Goal: Information Seeking & Learning: Learn about a topic

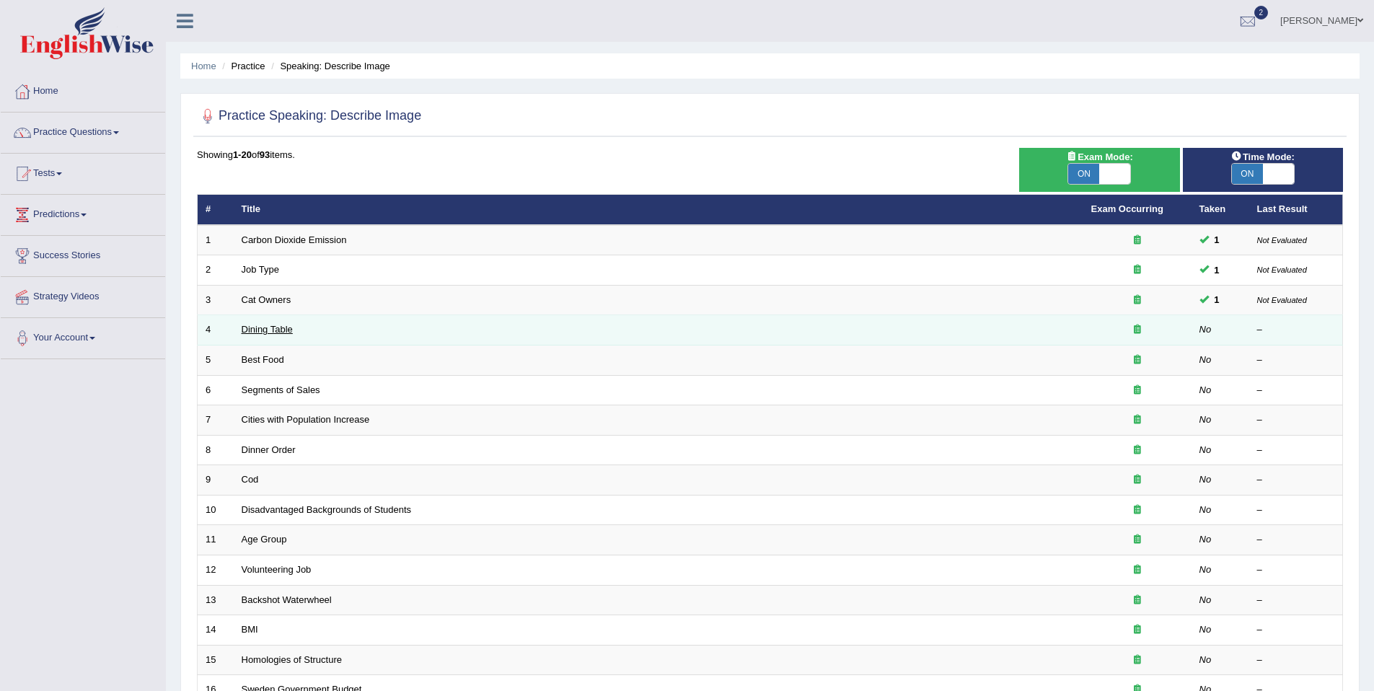
click at [267, 330] on link "Dining Table" at bounding box center [267, 329] width 51 height 11
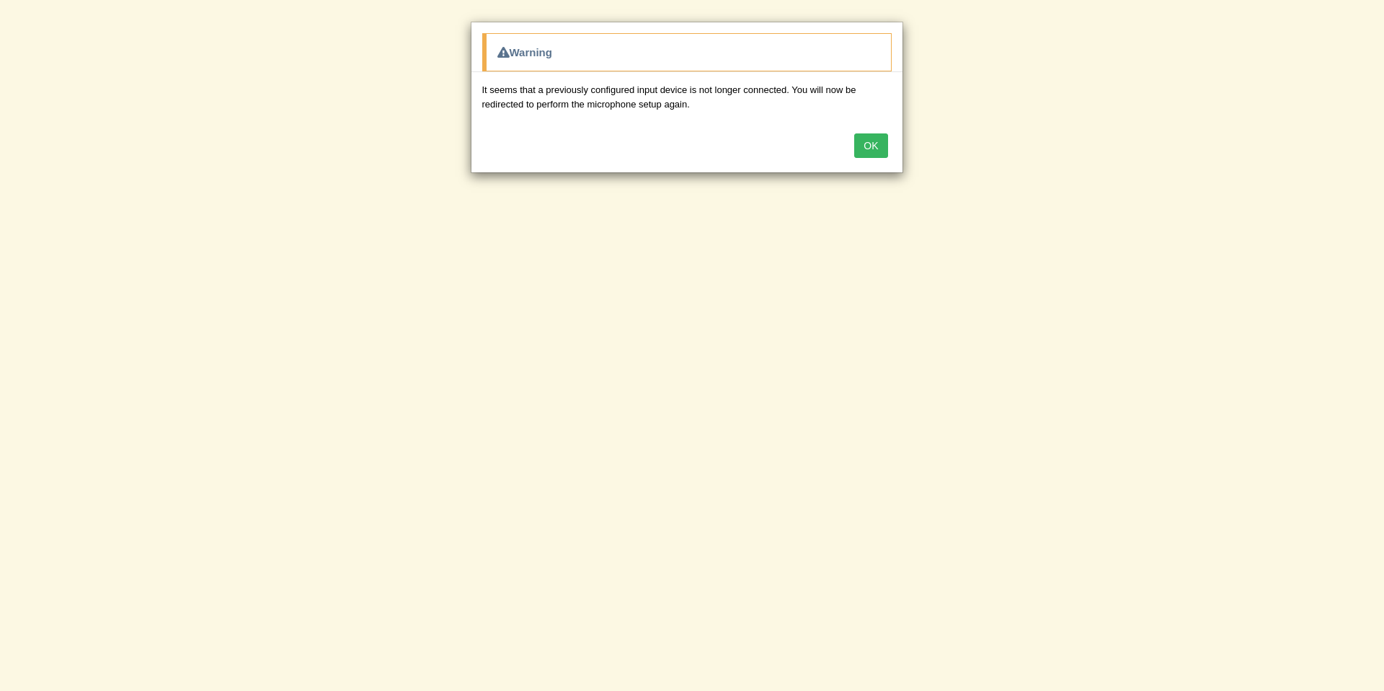
click at [875, 142] on button "OK" at bounding box center [870, 145] width 33 height 25
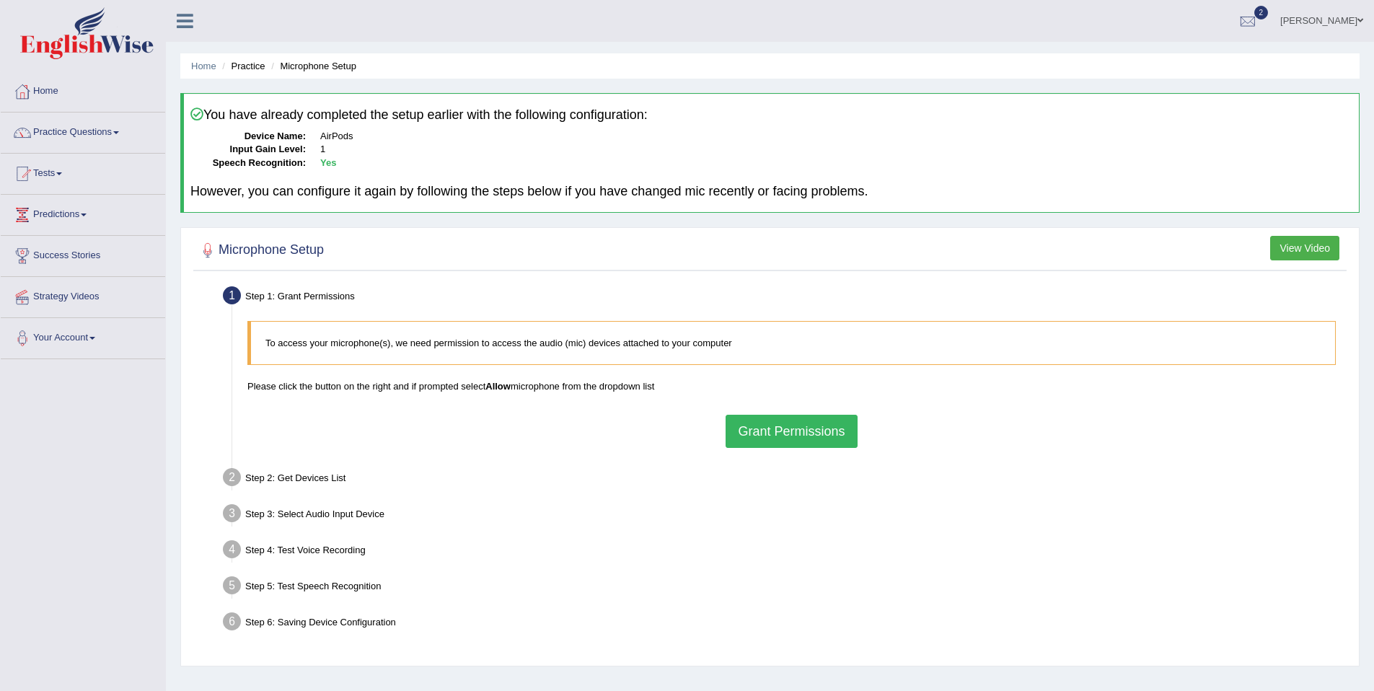
click at [772, 437] on button "Grant Permissions" at bounding box center [790, 431] width 131 height 33
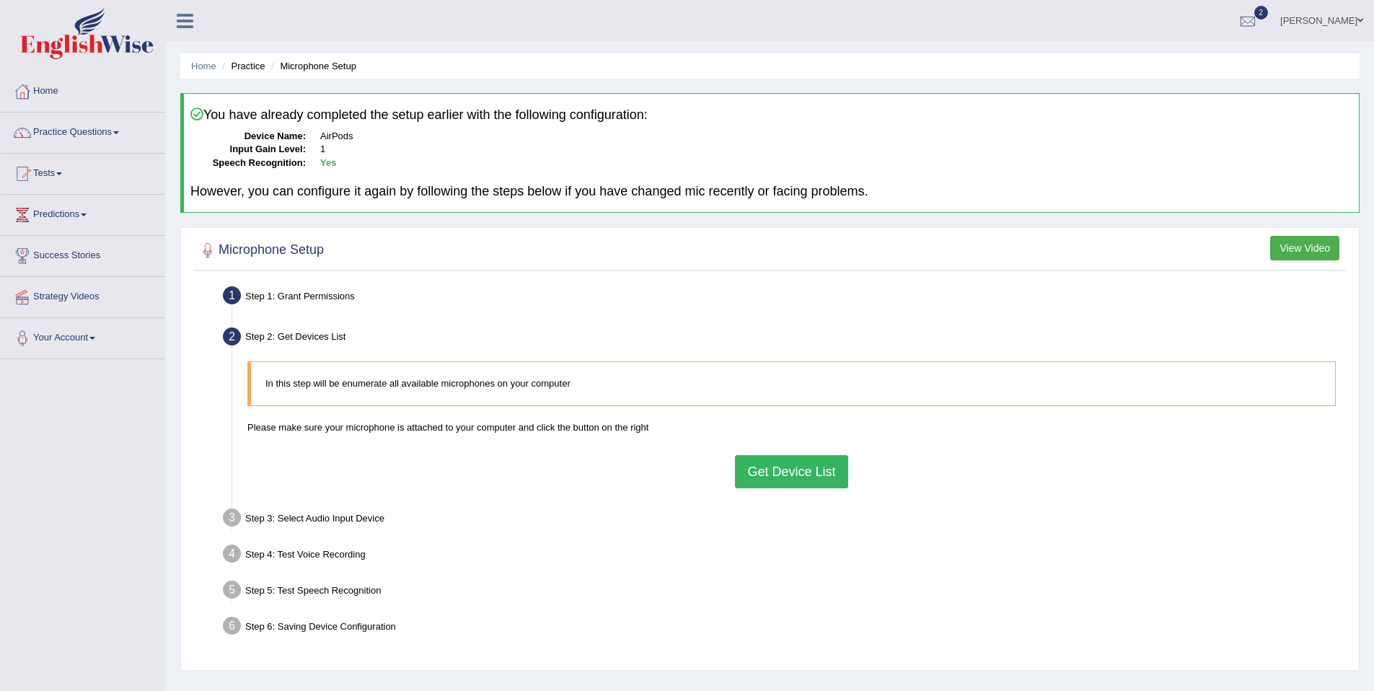
click at [768, 470] on button "Get Device List" at bounding box center [791, 471] width 112 height 33
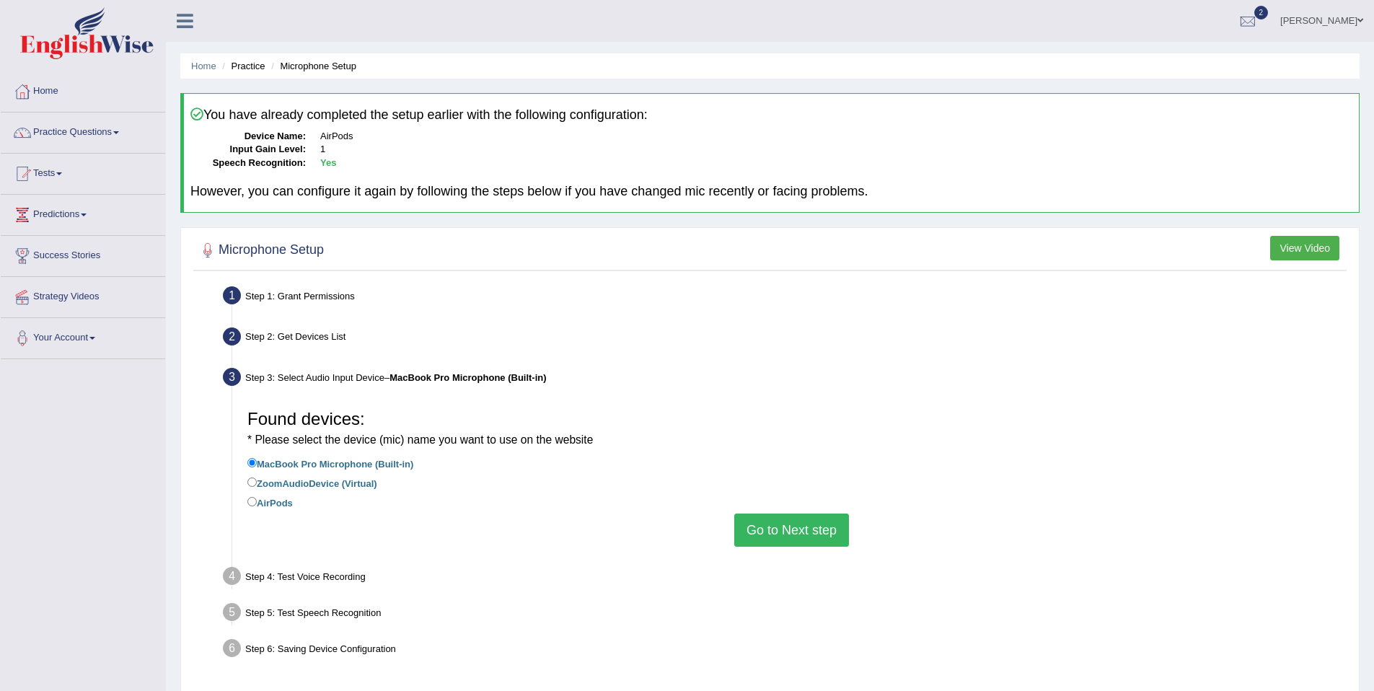
click at [782, 533] on button "Go to Next step" at bounding box center [791, 529] width 115 height 33
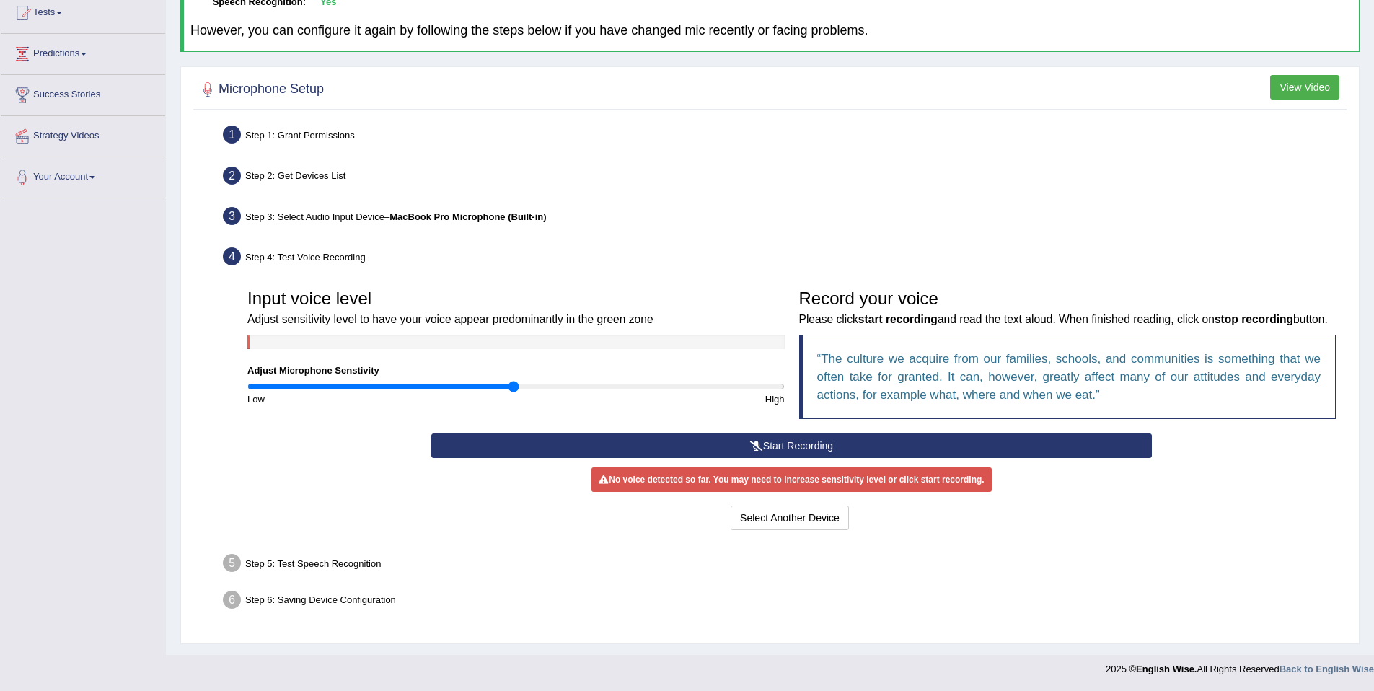
scroll to position [180, 0]
click at [304, 203] on div "Step 3: Select Audio Input Device – MacBook Pro Microphone (Built-in)" at bounding box center [784, 219] width 1136 height 32
click at [765, 516] on button "Select Another Device" at bounding box center [789, 517] width 118 height 25
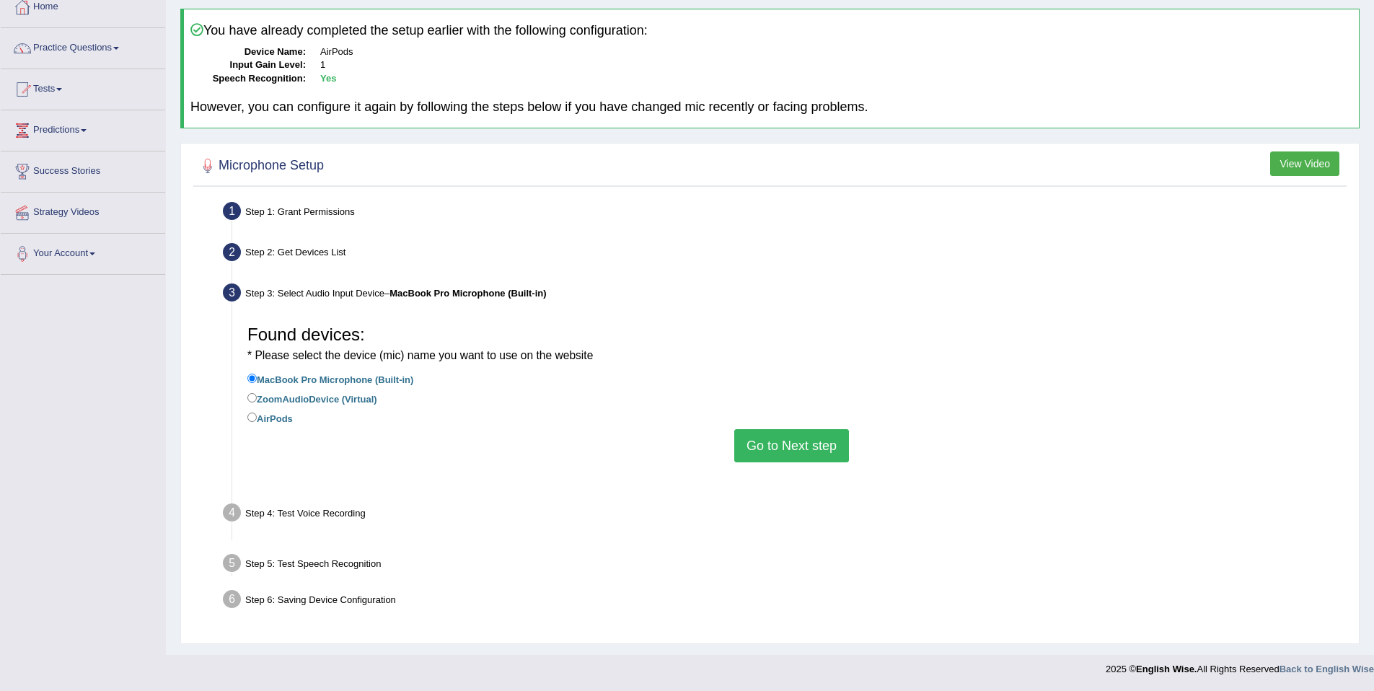
scroll to position [66, 0]
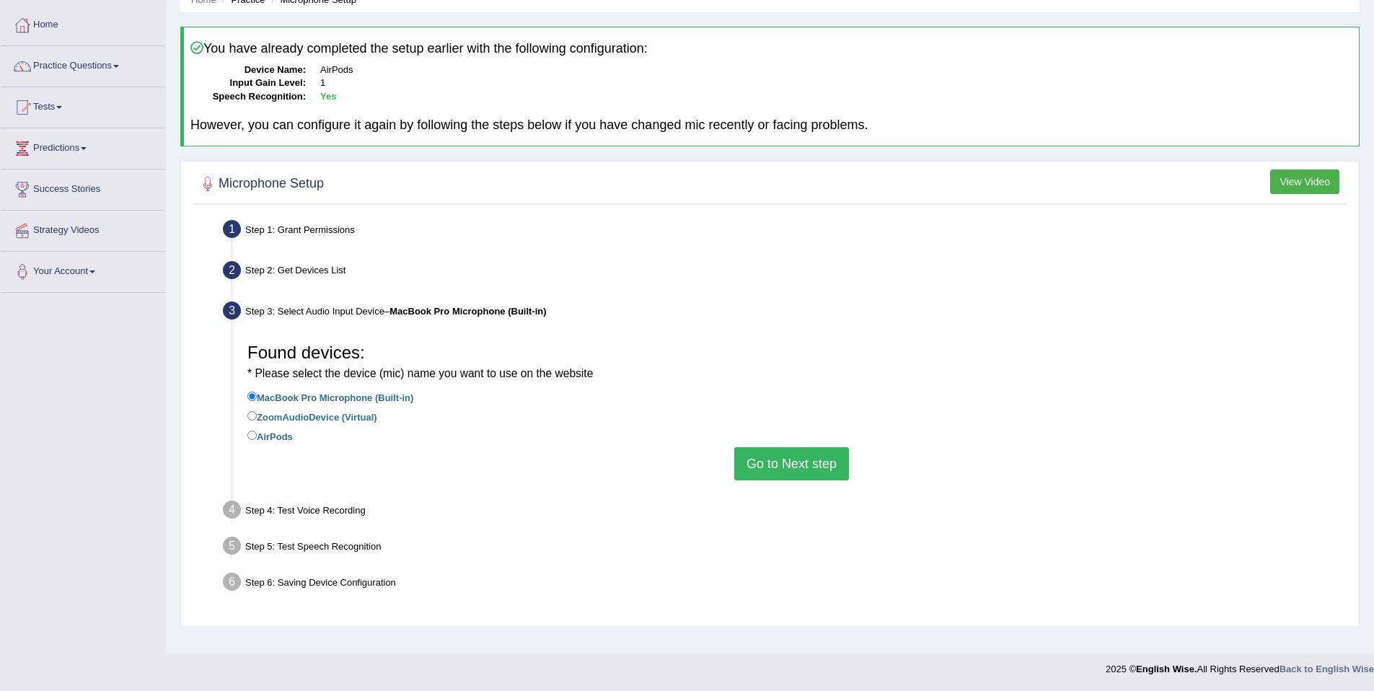
click at [270, 436] on label "AirPods" at bounding box center [269, 436] width 45 height 16
click at [257, 436] on input "AirPods" at bounding box center [251, 434] width 9 height 9
radio input "true"
click at [754, 472] on button "Go to Next step" at bounding box center [791, 463] width 115 height 33
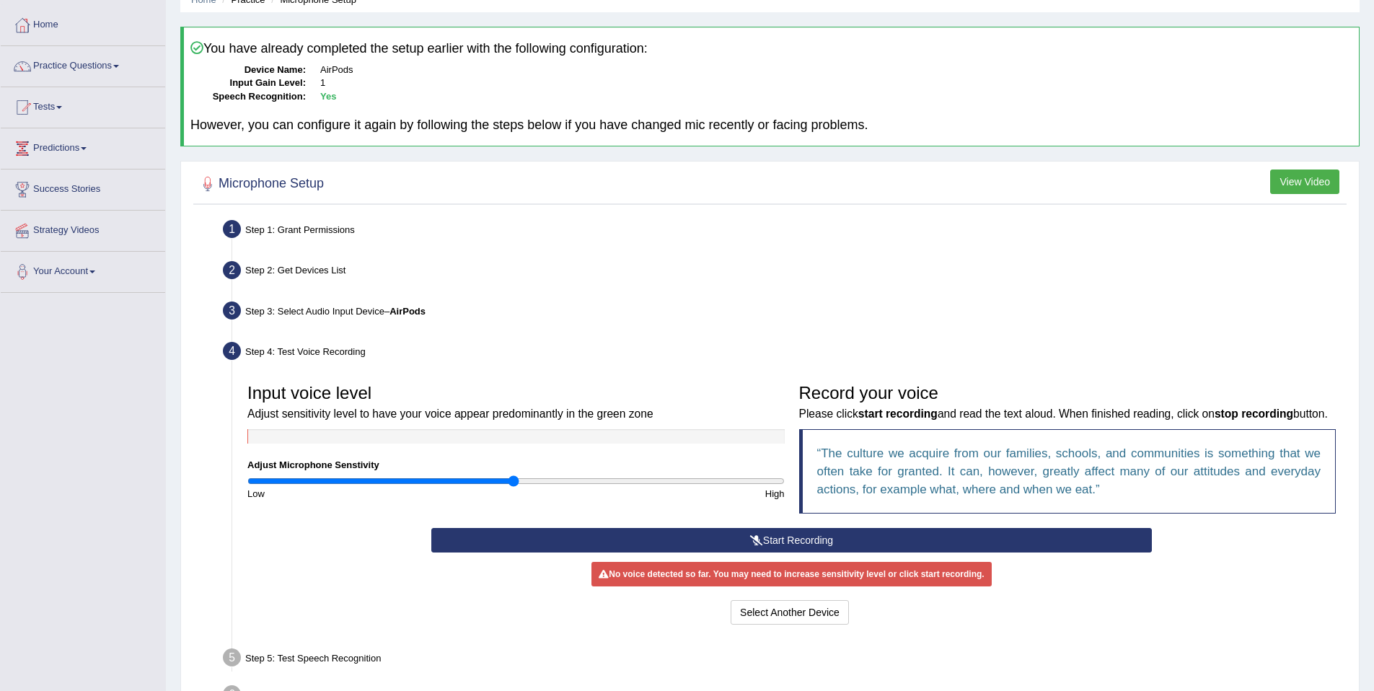
click at [767, 552] on button "Start Recording" at bounding box center [791, 540] width 720 height 25
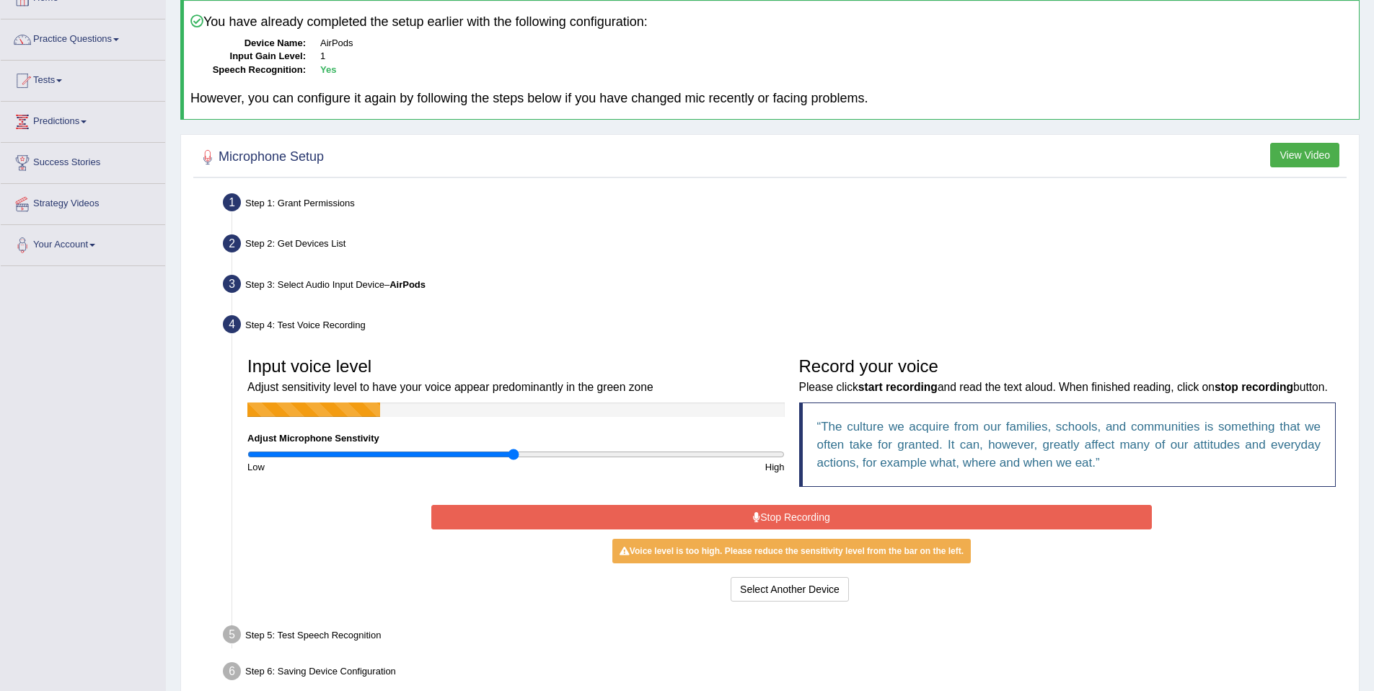
scroll to position [154, 0]
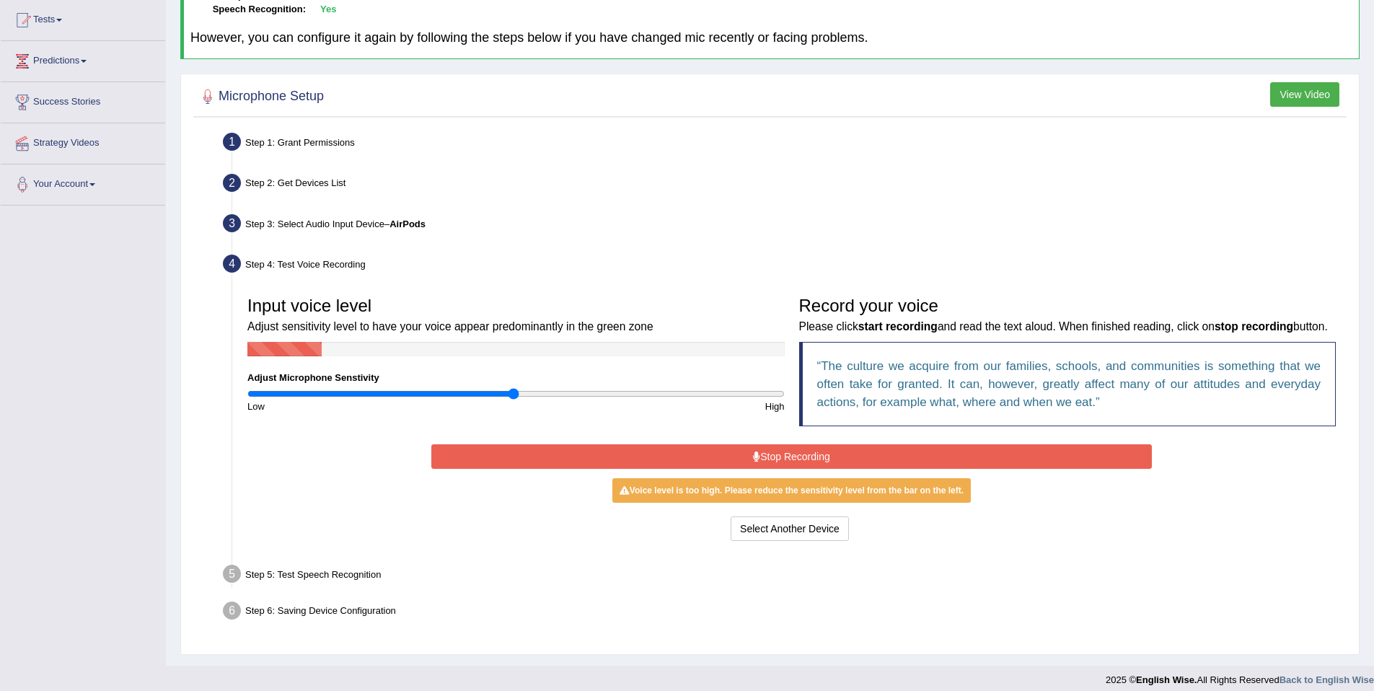
click at [792, 469] on button "Stop Recording" at bounding box center [791, 456] width 720 height 25
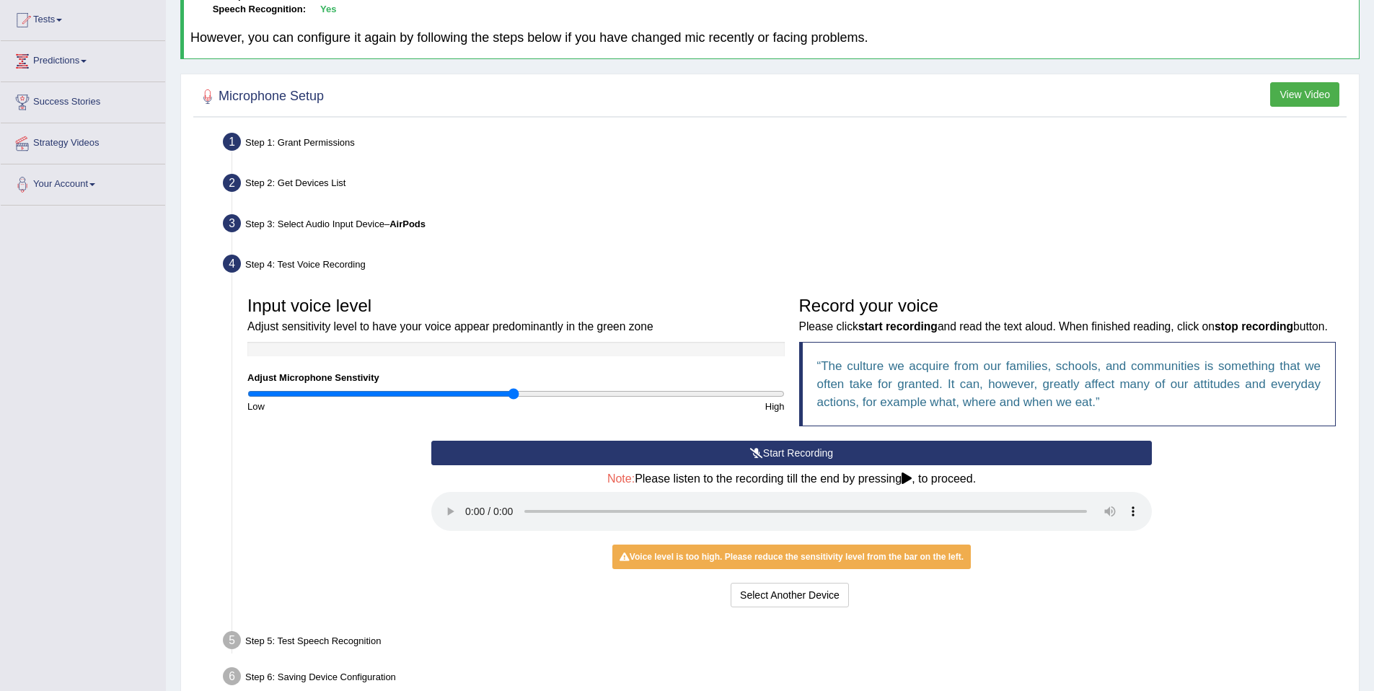
click at [762, 465] on button "Start Recording" at bounding box center [791, 453] width 720 height 25
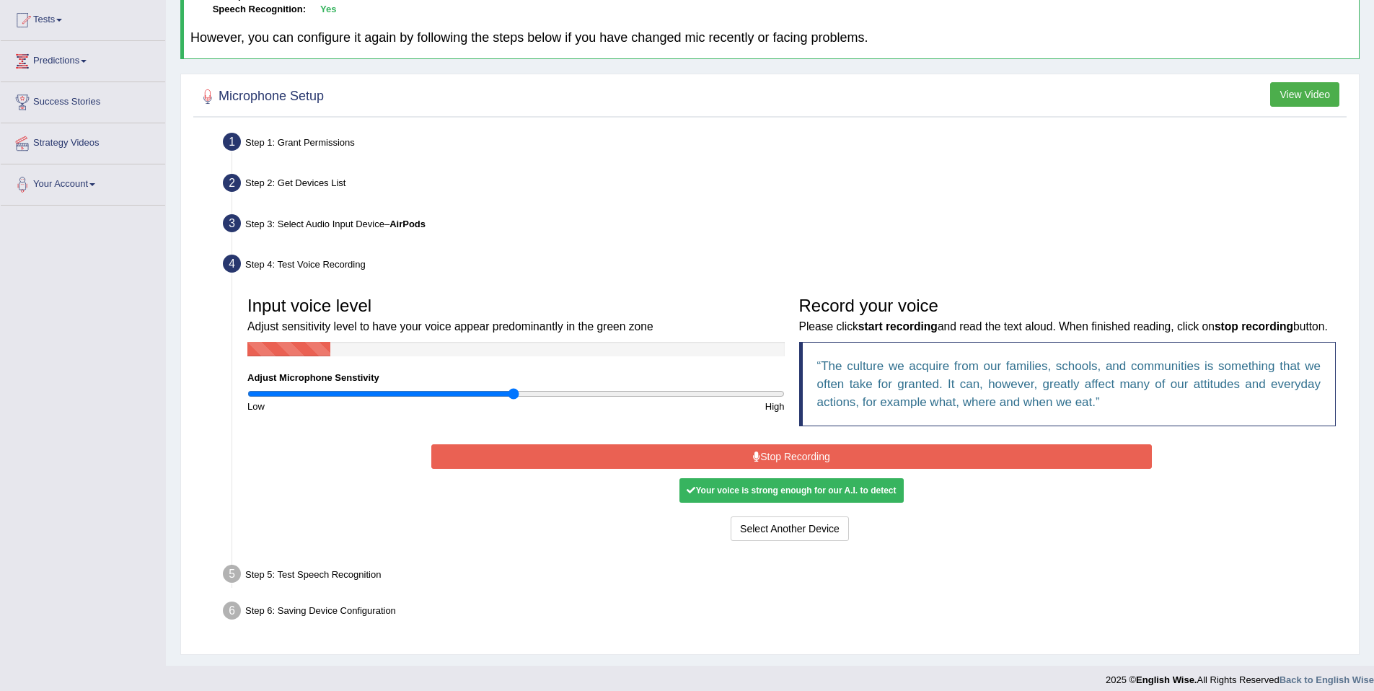
click at [828, 468] on button "Stop Recording" at bounding box center [791, 456] width 720 height 25
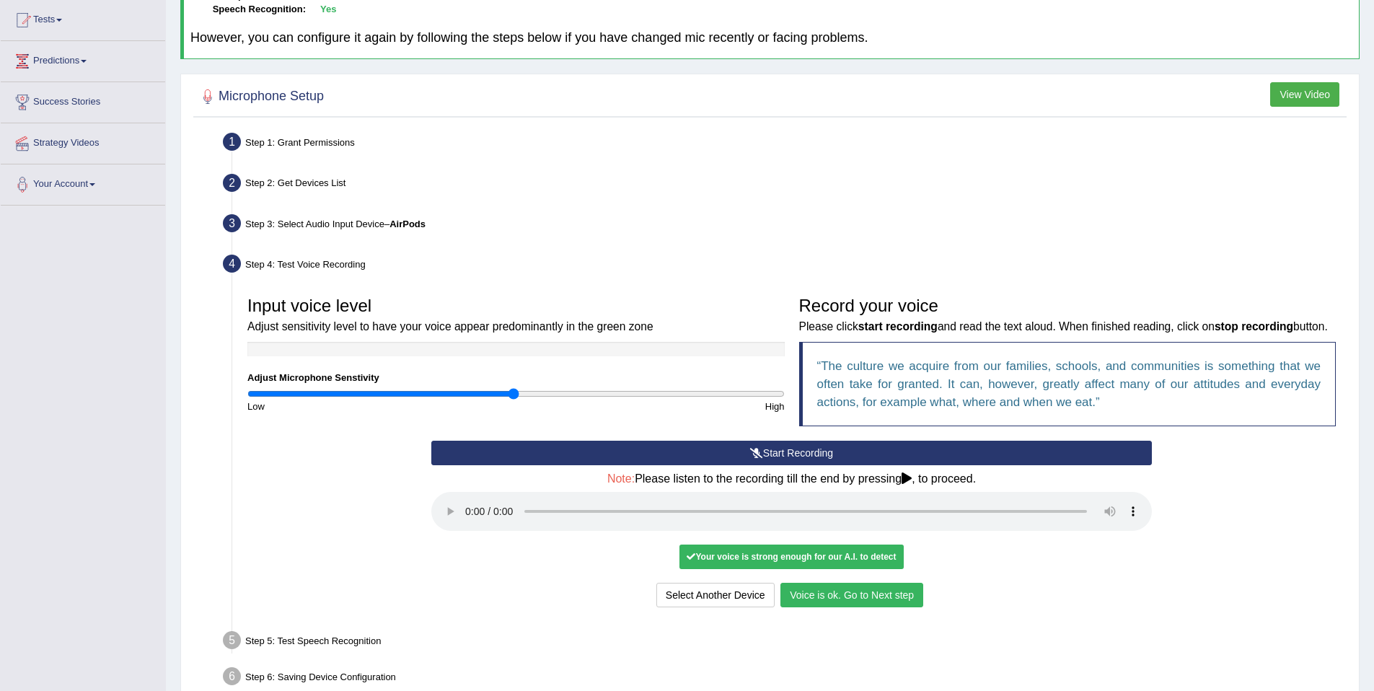
click at [835, 607] on button "Voice is ok. Go to Next step" at bounding box center [851, 595] width 143 height 25
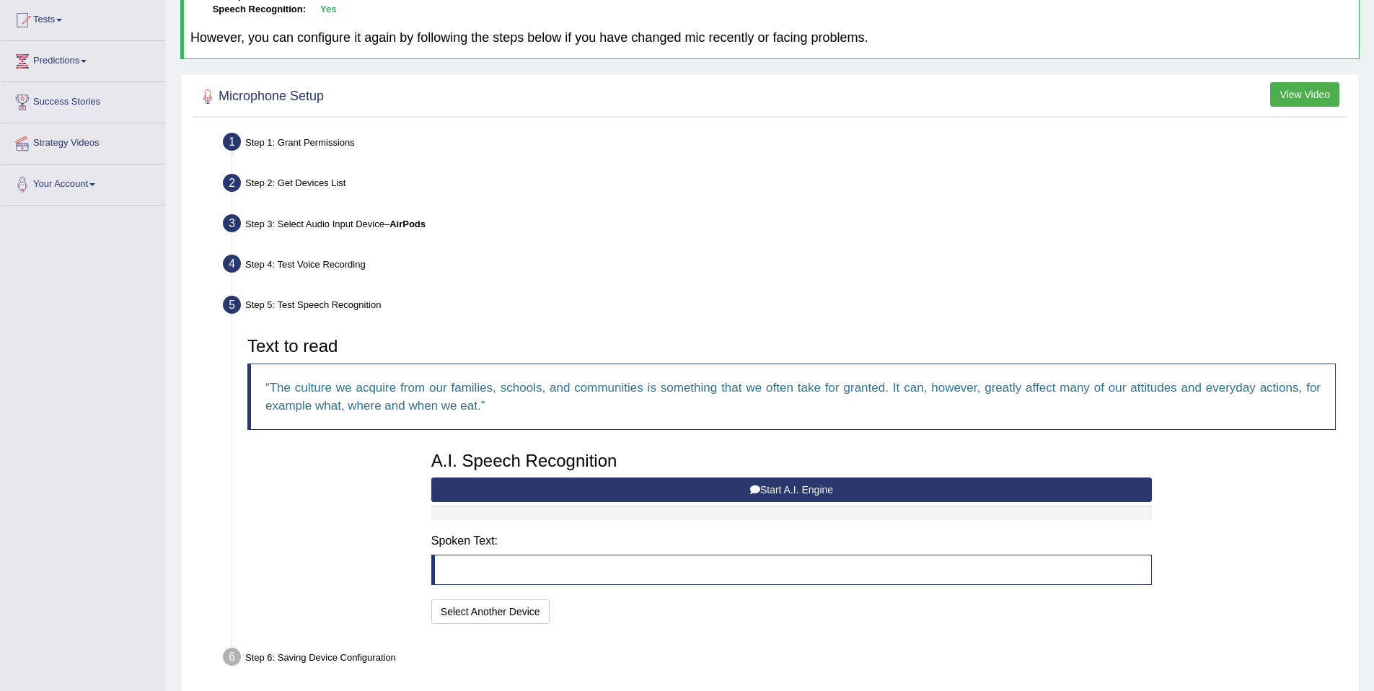
click at [674, 487] on button "Start A.I. Engine" at bounding box center [791, 489] width 720 height 25
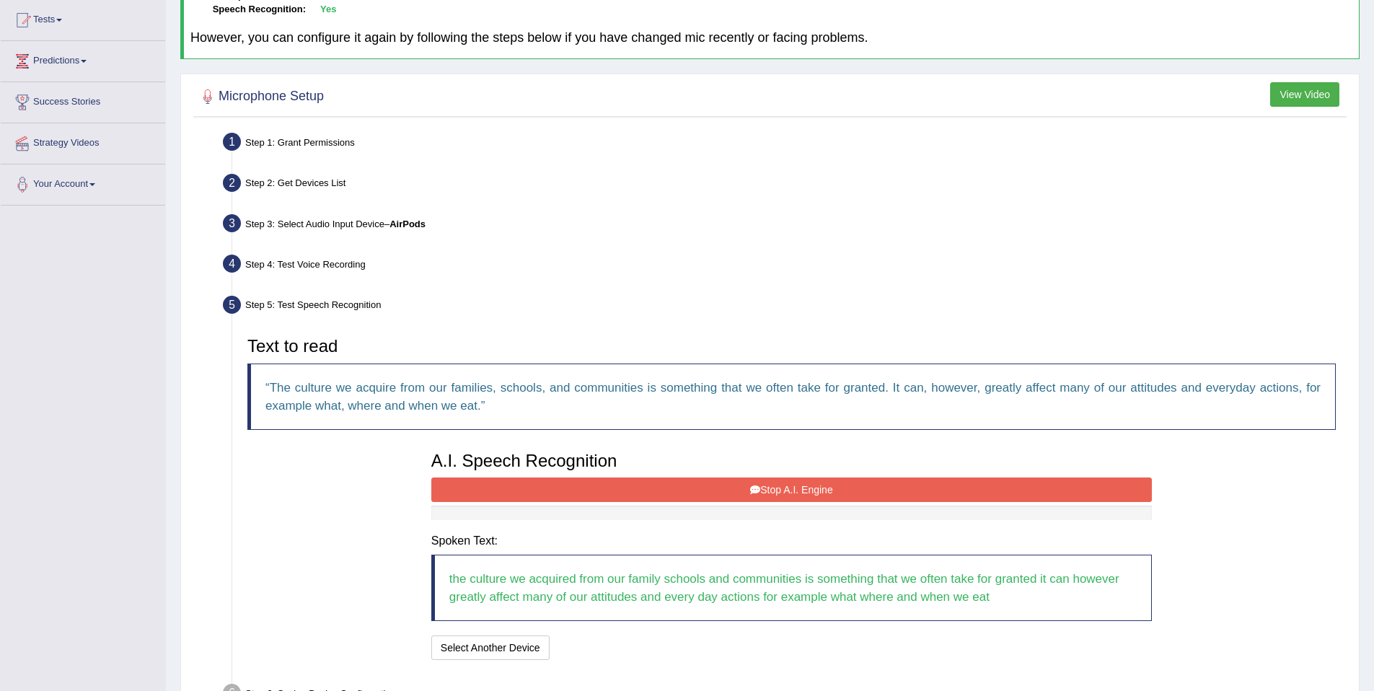
click at [632, 485] on button "Stop A.I. Engine" at bounding box center [791, 489] width 720 height 25
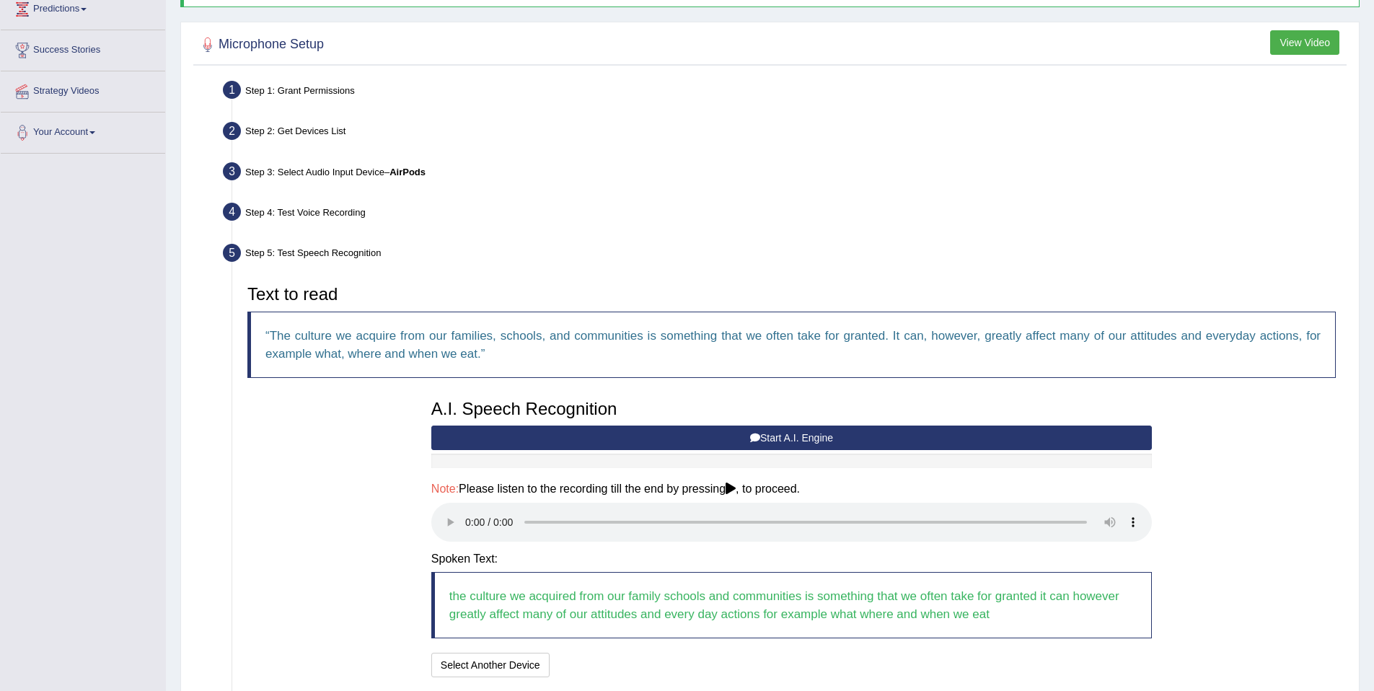
scroll to position [317, 0]
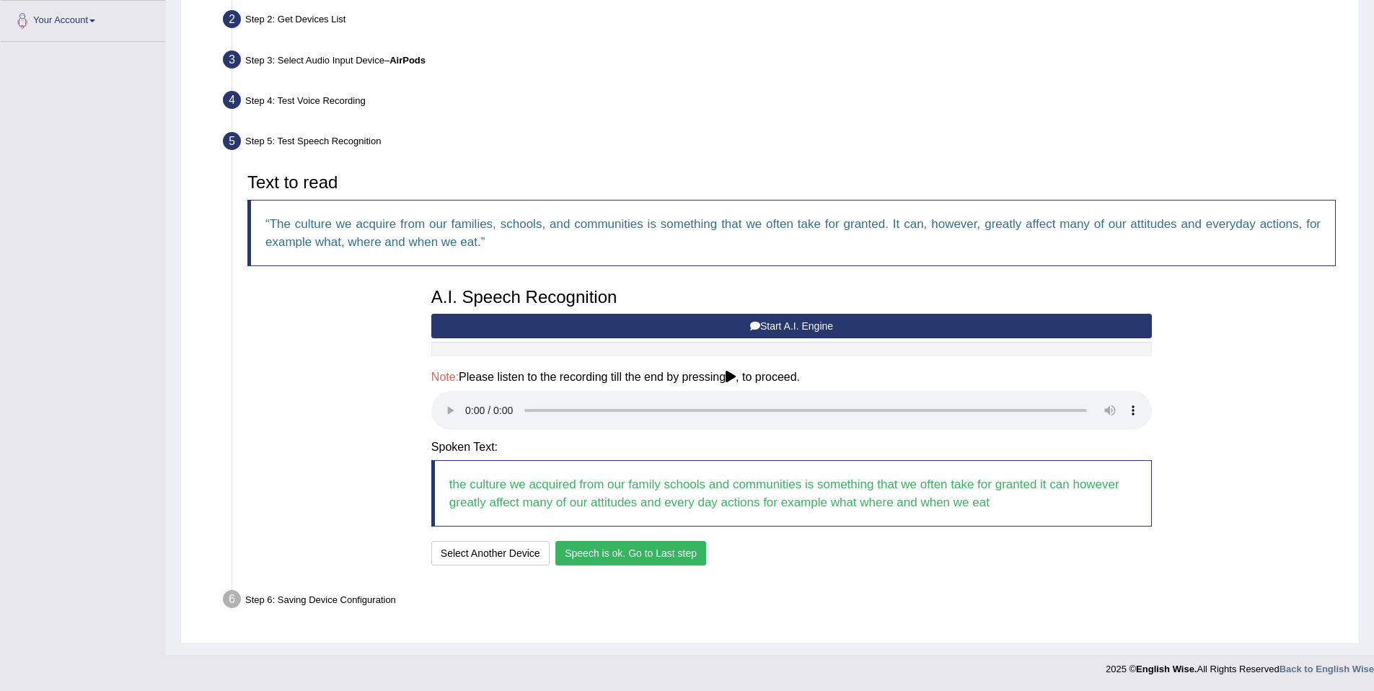
click at [647, 552] on button "Speech is ok. Go to Last step" at bounding box center [630, 553] width 151 height 25
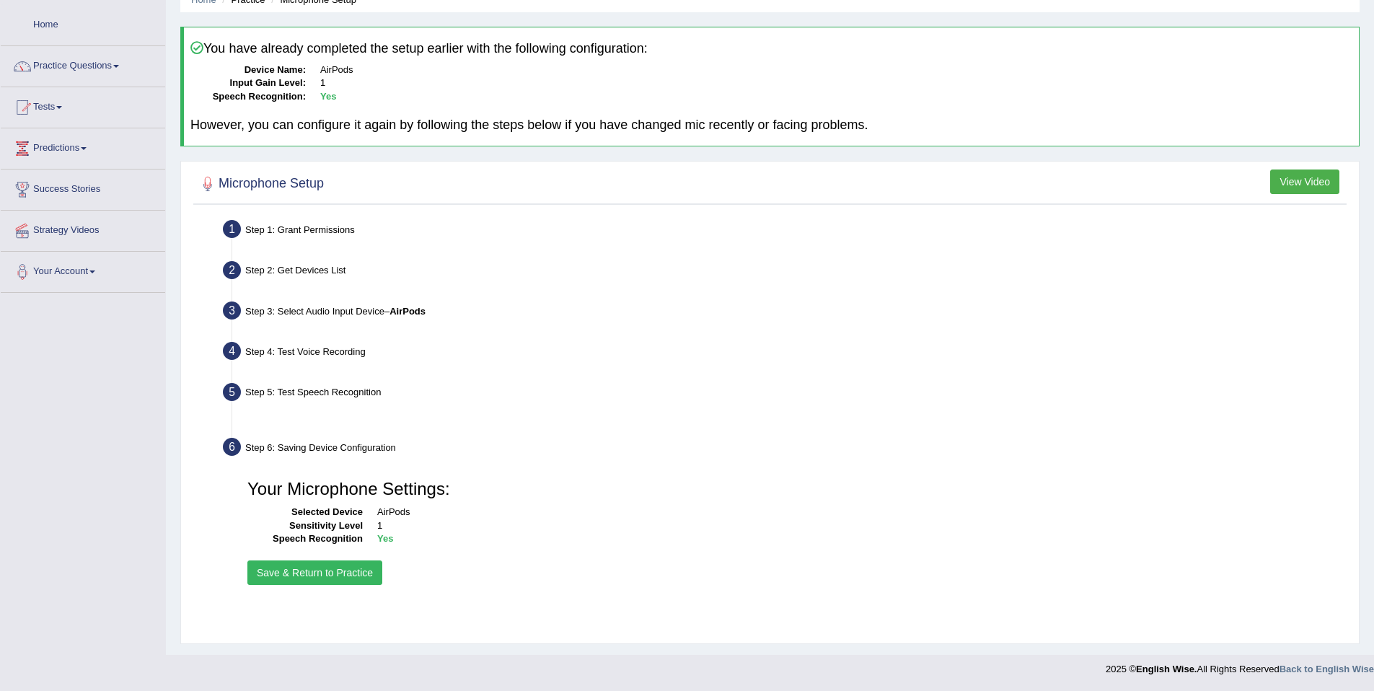
scroll to position [66, 0]
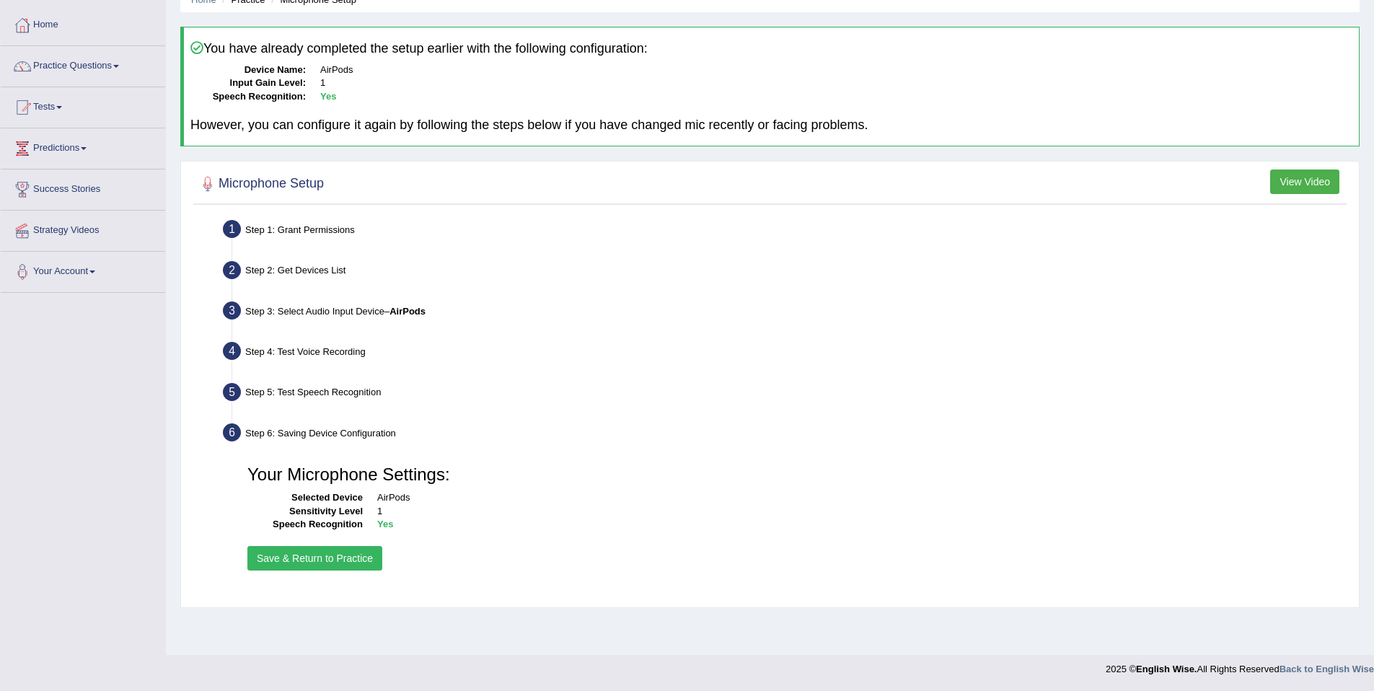
click at [332, 555] on button "Save & Return to Practice" at bounding box center [314, 558] width 135 height 25
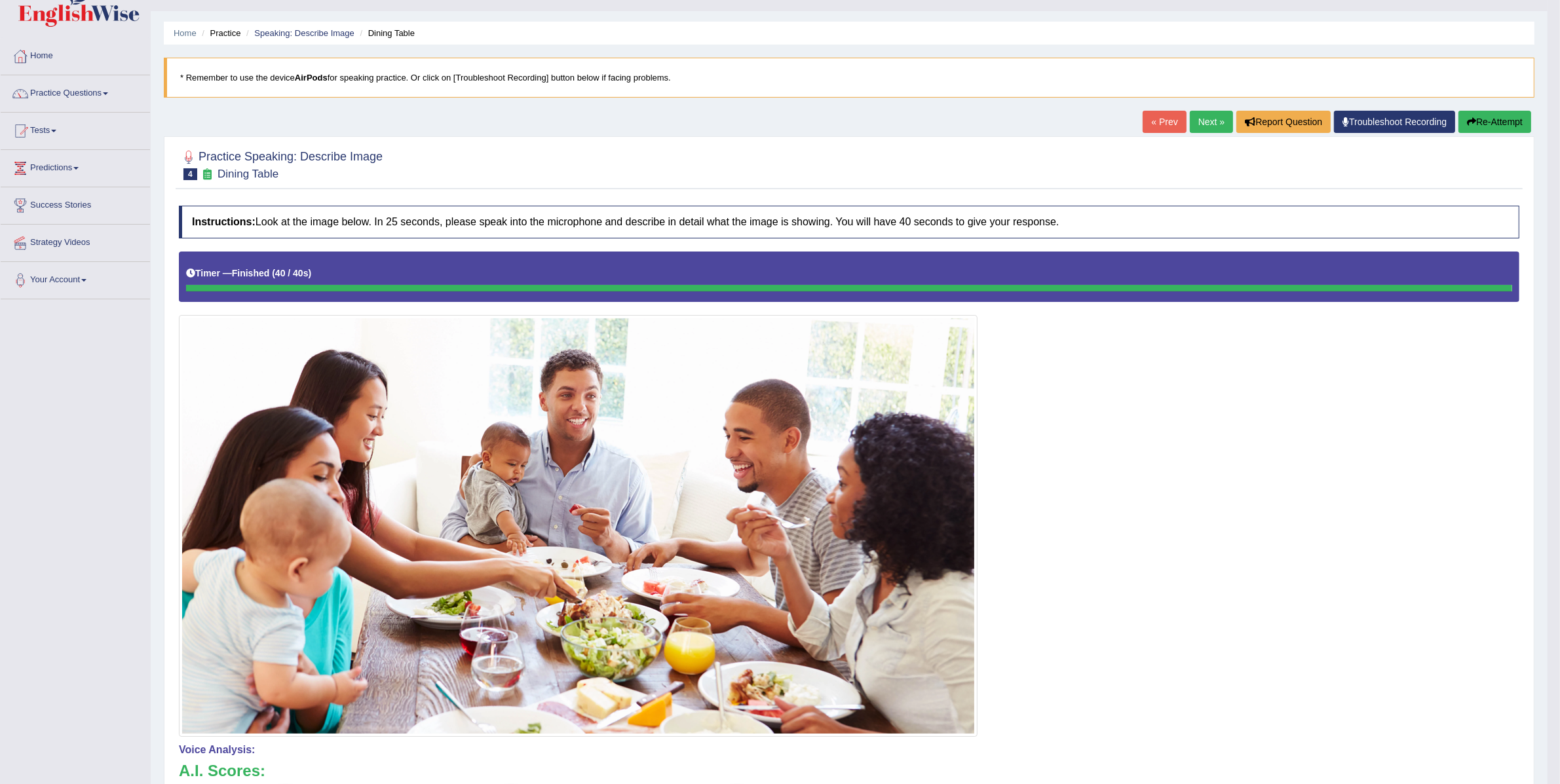
scroll to position [27, 0]
click at [1192, 121] on link "Next »" at bounding box center [1211, 121] width 44 height 23
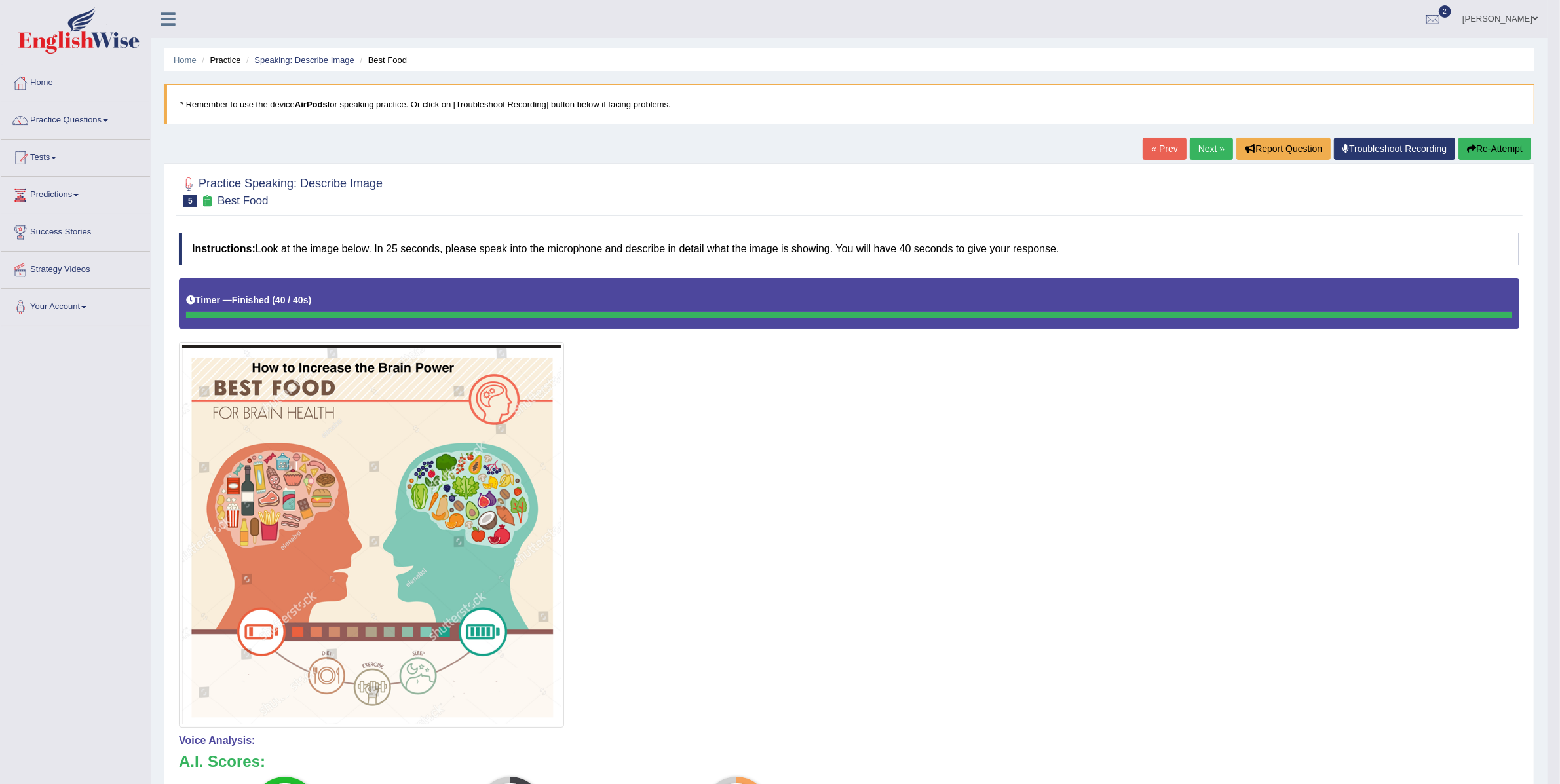
click at [1194, 149] on link "Next »" at bounding box center [1211, 148] width 44 height 23
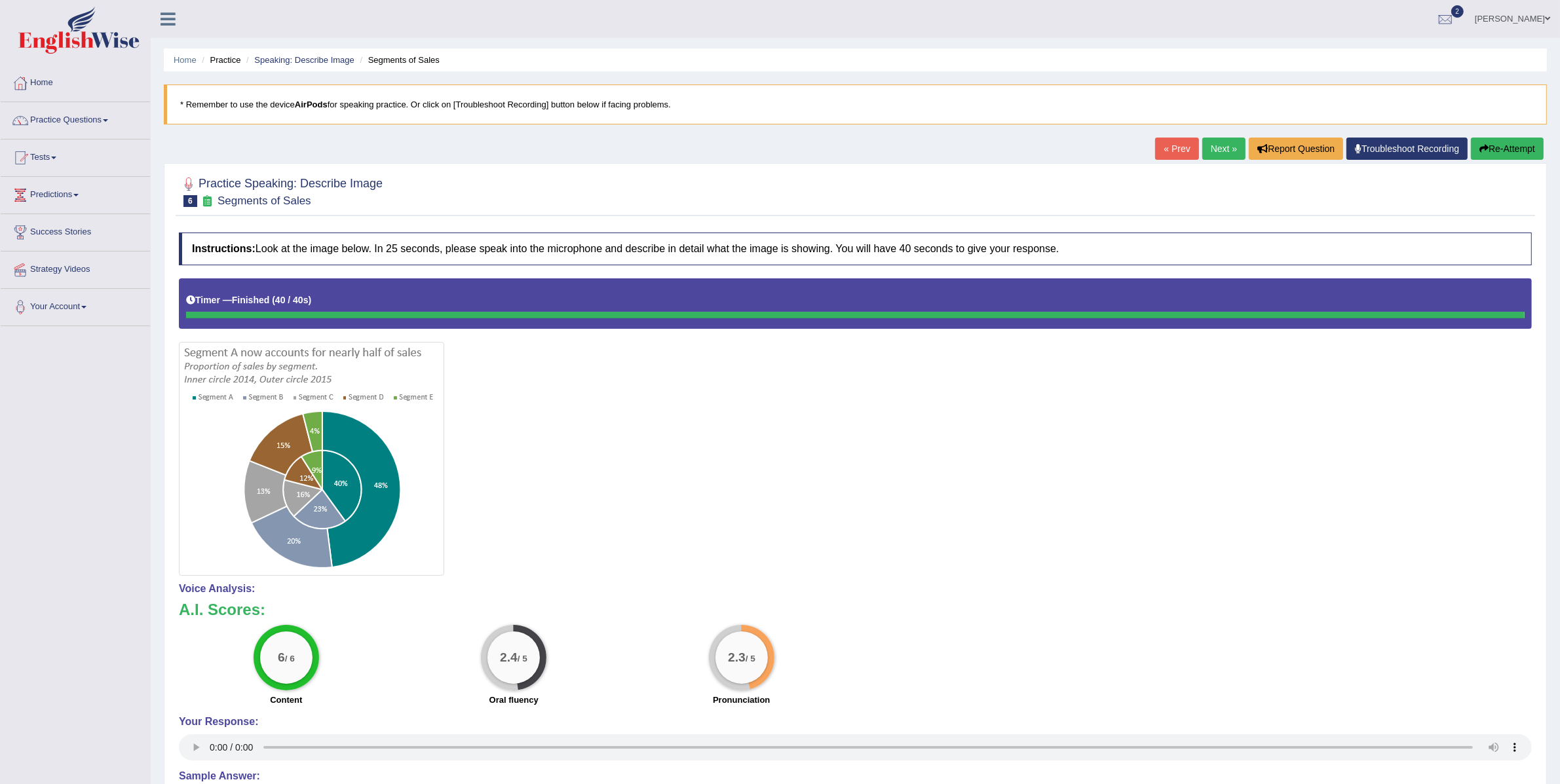
click at [1216, 149] on link "Next »" at bounding box center [1224, 148] width 44 height 23
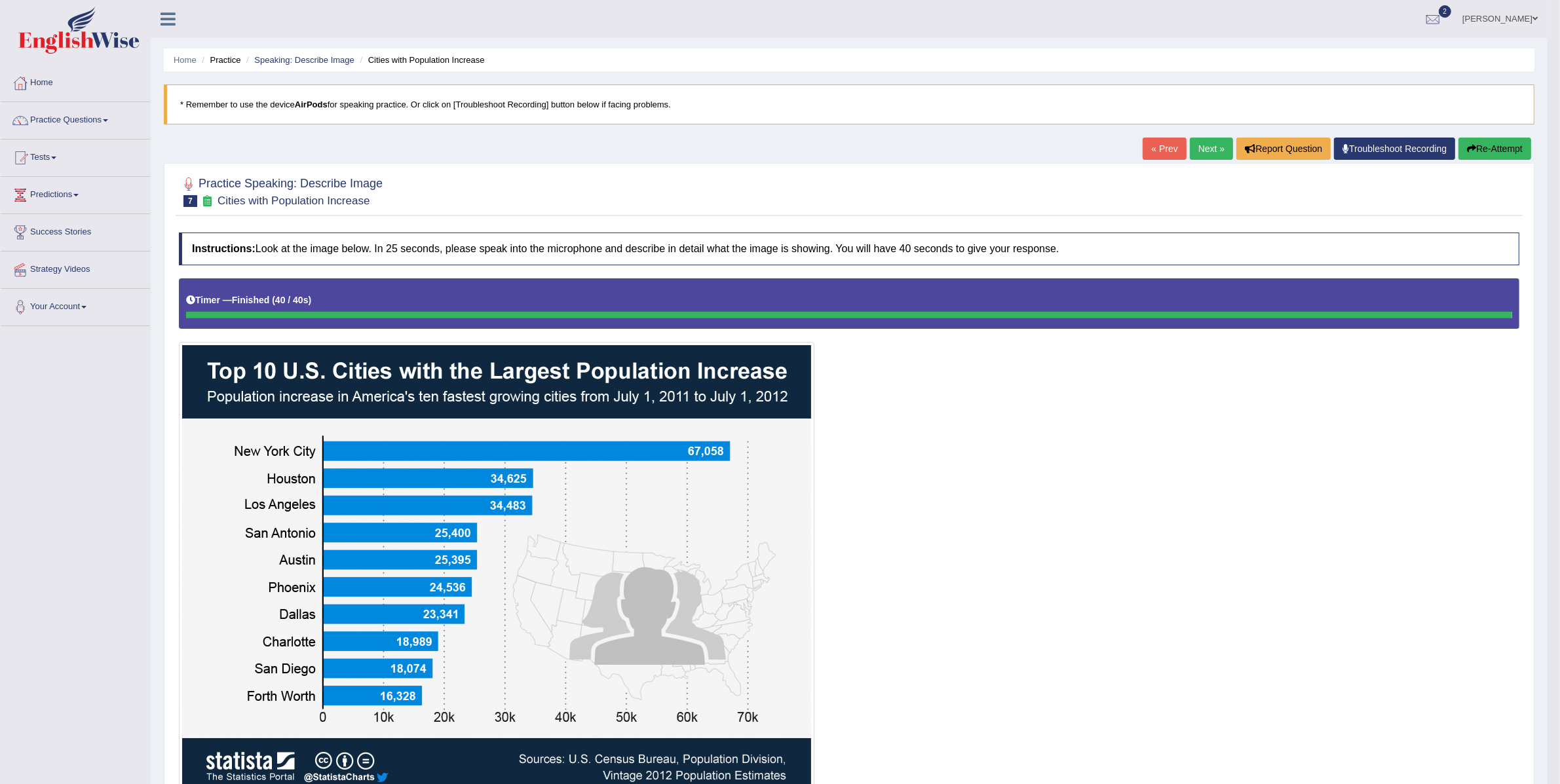
click at [1189, 141] on link "Next »" at bounding box center [1211, 148] width 44 height 23
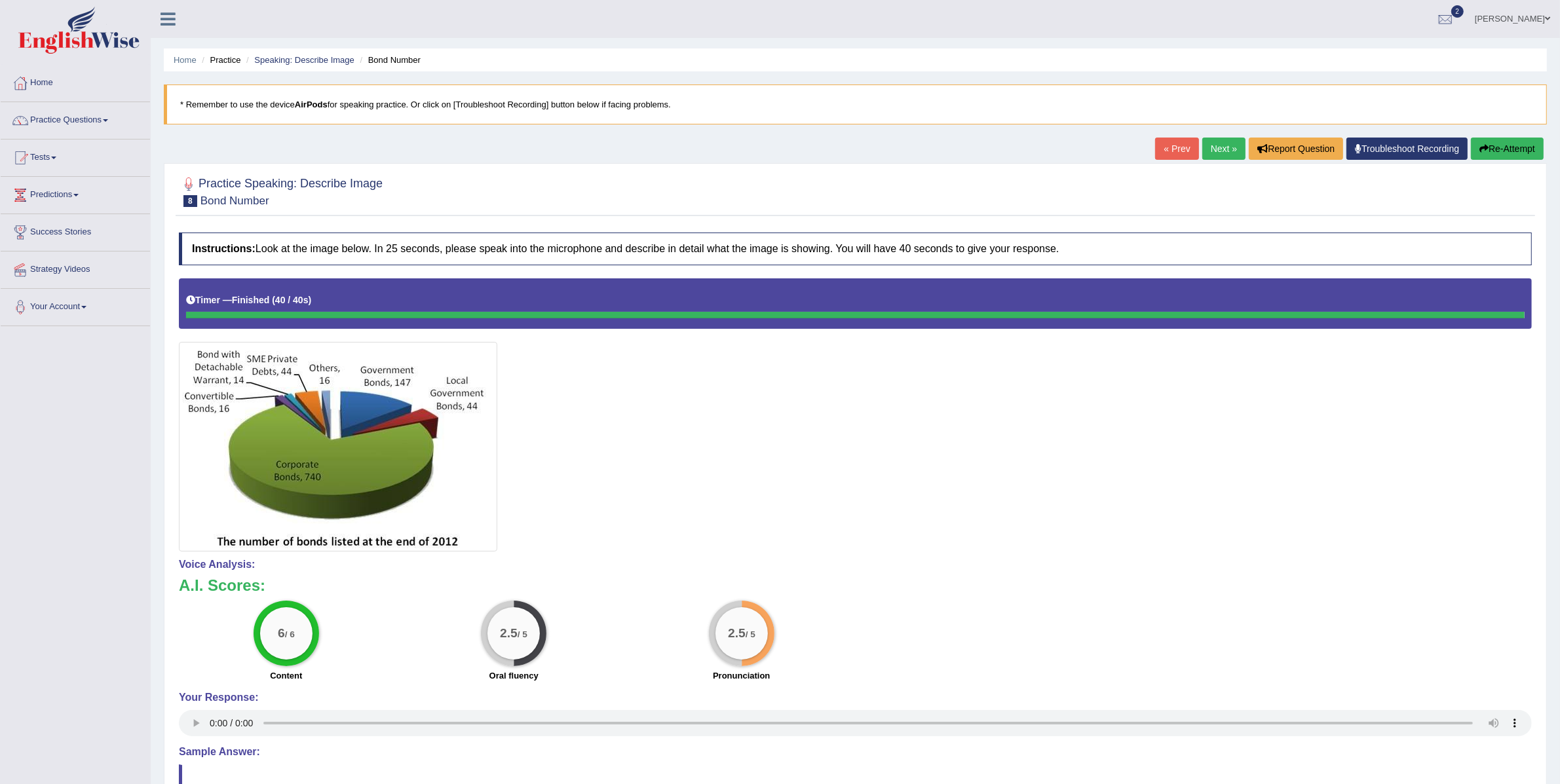
click at [1202, 143] on link "Next »" at bounding box center [1224, 148] width 44 height 23
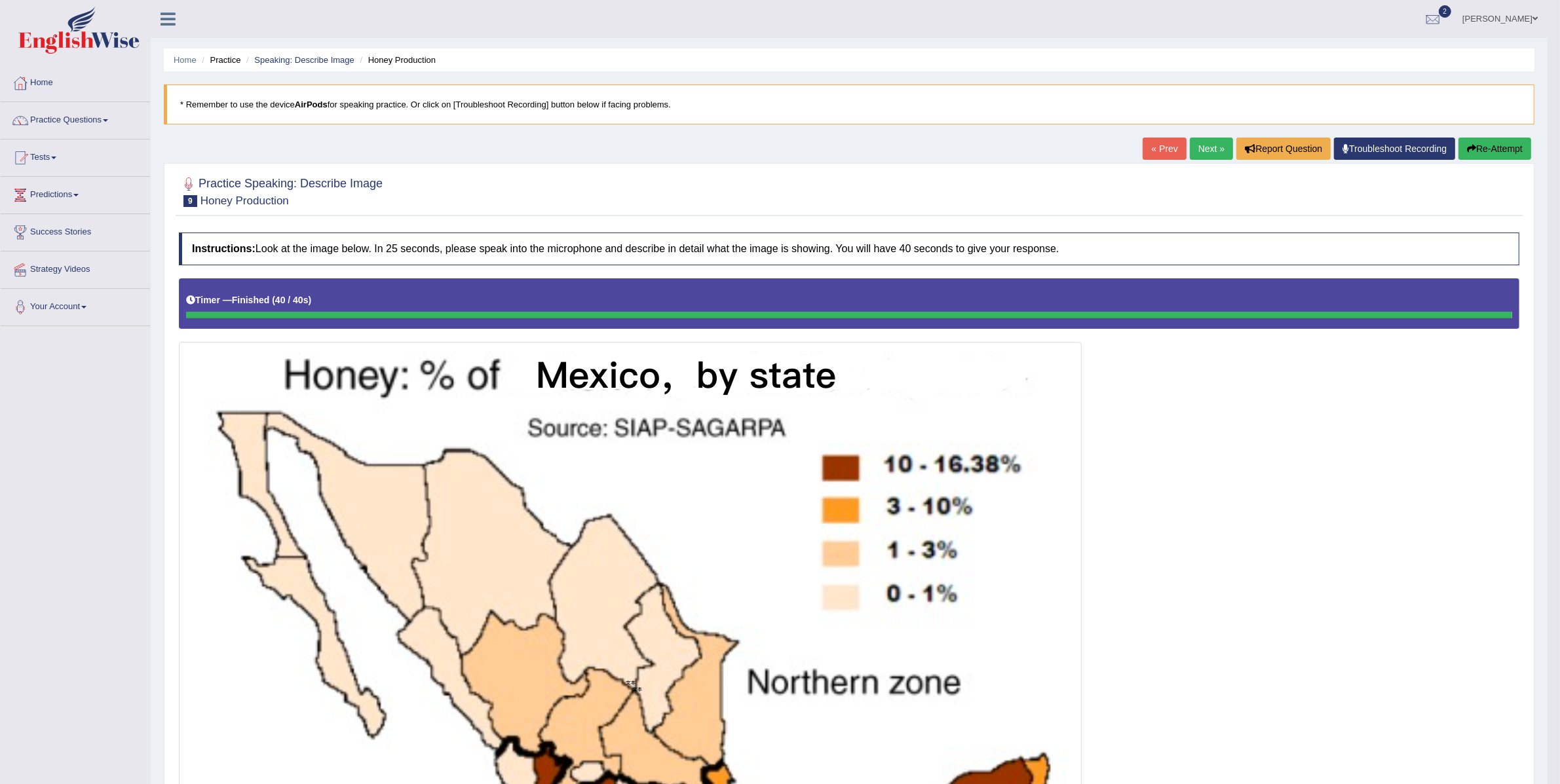
click at [1195, 152] on link "Next »" at bounding box center [1211, 148] width 44 height 23
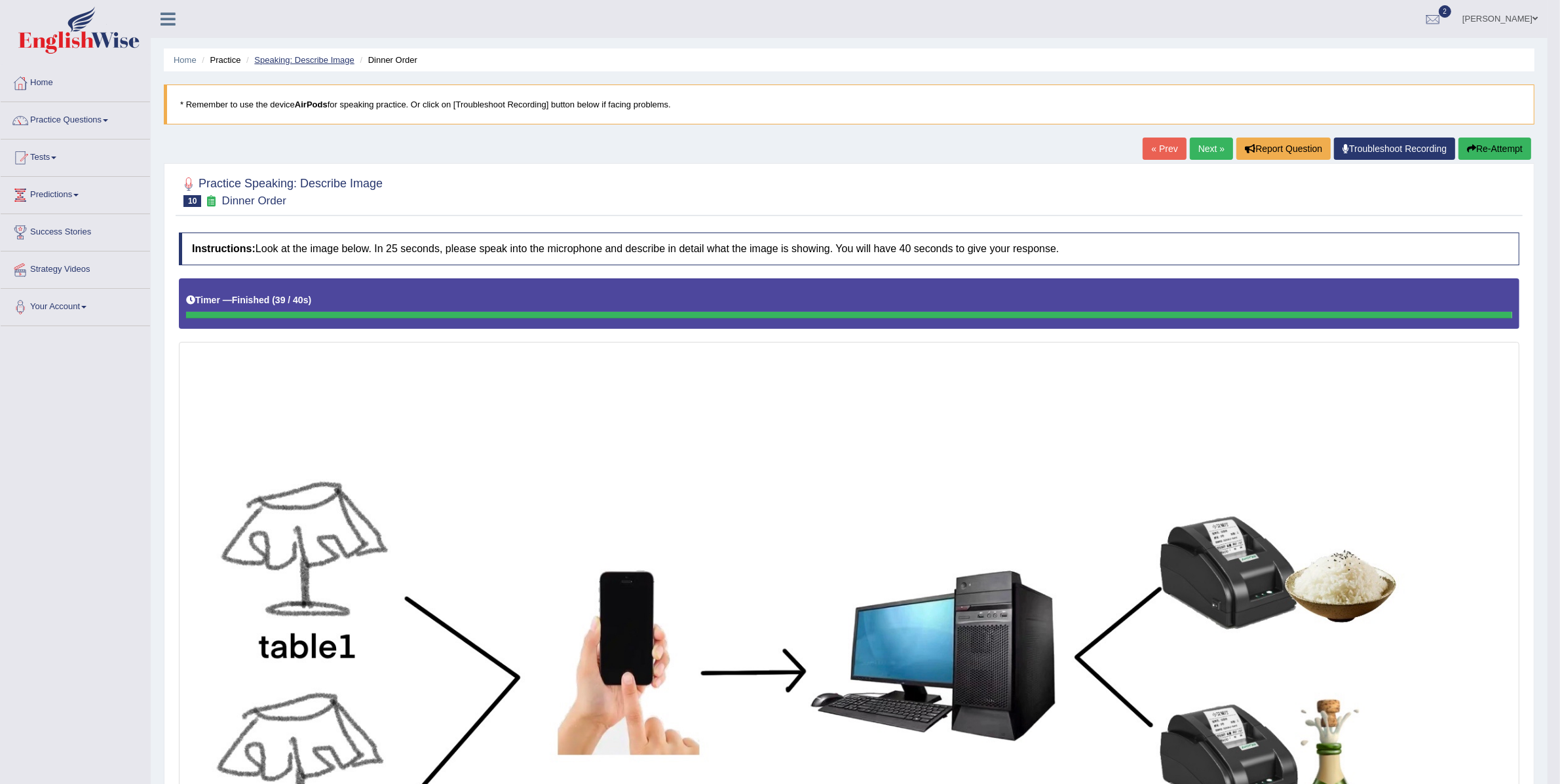
click at [311, 65] on link "Speaking: Describe Image" at bounding box center [304, 60] width 100 height 10
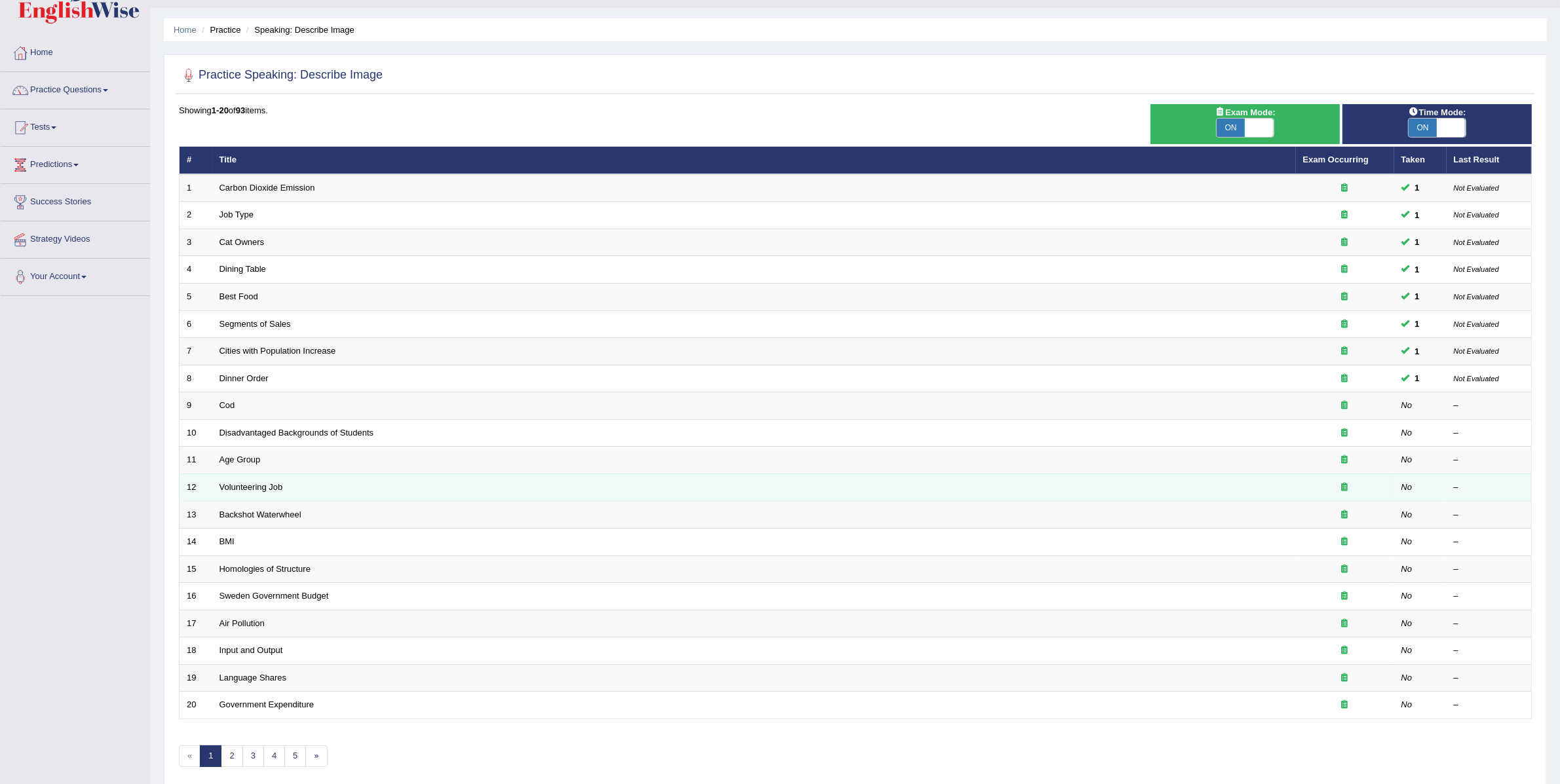
scroll to position [33, 0]
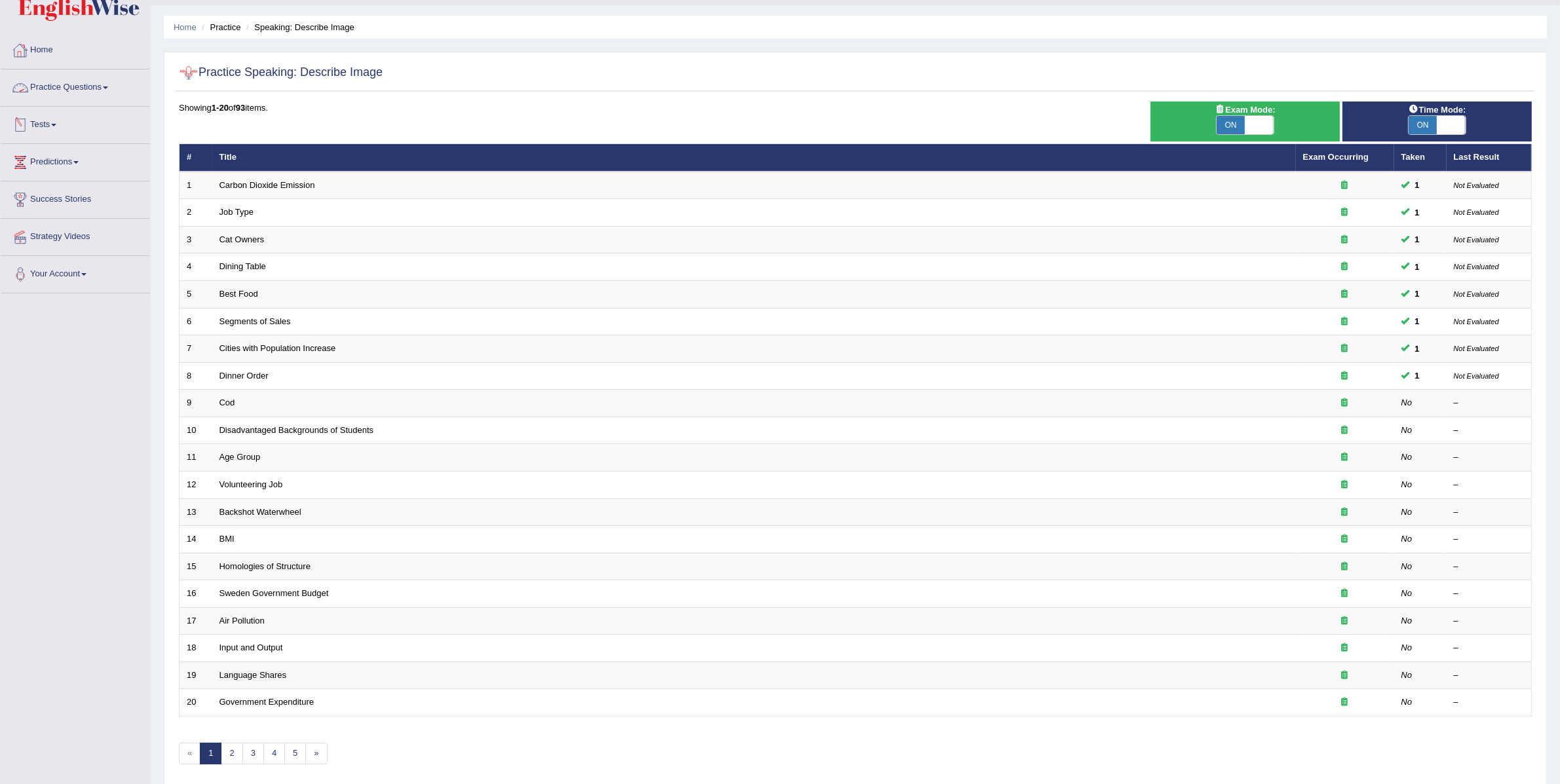
click at [93, 84] on link "Practice Questions" at bounding box center [75, 85] width 149 height 33
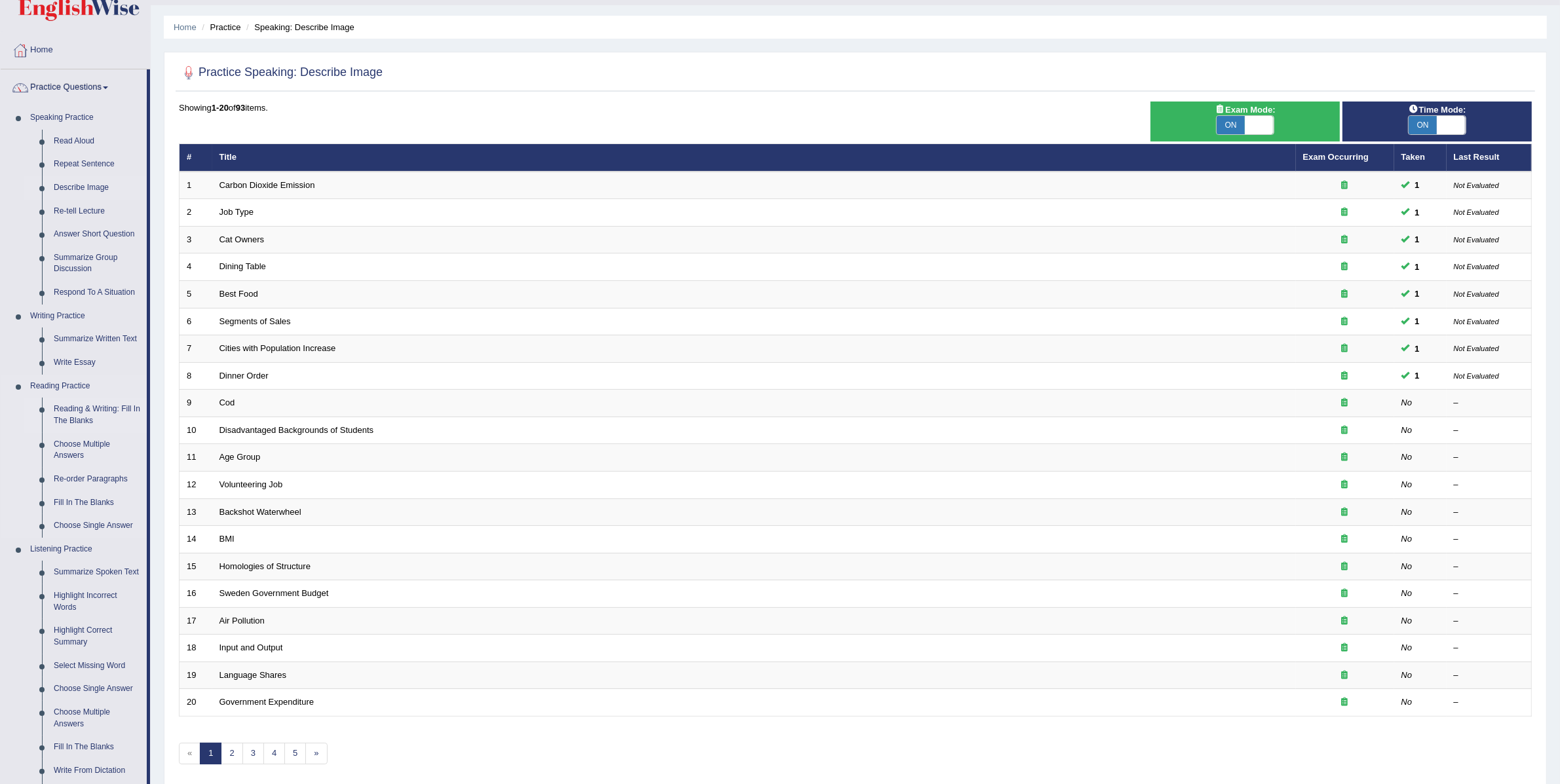
click at [75, 413] on link "Reading & Writing: Fill In The Blanks" at bounding box center [97, 415] width 99 height 35
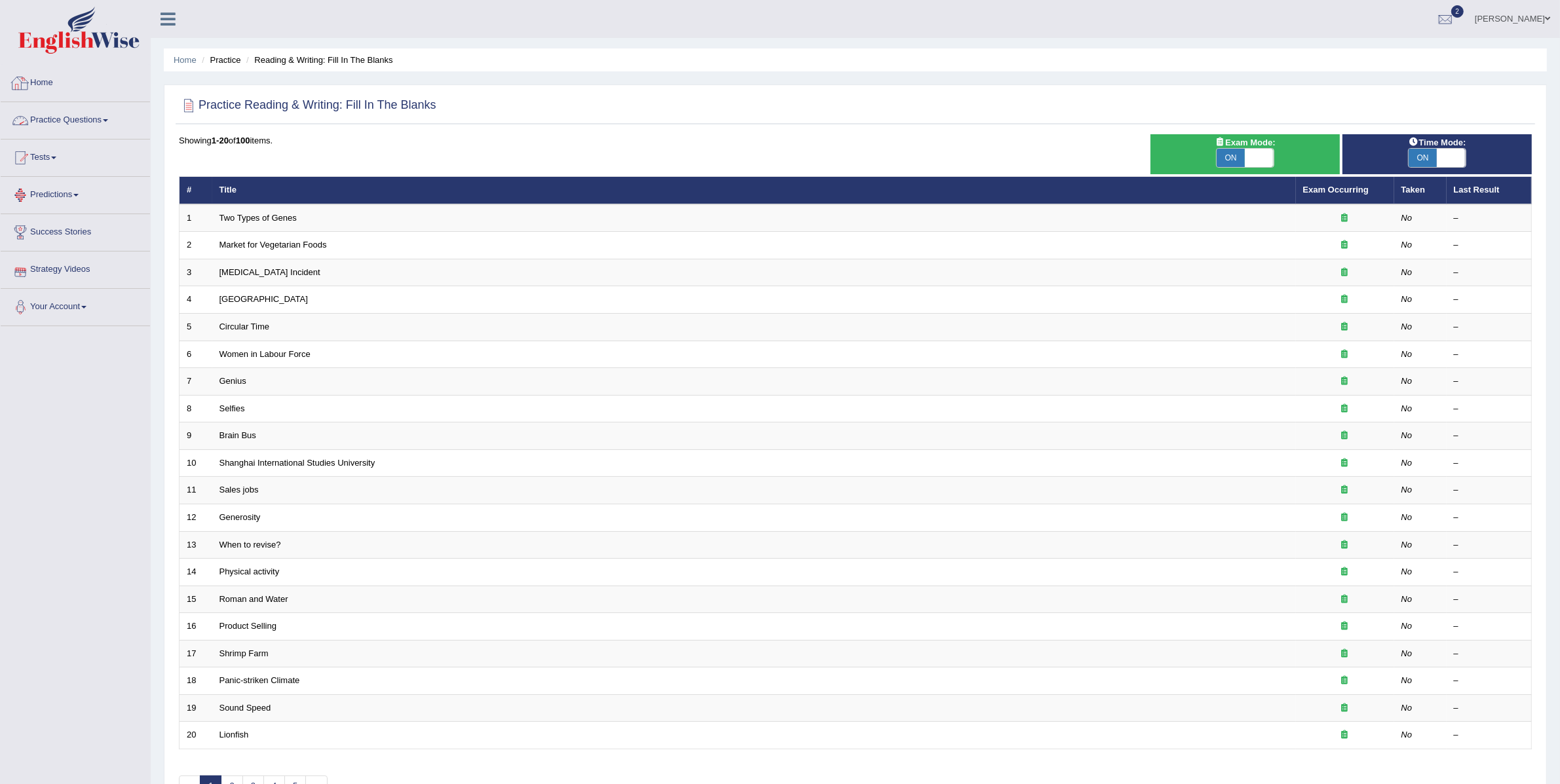
click at [60, 124] on link "Practice Questions" at bounding box center [75, 118] width 149 height 33
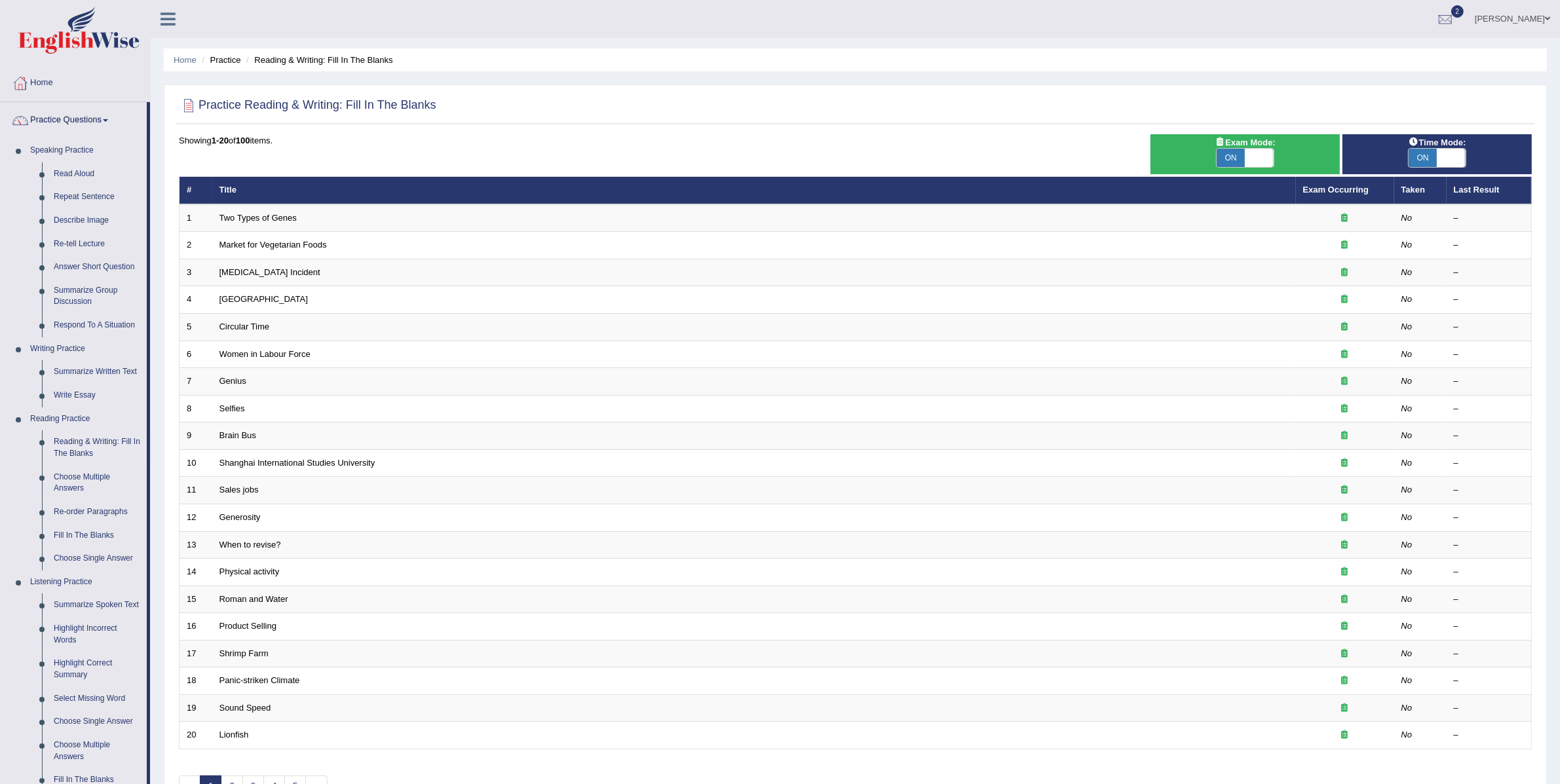
click at [76, 115] on link "Practice Questions" at bounding box center [74, 118] width 146 height 33
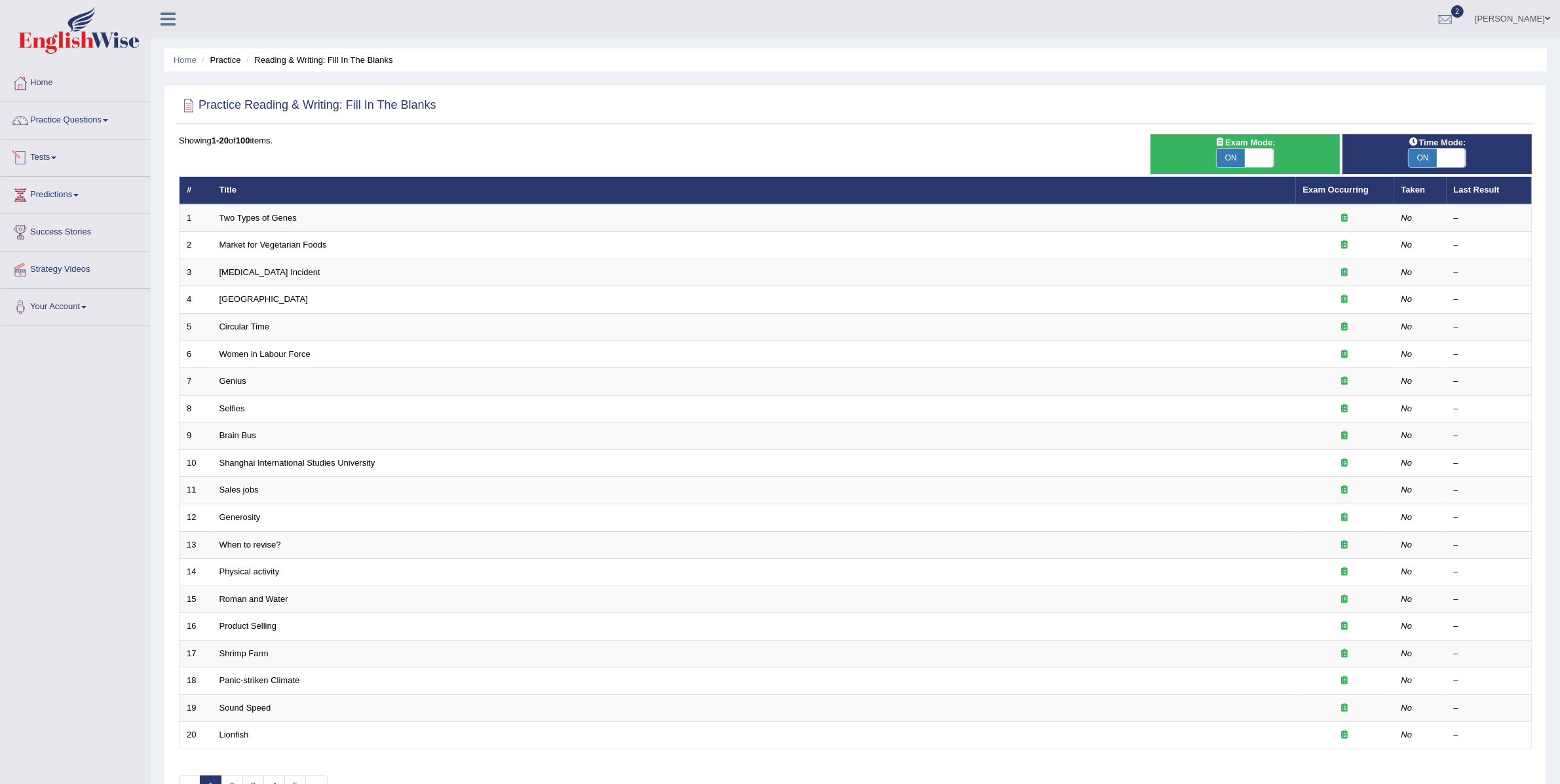
click at [51, 149] on link "Tests" at bounding box center [75, 156] width 149 height 33
click at [76, 190] on link "Take Practice Sectional Test" at bounding box center [85, 188] width 123 height 24
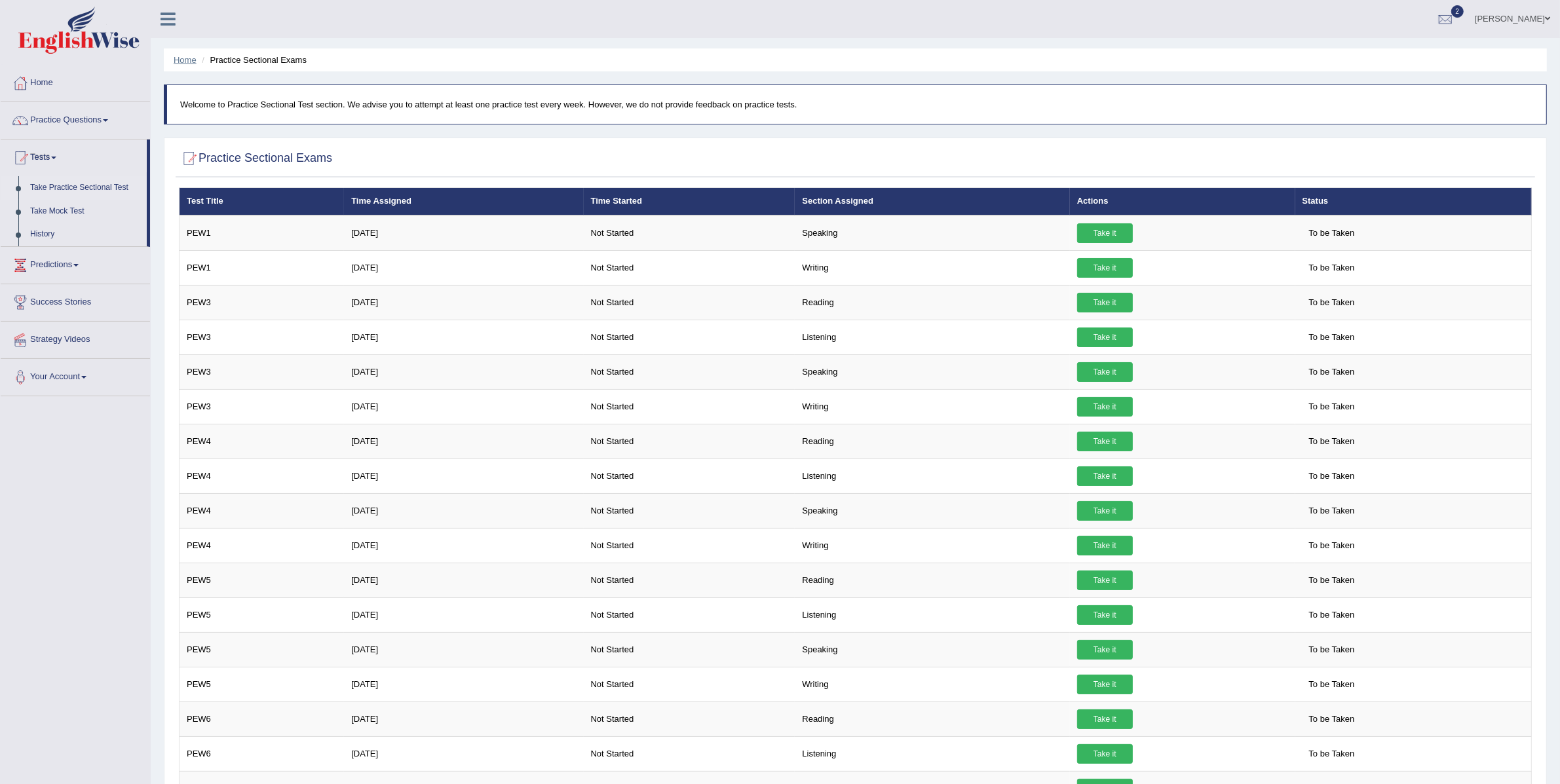
click at [192, 58] on link "Home" at bounding box center [184, 60] width 23 height 10
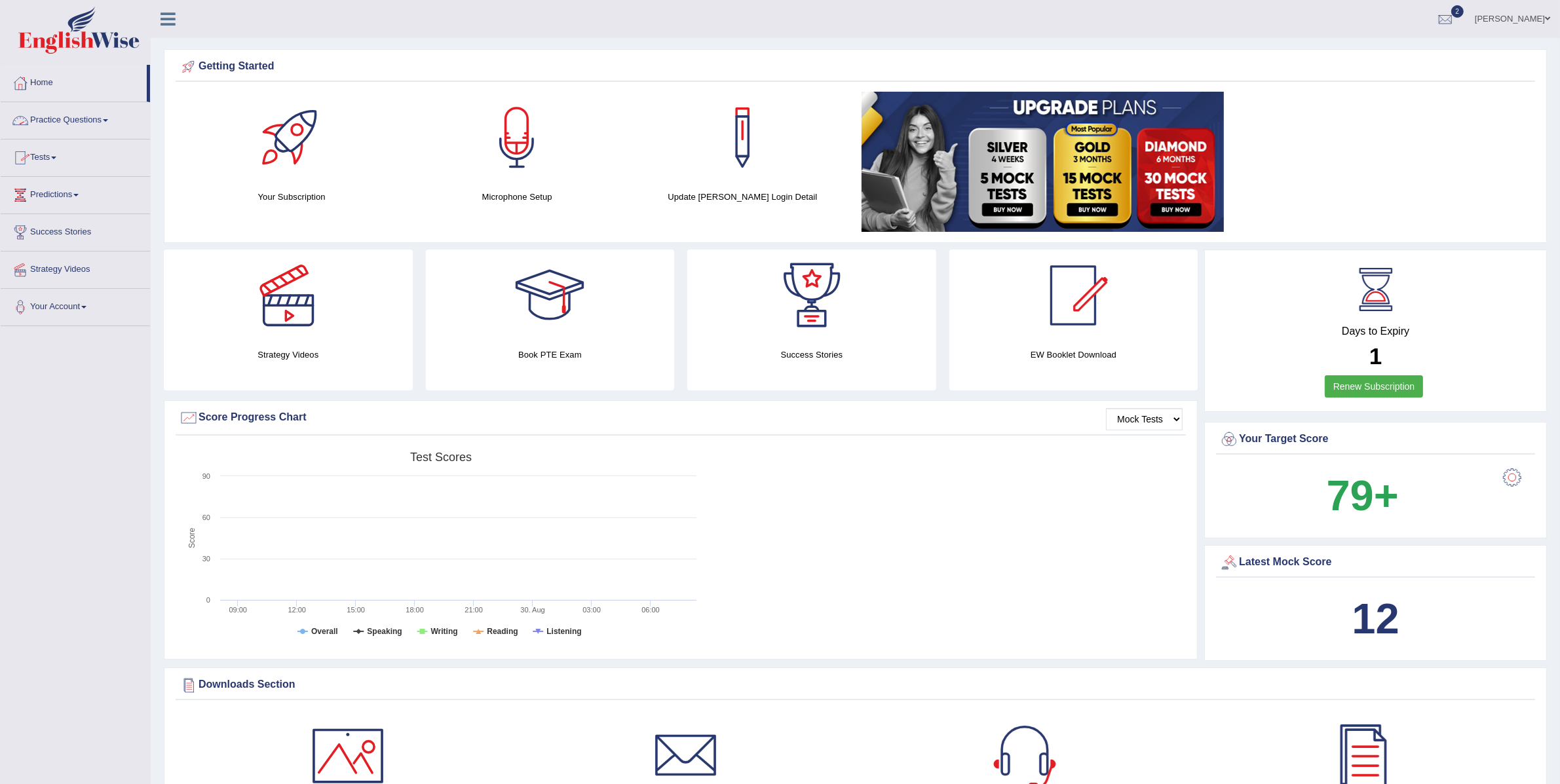
click at [57, 149] on link "Tests" at bounding box center [75, 156] width 149 height 33
click at [76, 185] on link "Take Practice Sectional Test" at bounding box center [85, 188] width 123 height 24
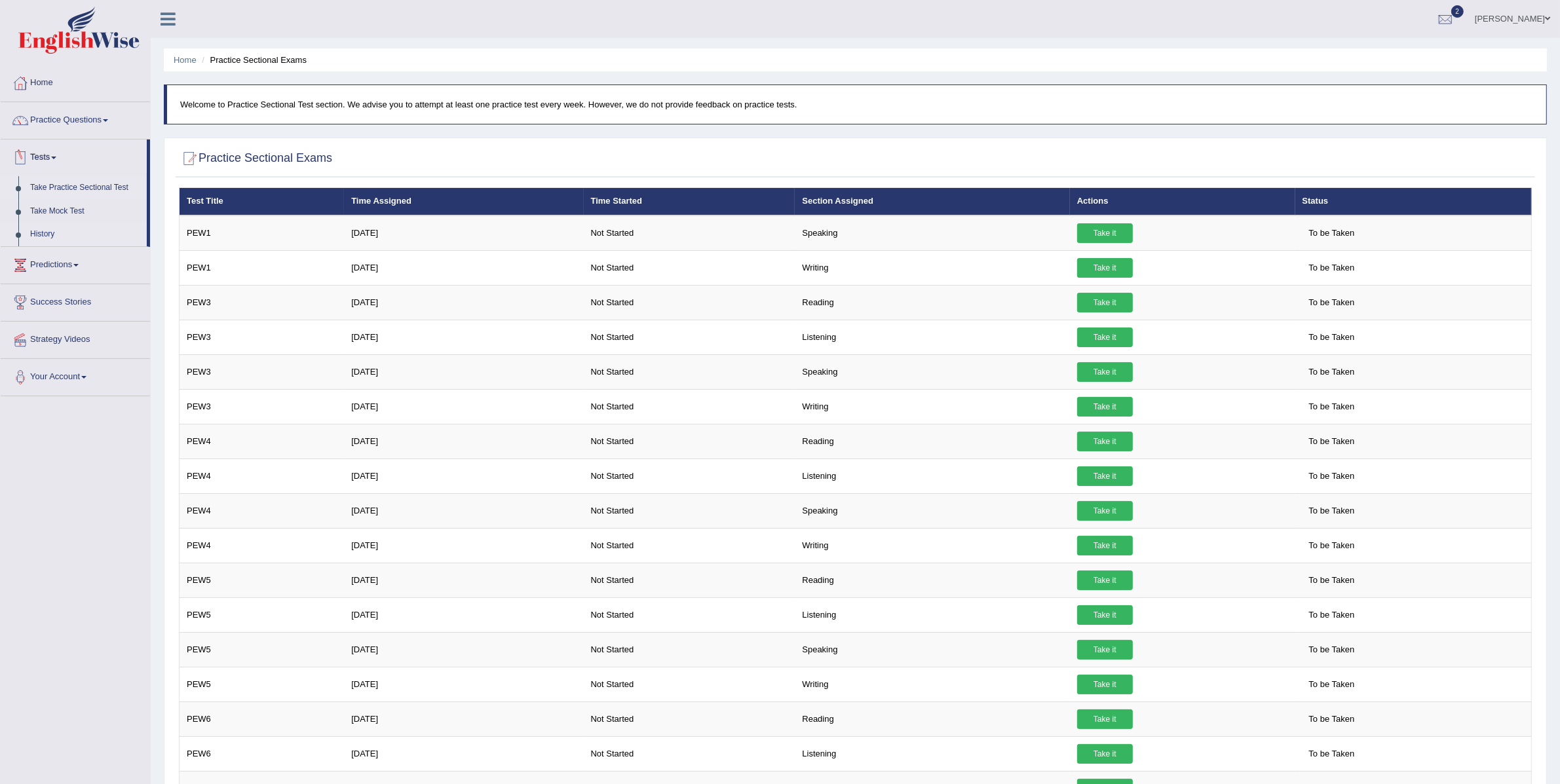
click at [52, 235] on link "History" at bounding box center [85, 234] width 123 height 24
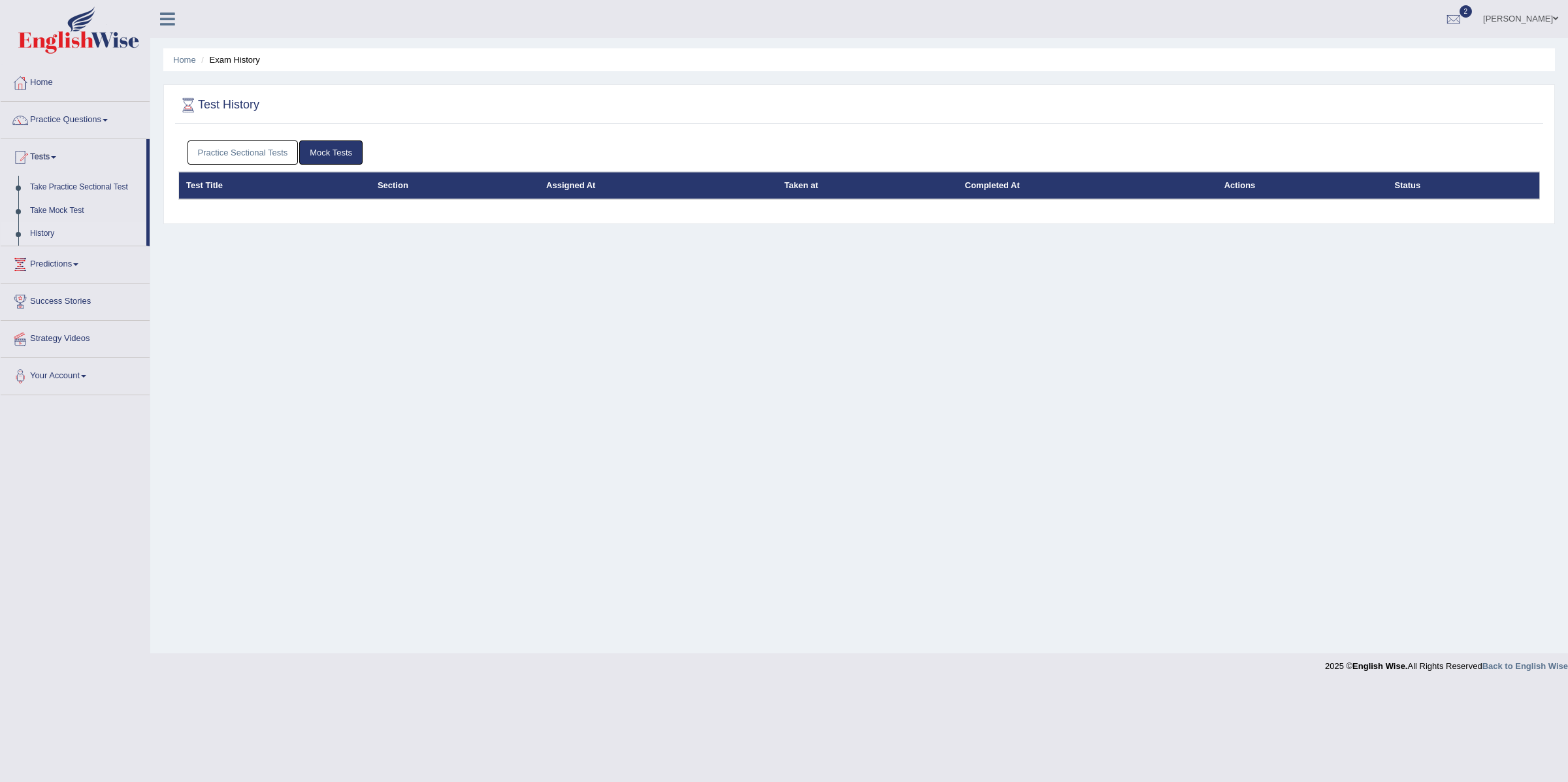
click at [228, 150] on link "Practice Sectional Tests" at bounding box center [243, 152] width 111 height 24
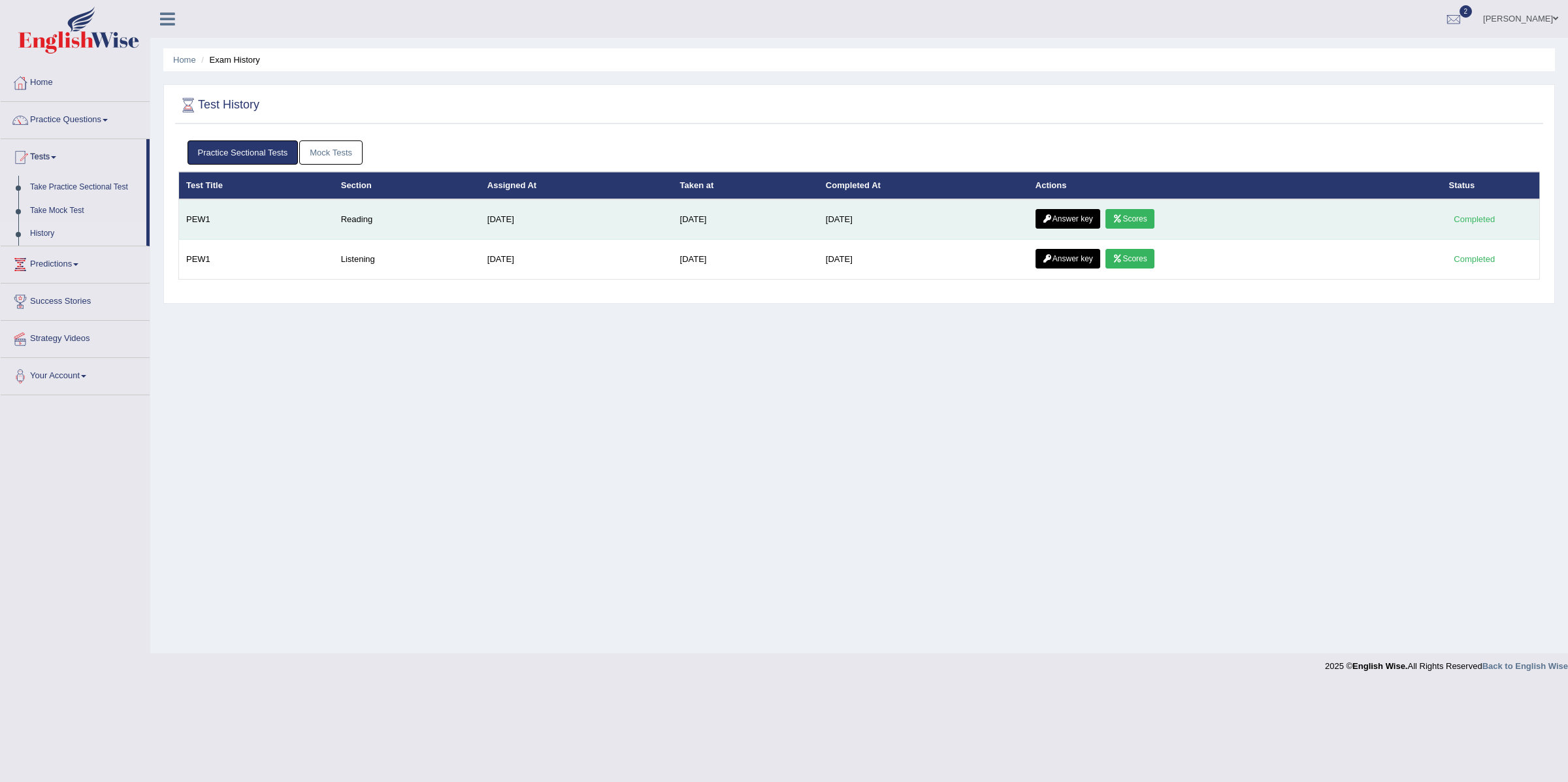
click at [1152, 213] on link "Scores" at bounding box center [1129, 219] width 48 height 20
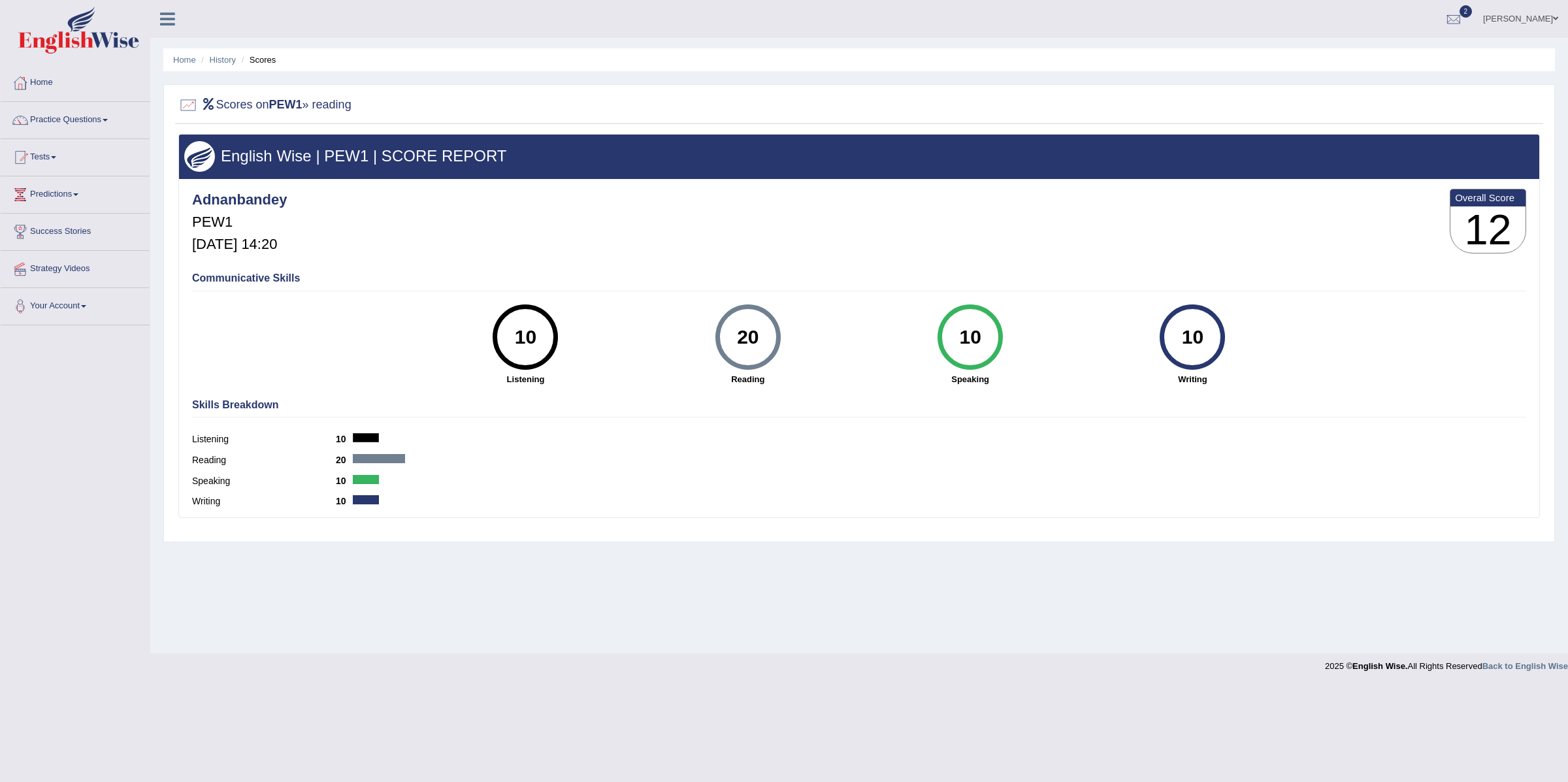
drag, startPoint x: 416, startPoint y: 345, endPoint x: 1213, endPoint y: 324, distance: 797.3
click at [1213, 304] on div "10 Listening 20 Reading 10 Speaking 10 Writing" at bounding box center [859, 304] width 1333 height 0
click at [829, 540] on div "Scores on PEW1 » reading English Wise | PEW1 | SCORE REPORT Adnanbandey PEW1 Au…" at bounding box center [859, 313] width 1391 height 458
drag, startPoint x: 736, startPoint y: 337, endPoint x: 784, endPoint y: 329, distance: 48.7
click at [784, 329] on div "20 Reading" at bounding box center [747, 344] width 222 height 81
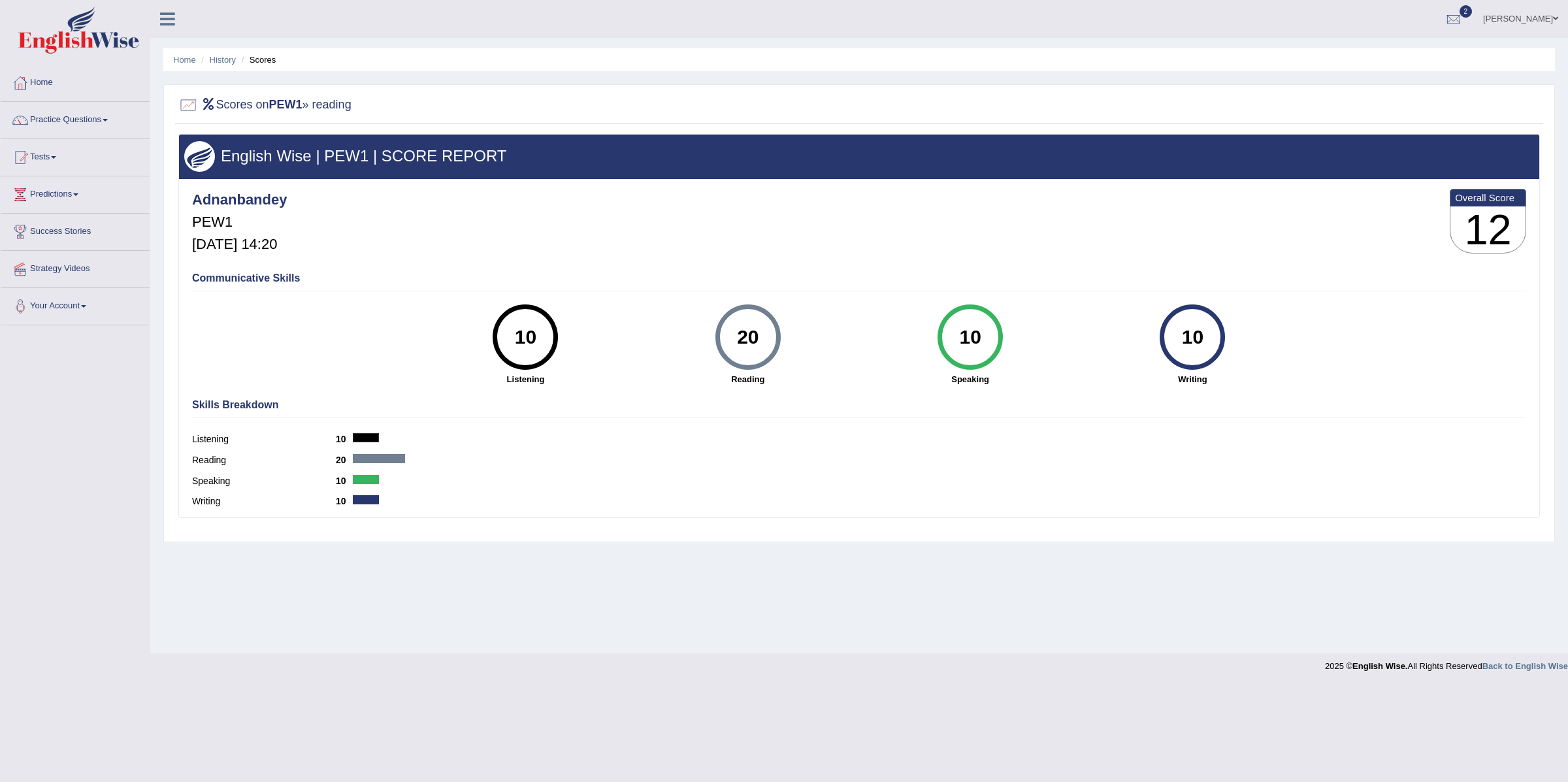
click at [333, 557] on div "Home History Scores Scores on PEW1 » reading English Wise | PEW1 | SCORE REPORT…" at bounding box center [859, 326] width 1418 height 653
click at [225, 60] on link "History" at bounding box center [222, 60] width 26 height 10
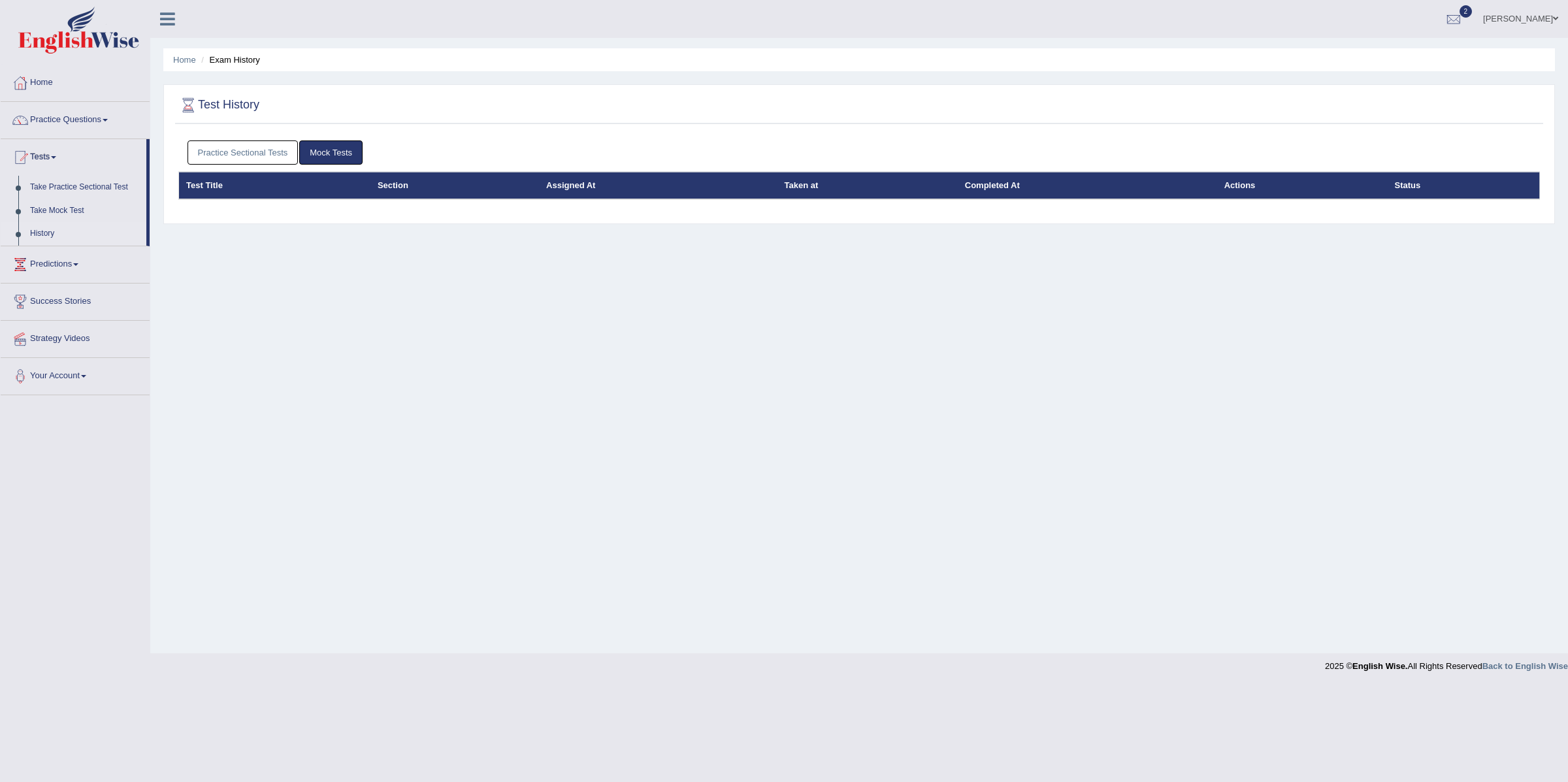
click at [224, 153] on link "Practice Sectional Tests" at bounding box center [243, 152] width 111 height 24
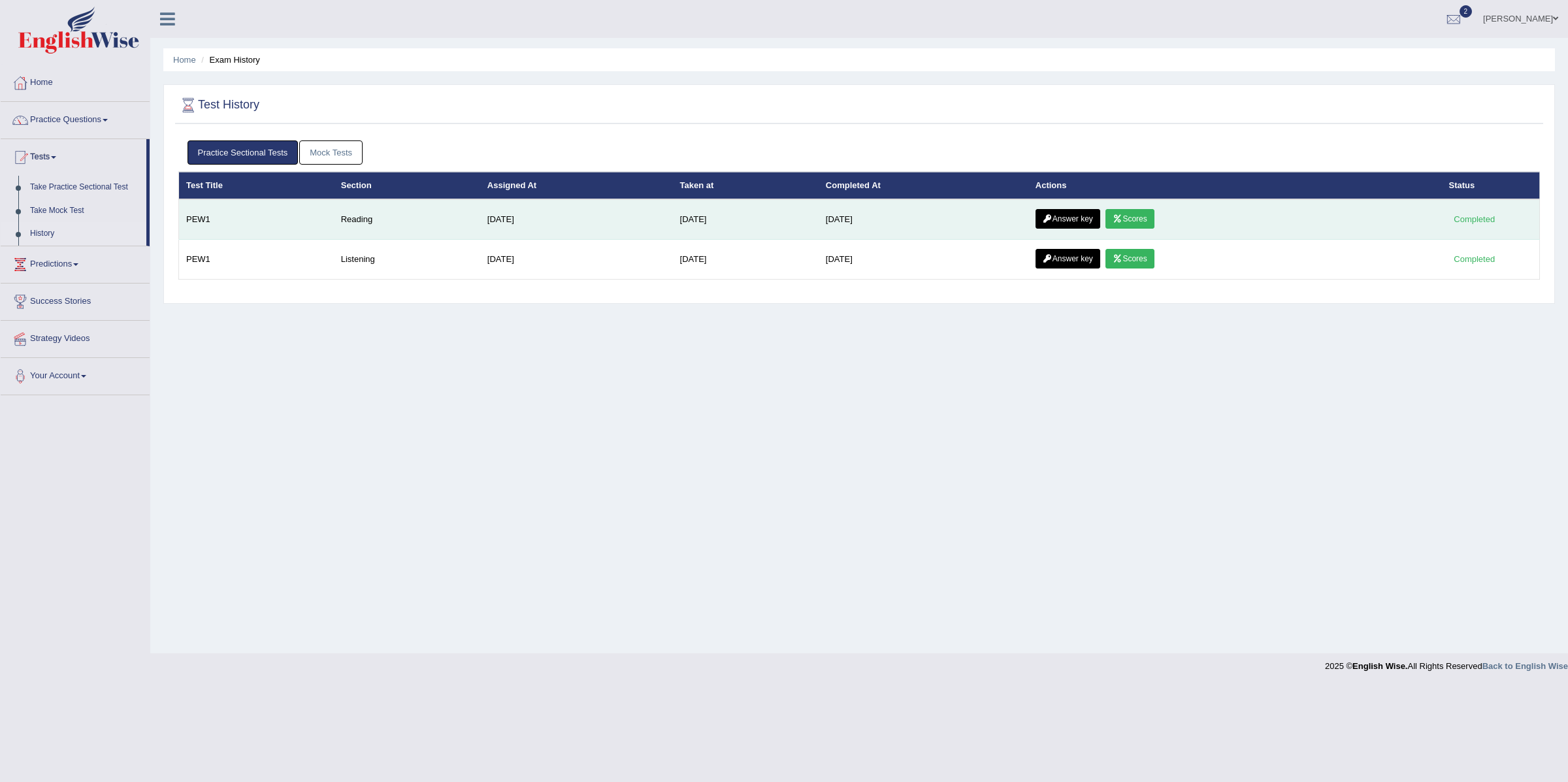
click at [1062, 220] on link "Answer key" at bounding box center [1067, 219] width 64 height 20
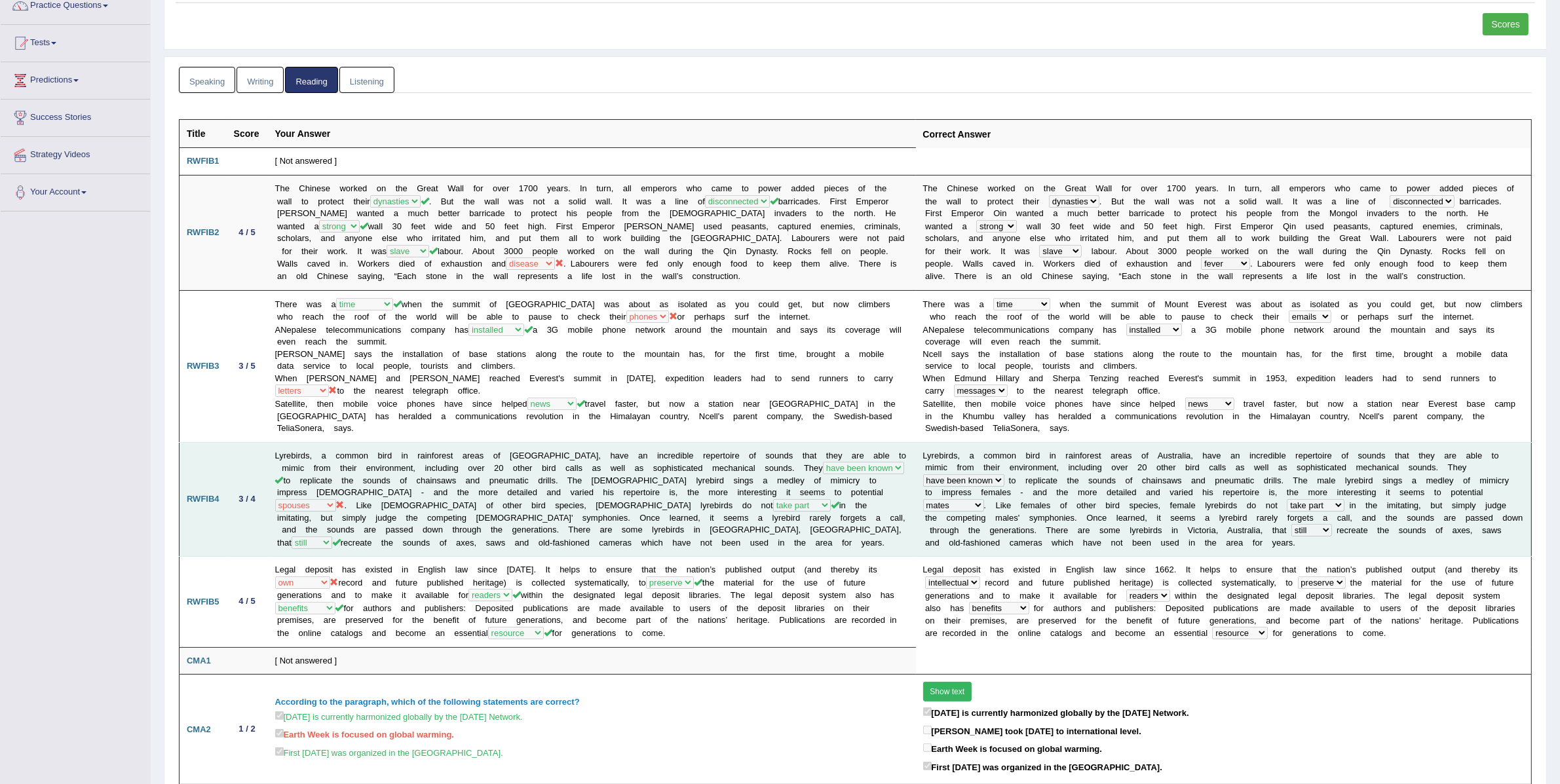
scroll to position [112, 0]
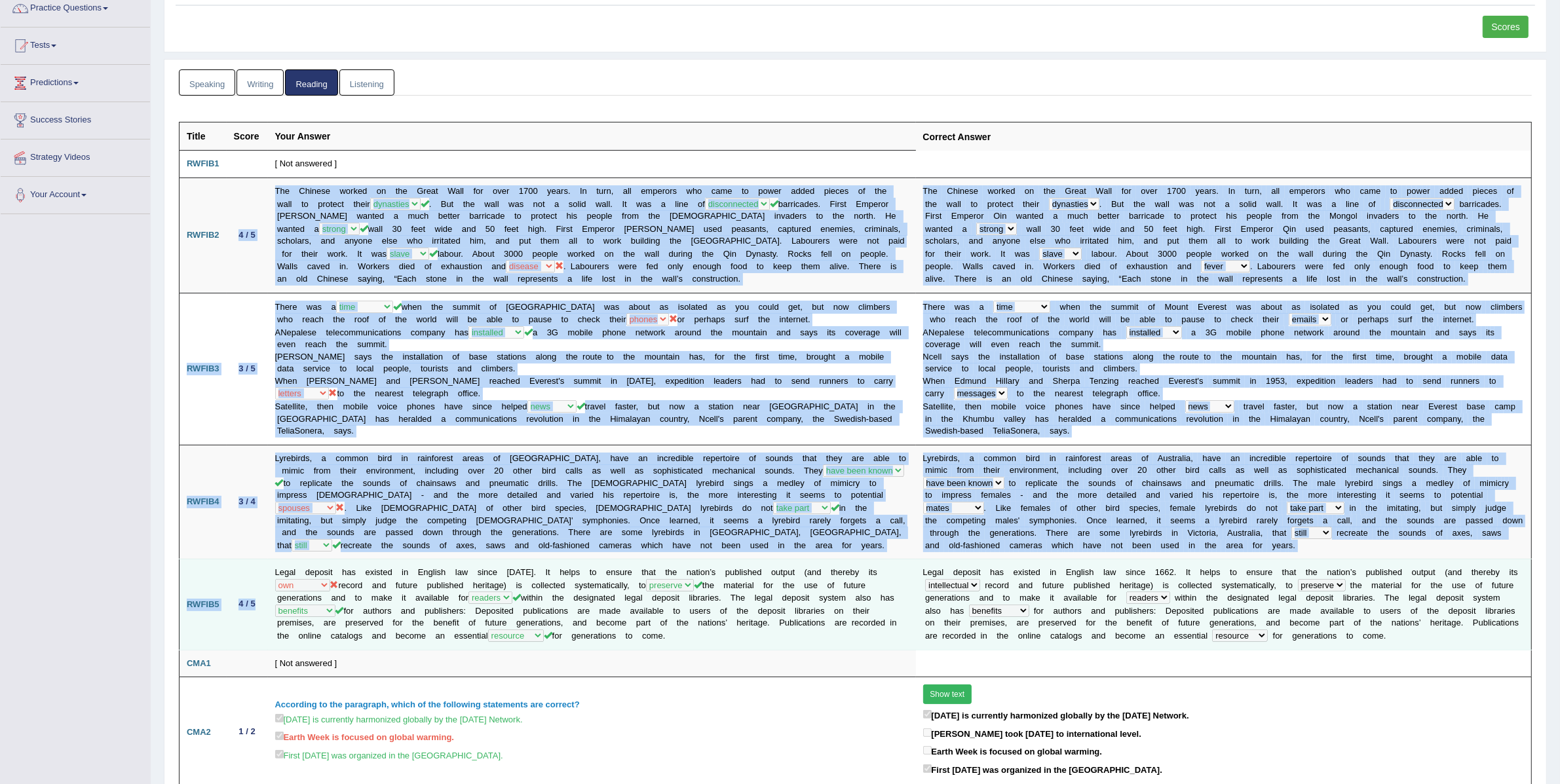
drag, startPoint x: 238, startPoint y: 232, endPoint x: 264, endPoint y: 593, distance: 361.9
click at [264, 593] on tbody "Title Score Your Answer Correct Answer RWFIB1 [ Not answered ] RWFIB2 4 / 5 The…" at bounding box center [856, 693] width 1352 height 1141
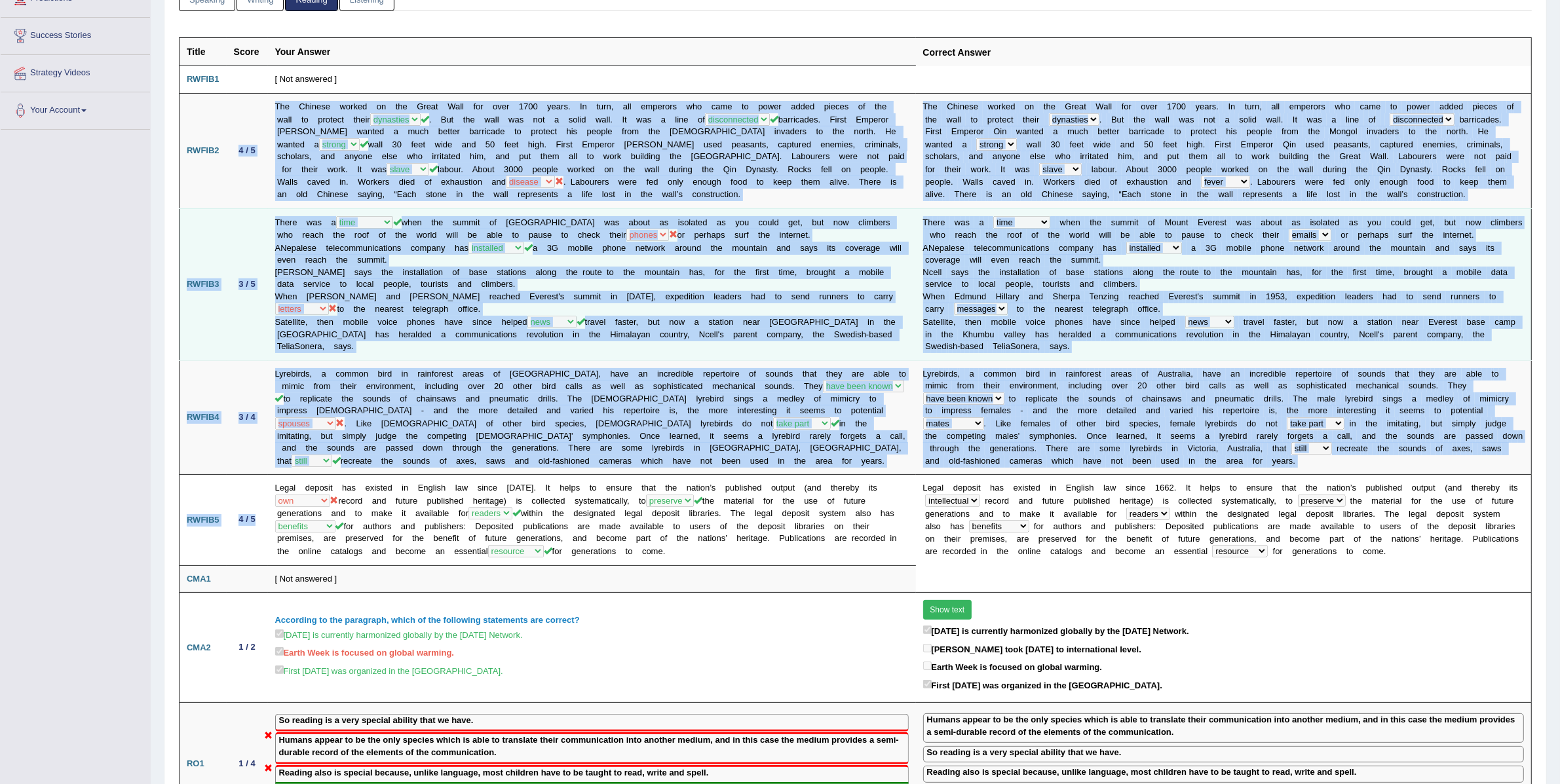
scroll to position [197, 0]
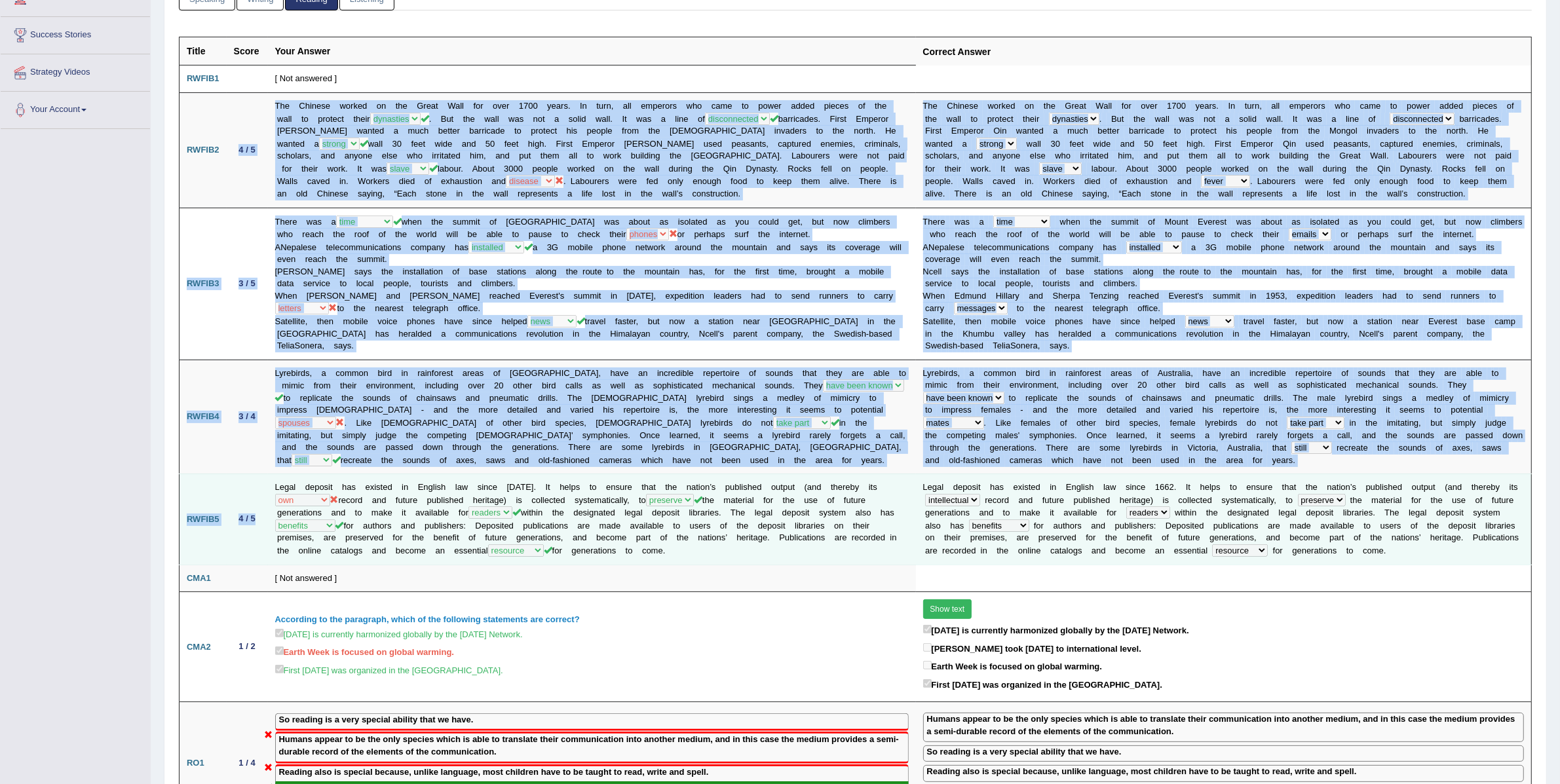
click at [255, 517] on div "4 / 5" at bounding box center [247, 519] width 27 height 14
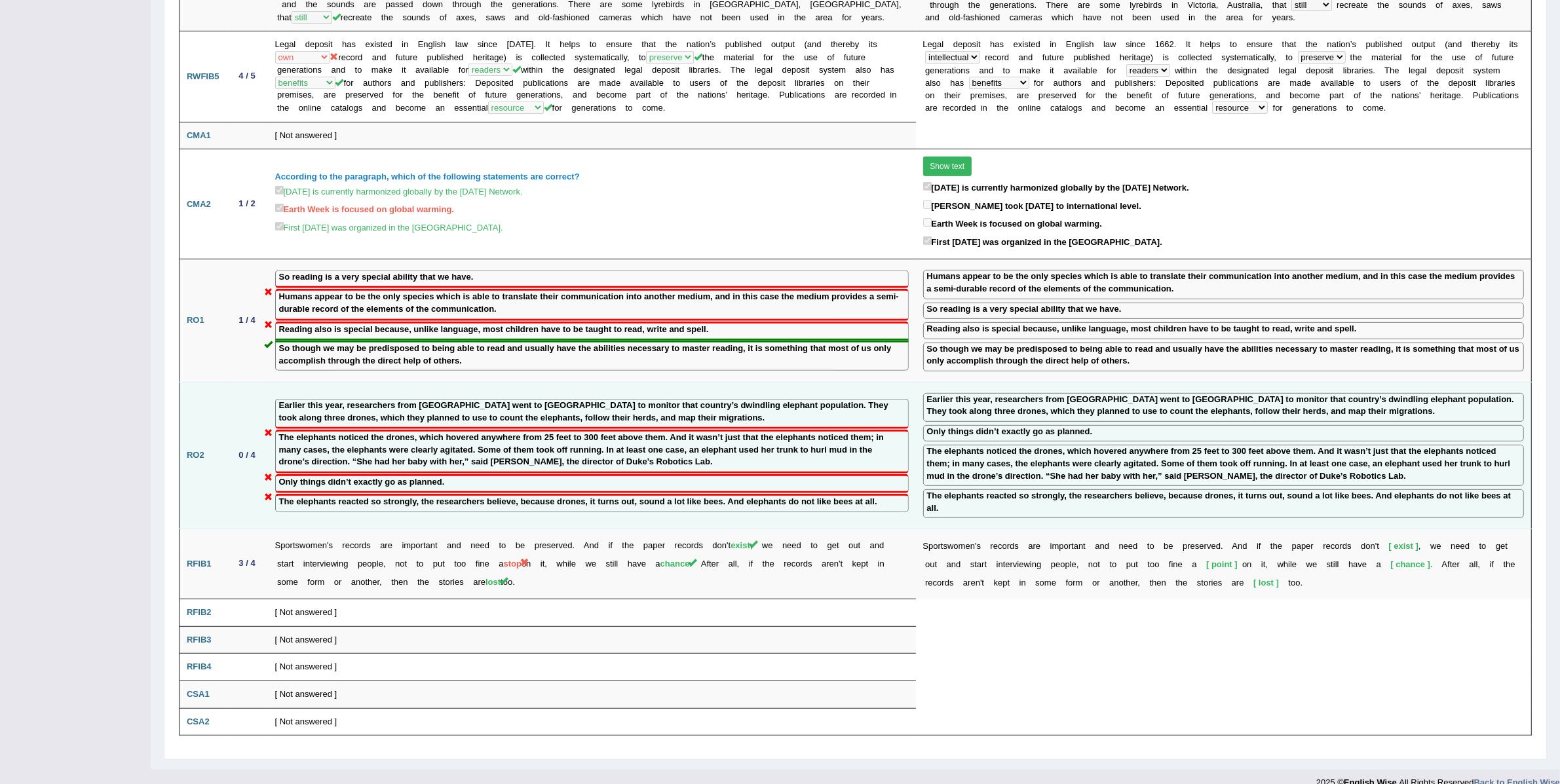
scroll to position [0, 0]
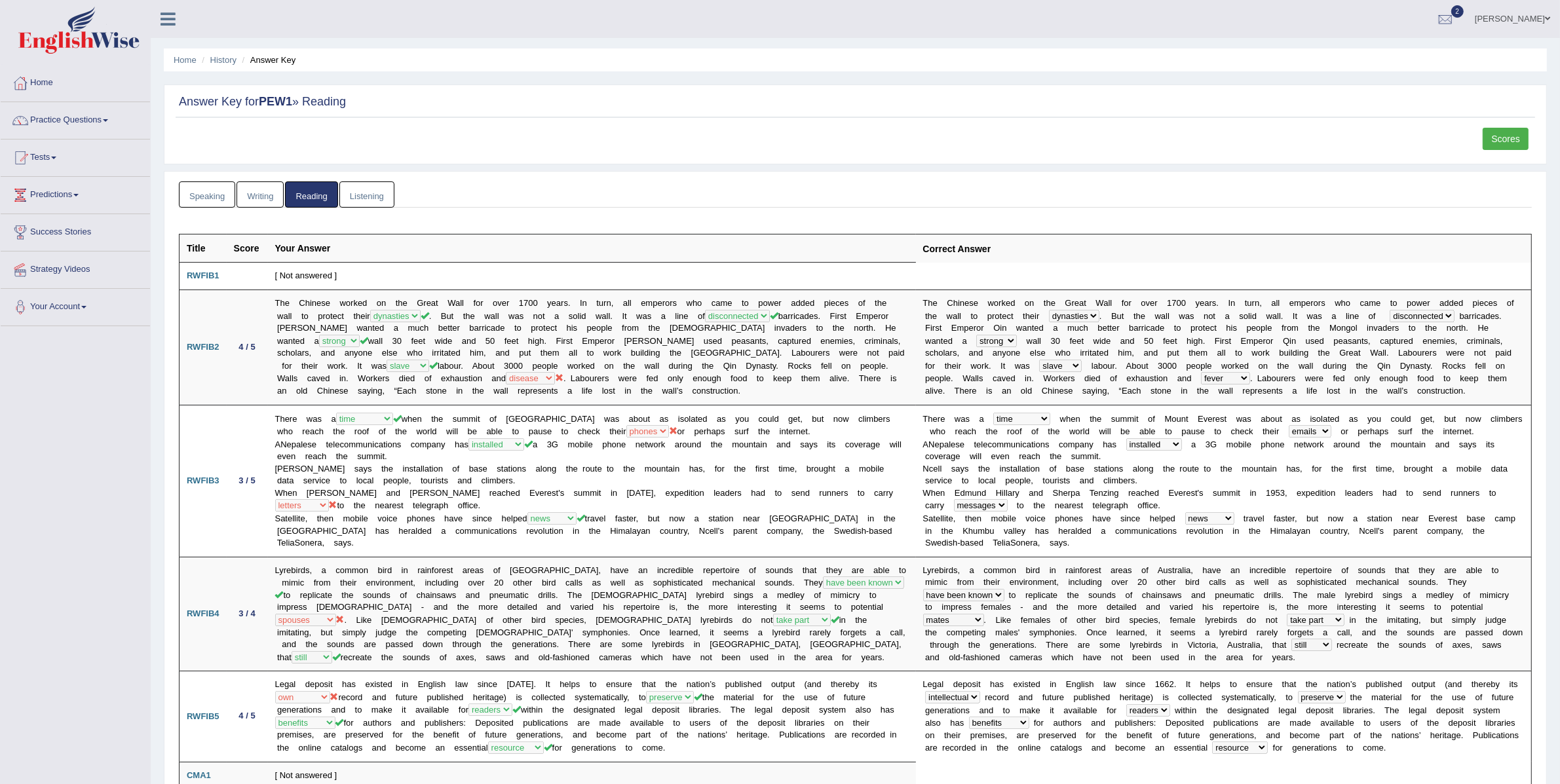
click at [366, 206] on link "Listening" at bounding box center [367, 195] width 55 height 27
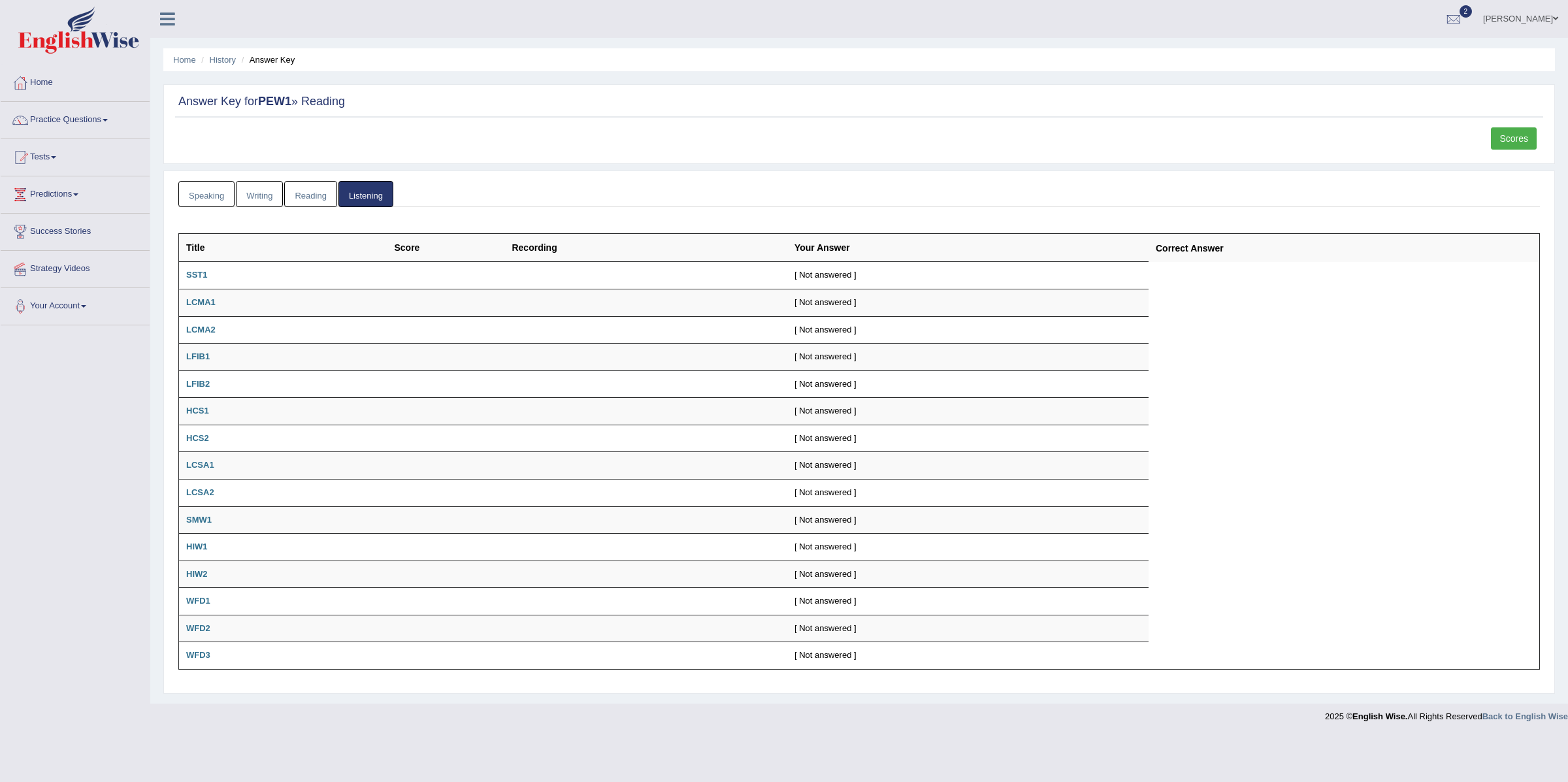
click at [297, 205] on link "Reading" at bounding box center [311, 195] width 53 height 27
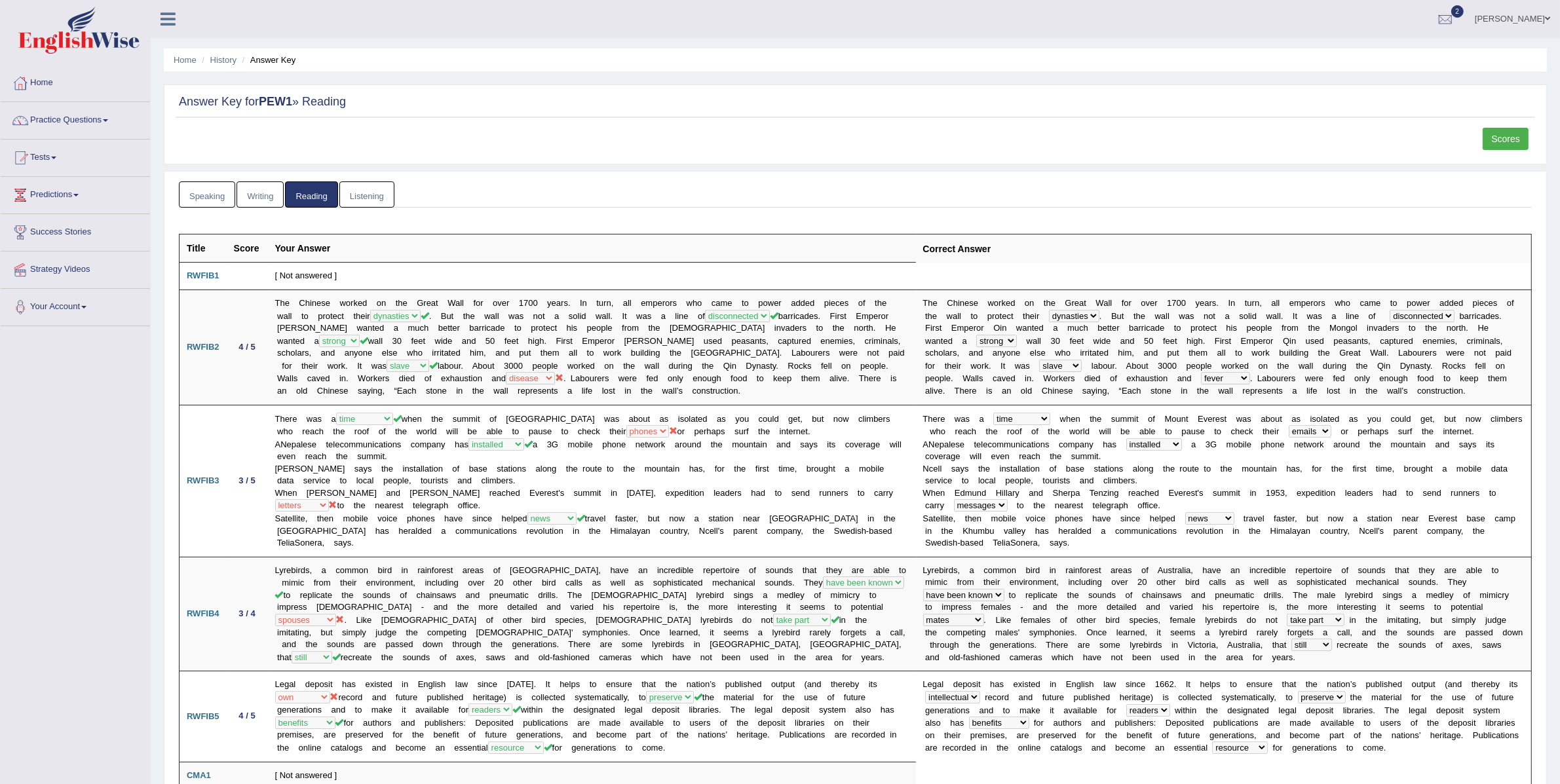
click at [246, 203] on link "Writing" at bounding box center [260, 195] width 47 height 27
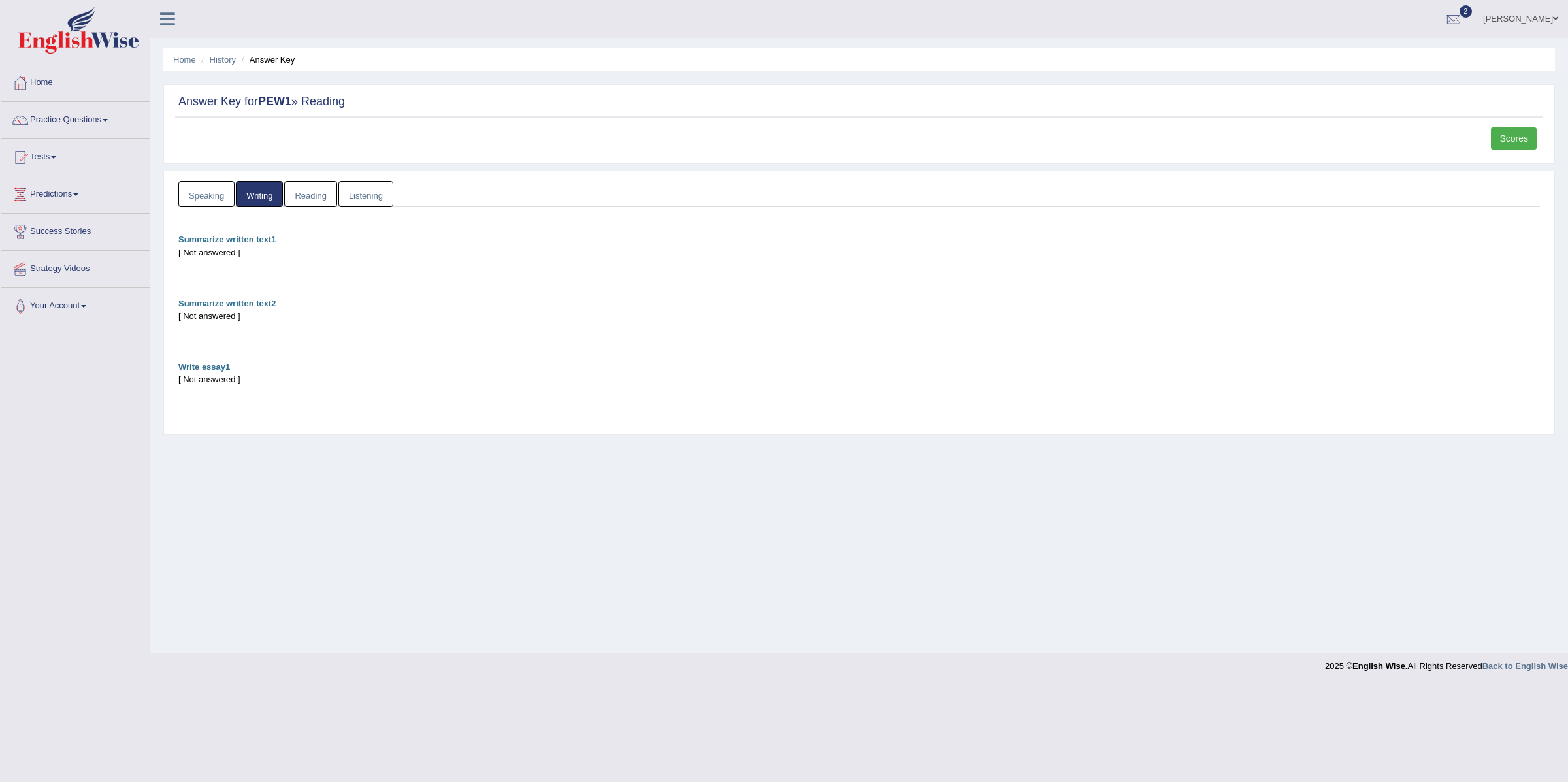
click at [219, 202] on link "Speaking" at bounding box center [207, 195] width 56 height 27
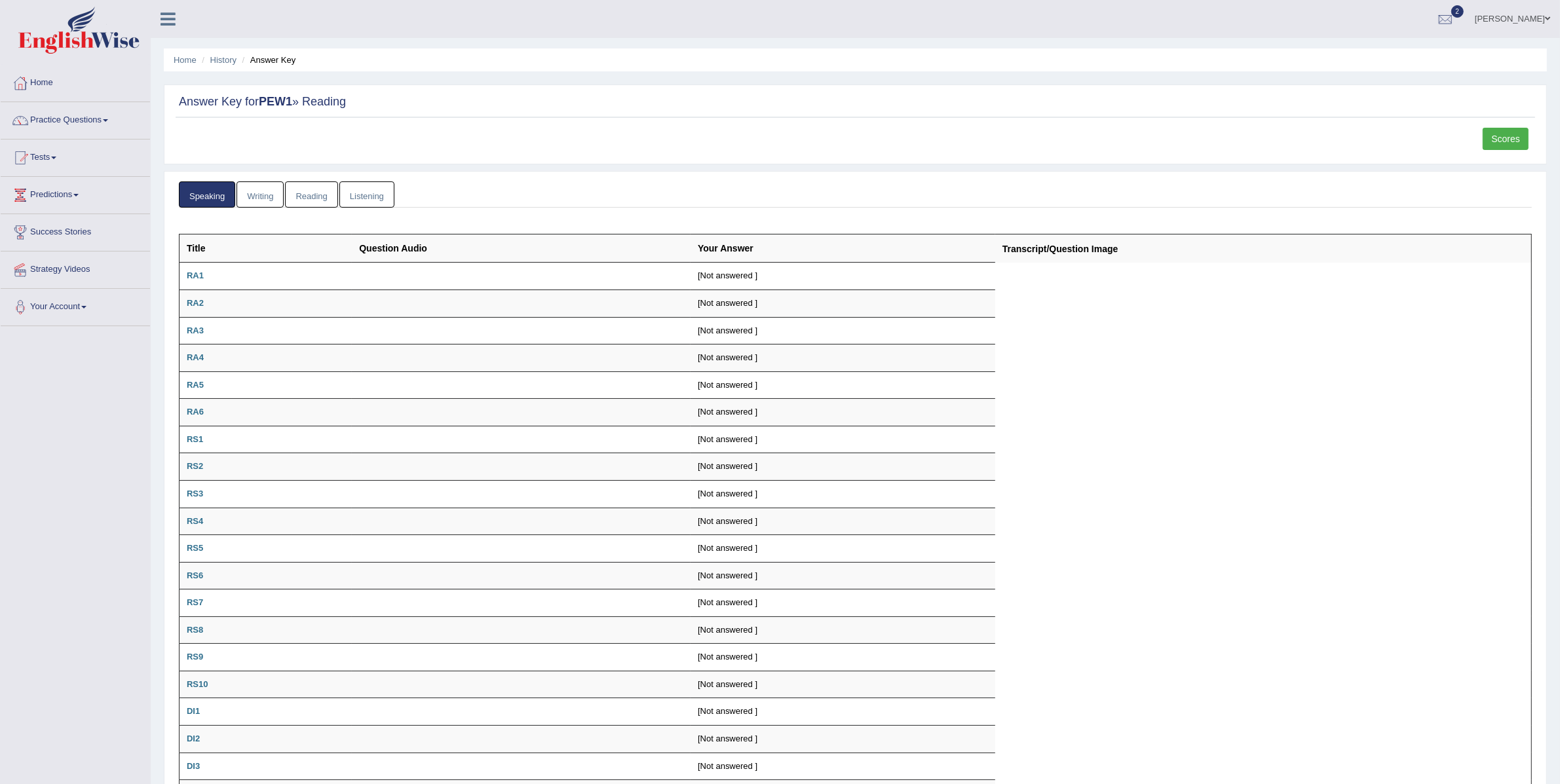
click at [255, 196] on link "Writing" at bounding box center [260, 195] width 47 height 27
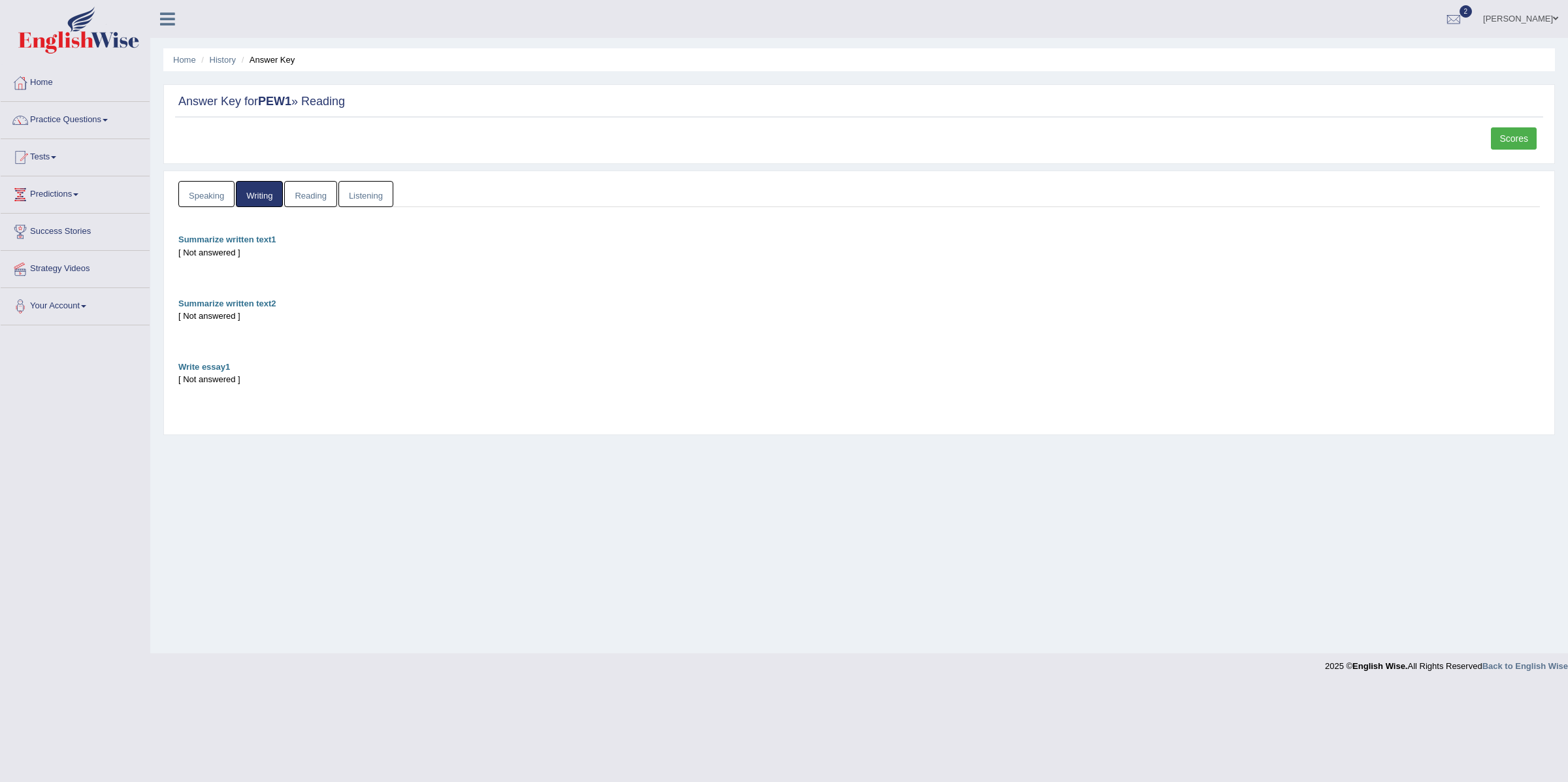
click at [321, 197] on link "Reading" at bounding box center [311, 195] width 53 height 27
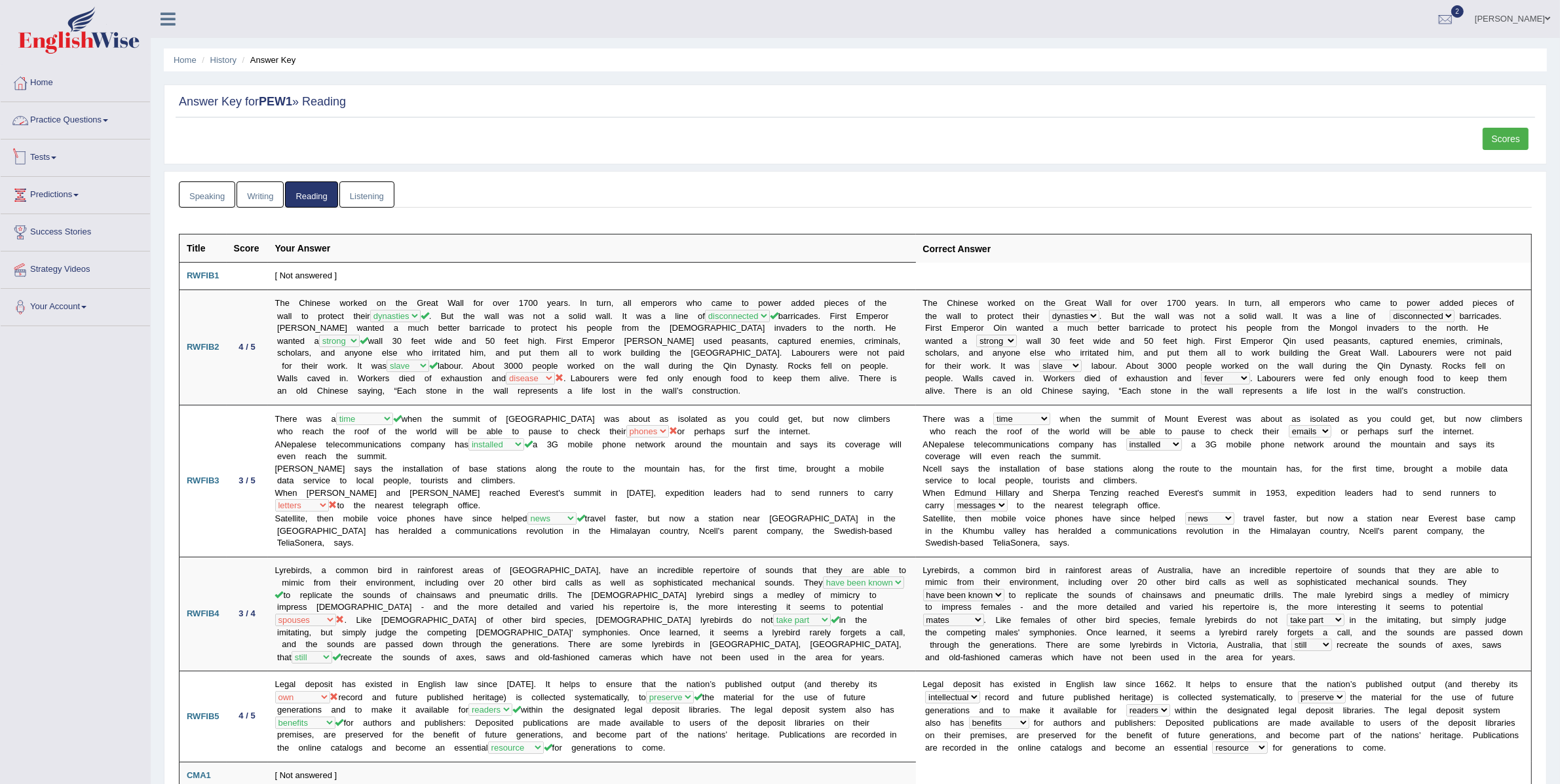
click at [61, 120] on link "Practice Questions" at bounding box center [75, 118] width 149 height 33
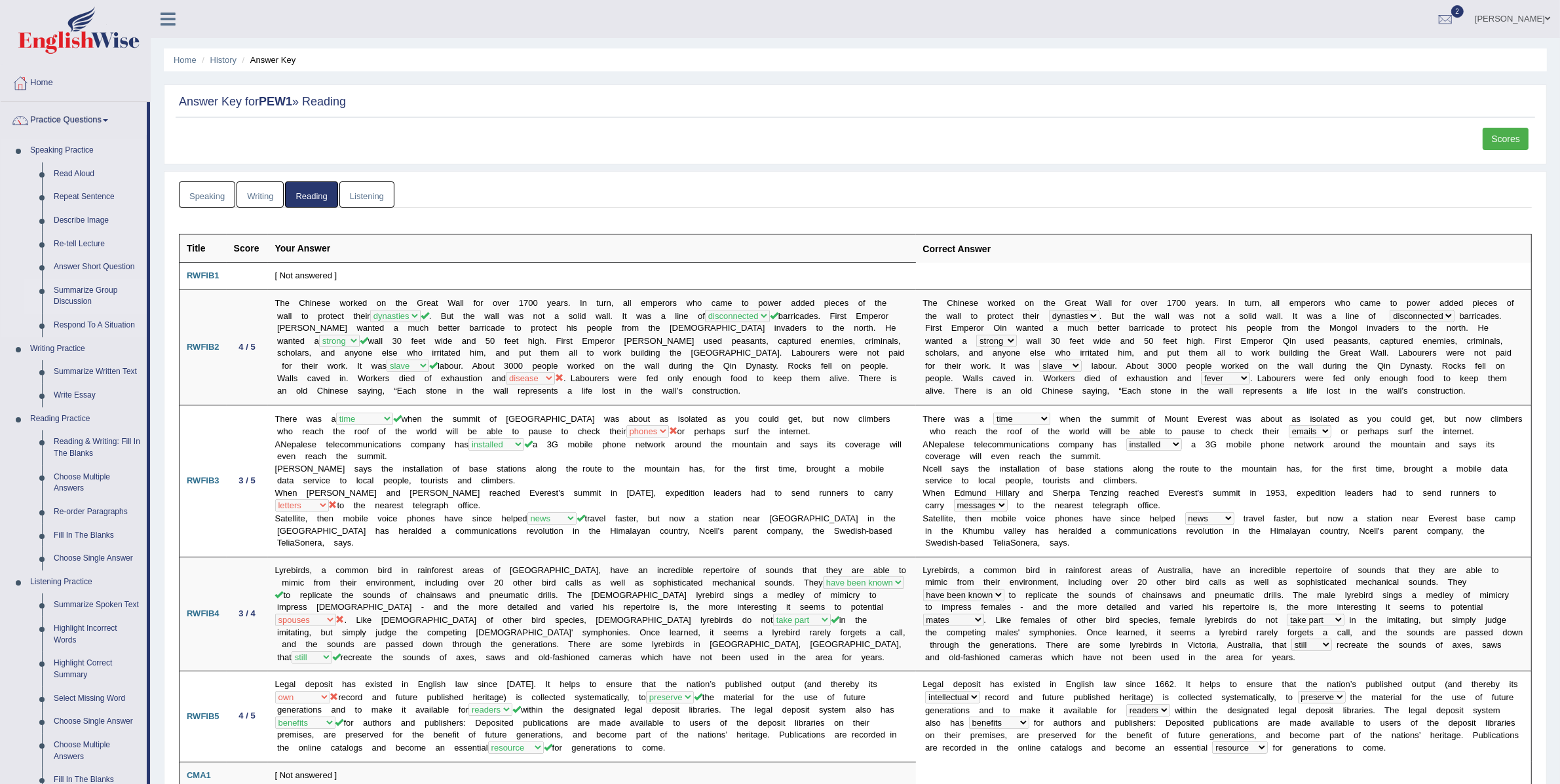
scroll to position [43, 0]
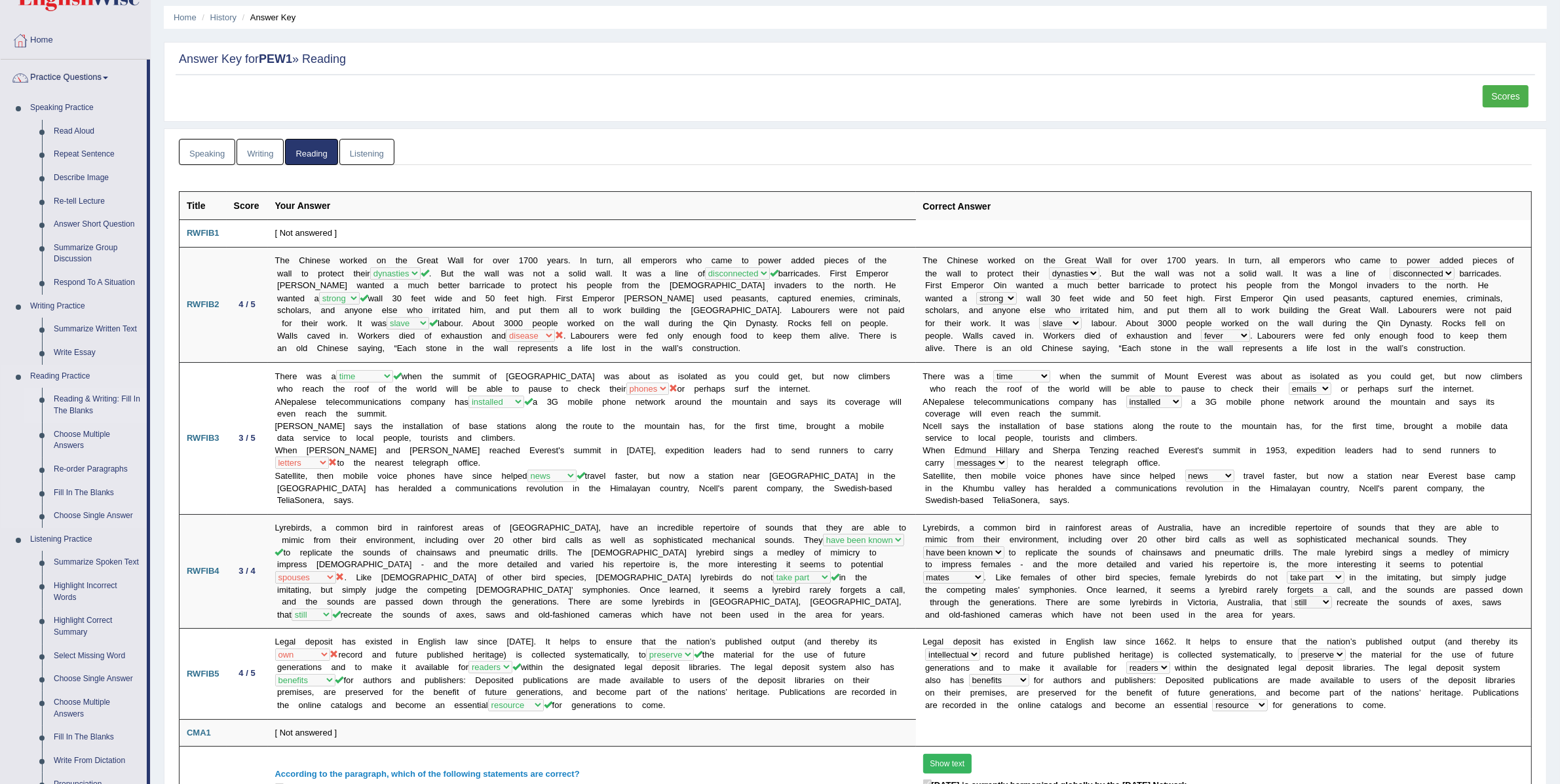
click at [77, 410] on link "Reading & Writing: Fill In The Blanks" at bounding box center [97, 405] width 99 height 35
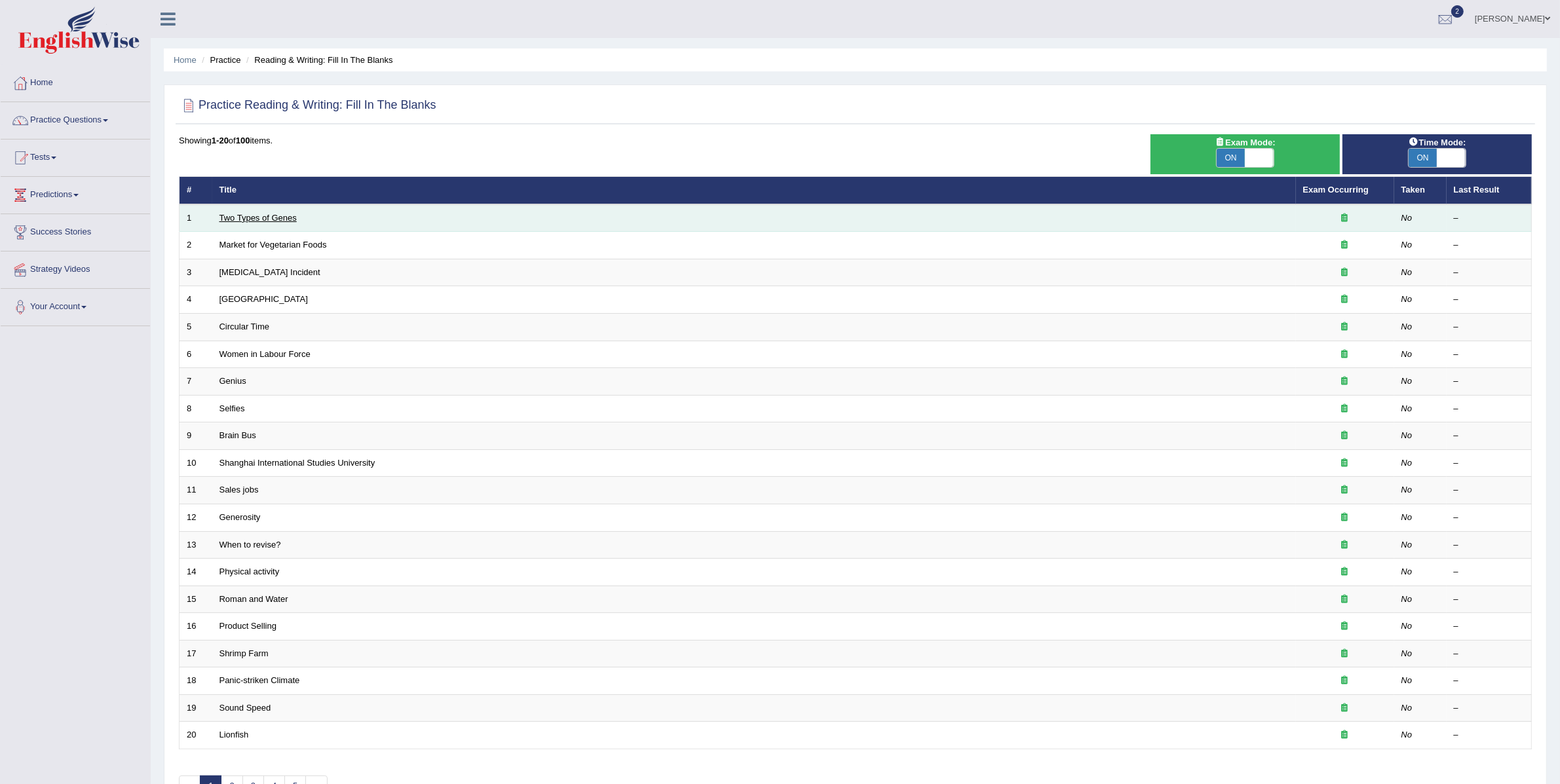
click at [248, 214] on link "Two Types of Genes" at bounding box center [258, 217] width 77 height 10
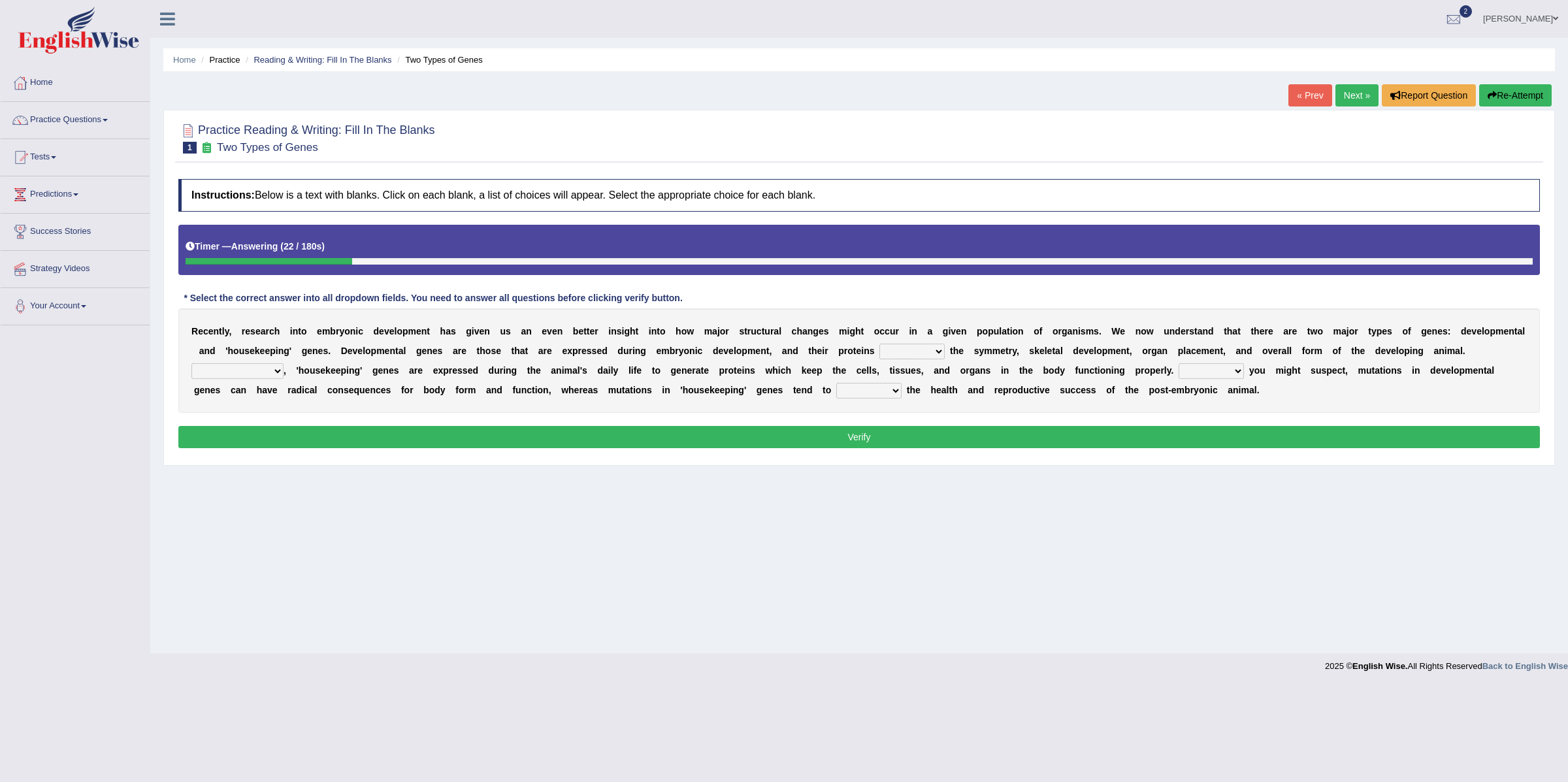
click at [894, 355] on select "push control hold elevate" at bounding box center [912, 351] width 65 height 15
click at [880, 345] on select "push control hold elevate" at bounding box center [912, 351] width 65 height 15
click at [918, 352] on select "push control hold elevate" at bounding box center [912, 351] width 65 height 15
click at [880, 345] on select "push control hold elevate" at bounding box center [912, 351] width 65 height 15
click at [918, 352] on select "push control hold elevate" at bounding box center [912, 351] width 65 height 15
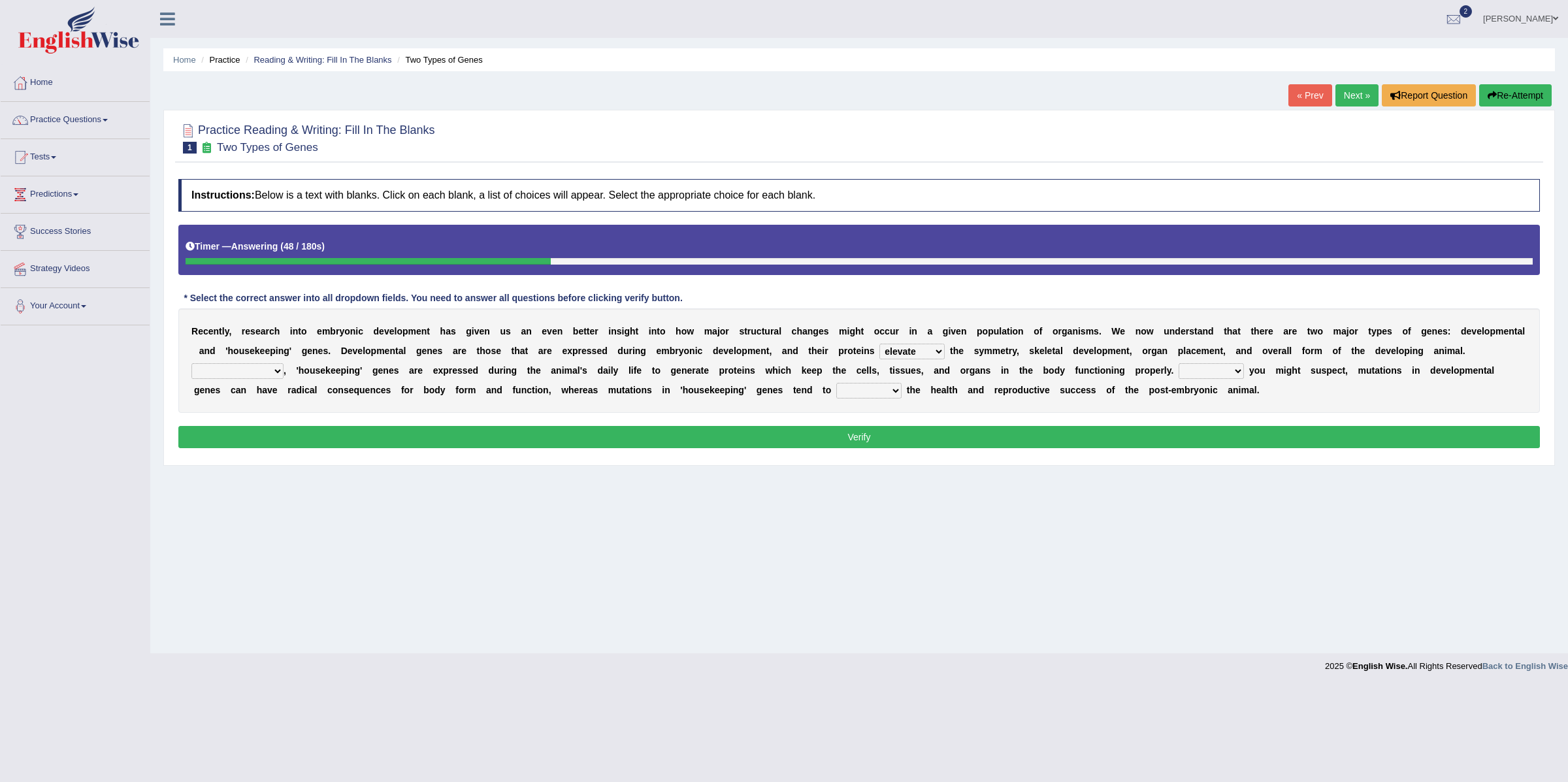
select select "control"
click at [880, 345] on select "push control hold elevate" at bounding box center [912, 351] width 65 height 15
click at [908, 351] on select "push control hold elevate" at bounding box center [912, 351] width 65 height 15
click at [266, 368] on select "Correspondingly Inclusively Conversely In contrast" at bounding box center [237, 371] width 92 height 15
select select "Conversely"
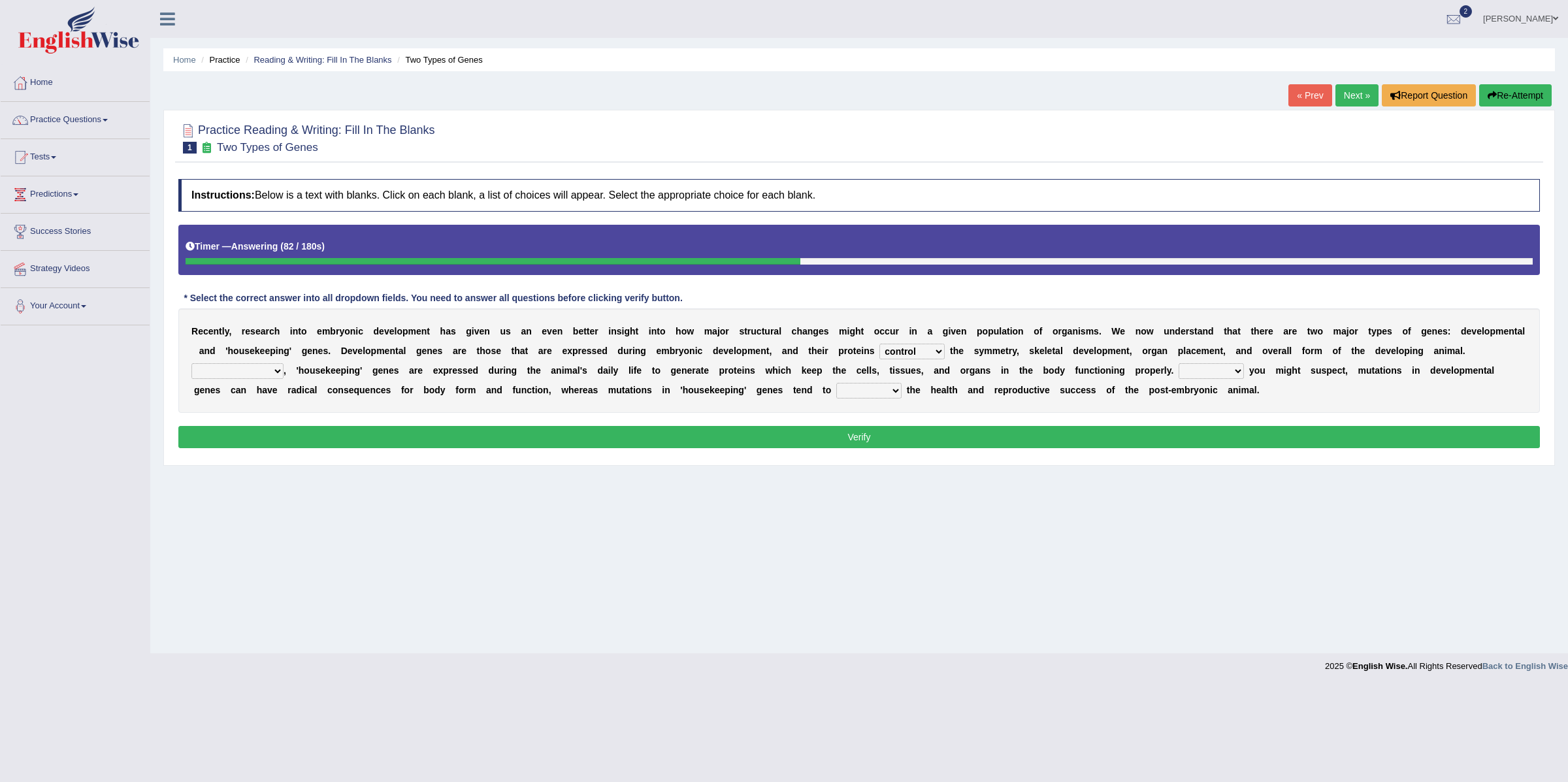
click at [191, 364] on select "Correspondingly Inclusively Conversely In contrast" at bounding box center [237, 371] width 92 height 15
click at [1208, 370] on select "For As With Within" at bounding box center [1211, 371] width 65 height 15
click at [1202, 368] on select "For As With Within" at bounding box center [1211, 371] width 65 height 15
select select "As"
click at [1178, 364] on select "For As With Within" at bounding box center [1211, 371] width 65 height 15
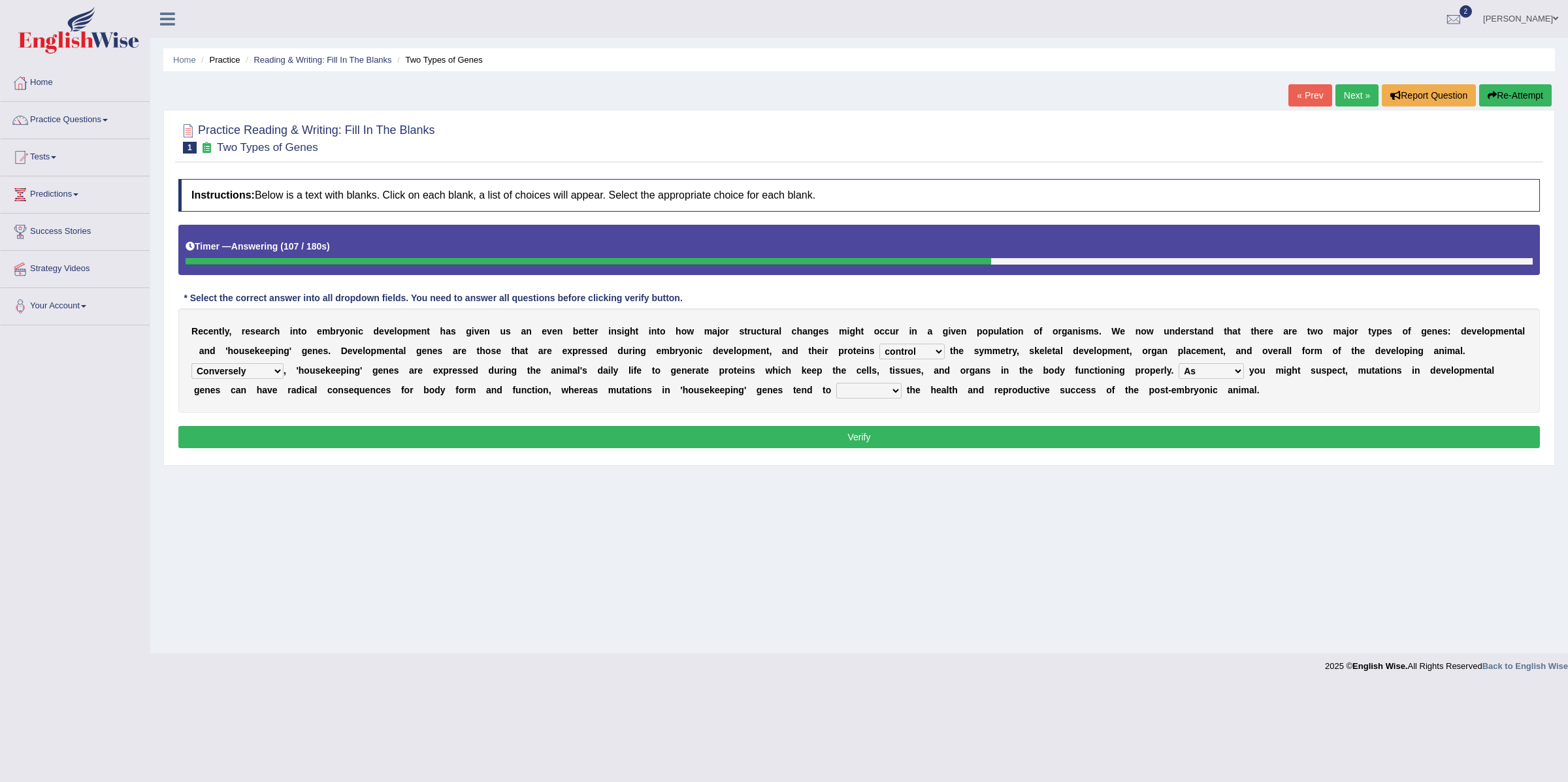
click at [864, 391] on select "affect effect interrupt defect" at bounding box center [869, 391] width 65 height 15
select select "effect"
click at [837, 384] on select "affect effect interrupt defect" at bounding box center [869, 391] width 65 height 15
click at [851, 431] on button "Verify" at bounding box center [859, 437] width 1361 height 23
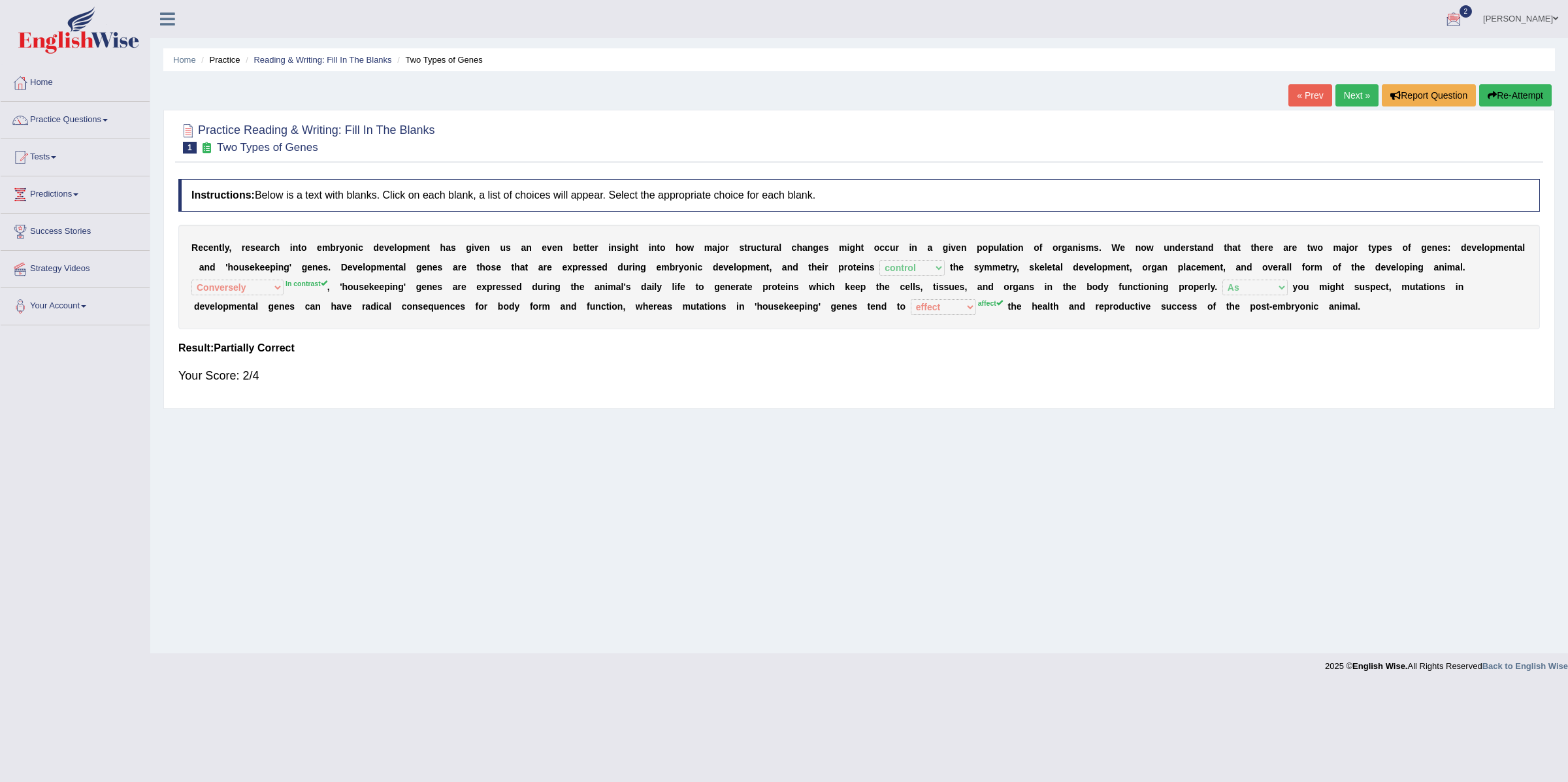
click at [1345, 97] on link "Next »" at bounding box center [1357, 95] width 43 height 23
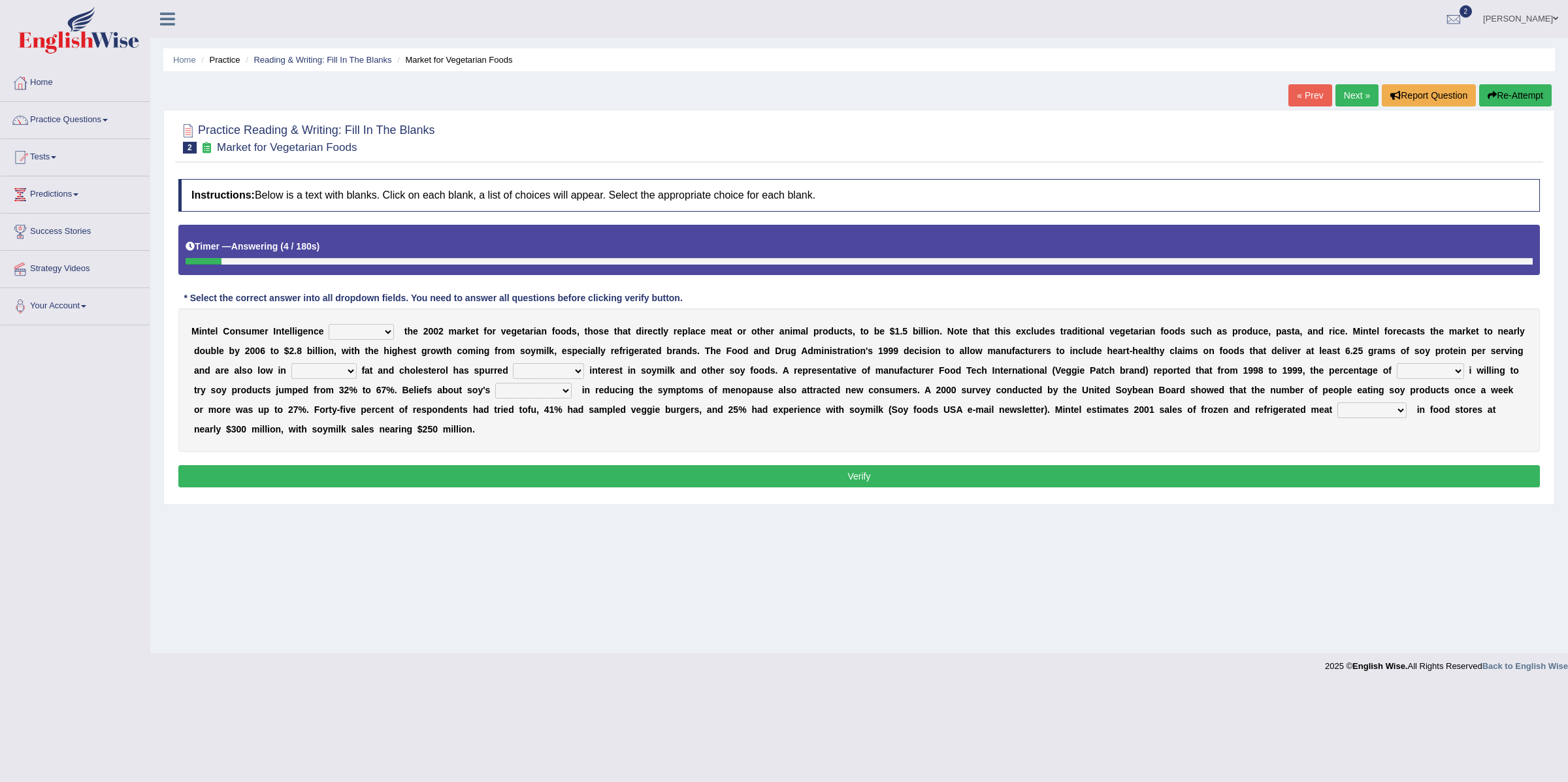
click at [357, 334] on select "deals fulfills creates estimates" at bounding box center [361, 332] width 65 height 15
click at [329, 325] on select "deals fulfills creates estimates" at bounding box center [361, 332] width 65 height 15
click at [357, 334] on select "deals fulfills creates estimates" at bounding box center [361, 332] width 65 height 15
select select "estimates"
click at [329, 325] on select "deals fulfills creates estimates" at bounding box center [361, 332] width 65 height 15
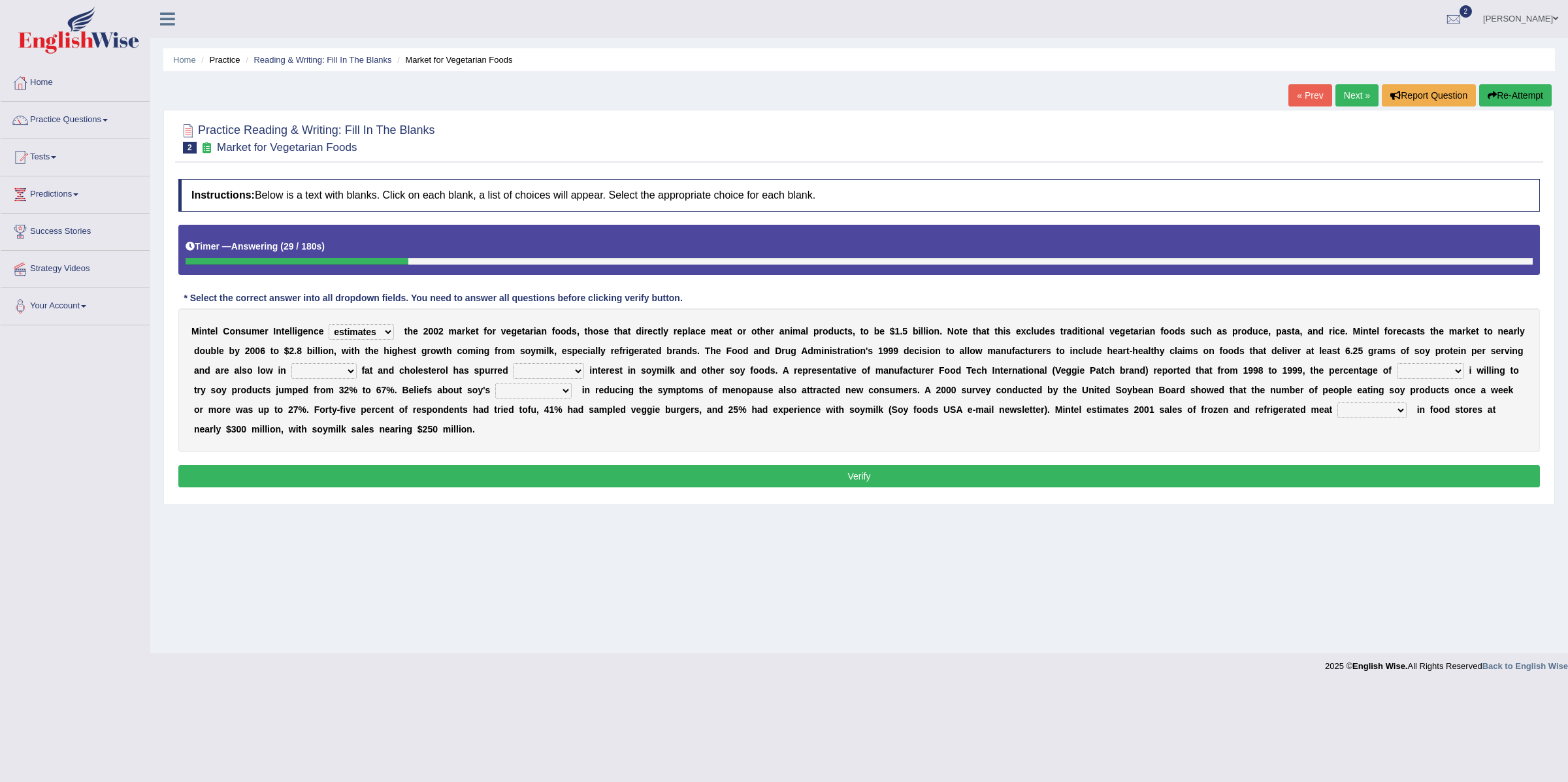
click at [352, 373] on select "saturated solid acid liquid" at bounding box center [324, 371] width 65 height 15
select select "saturated"
click at [328, 364] on select "saturated solid acid liquid" at bounding box center [324, 371] width 65 height 15
click at [572, 372] on select "good big tremendous extreme" at bounding box center [548, 371] width 72 height 15
click at [549, 364] on select "good big tremendous extreme" at bounding box center [548, 371] width 72 height 15
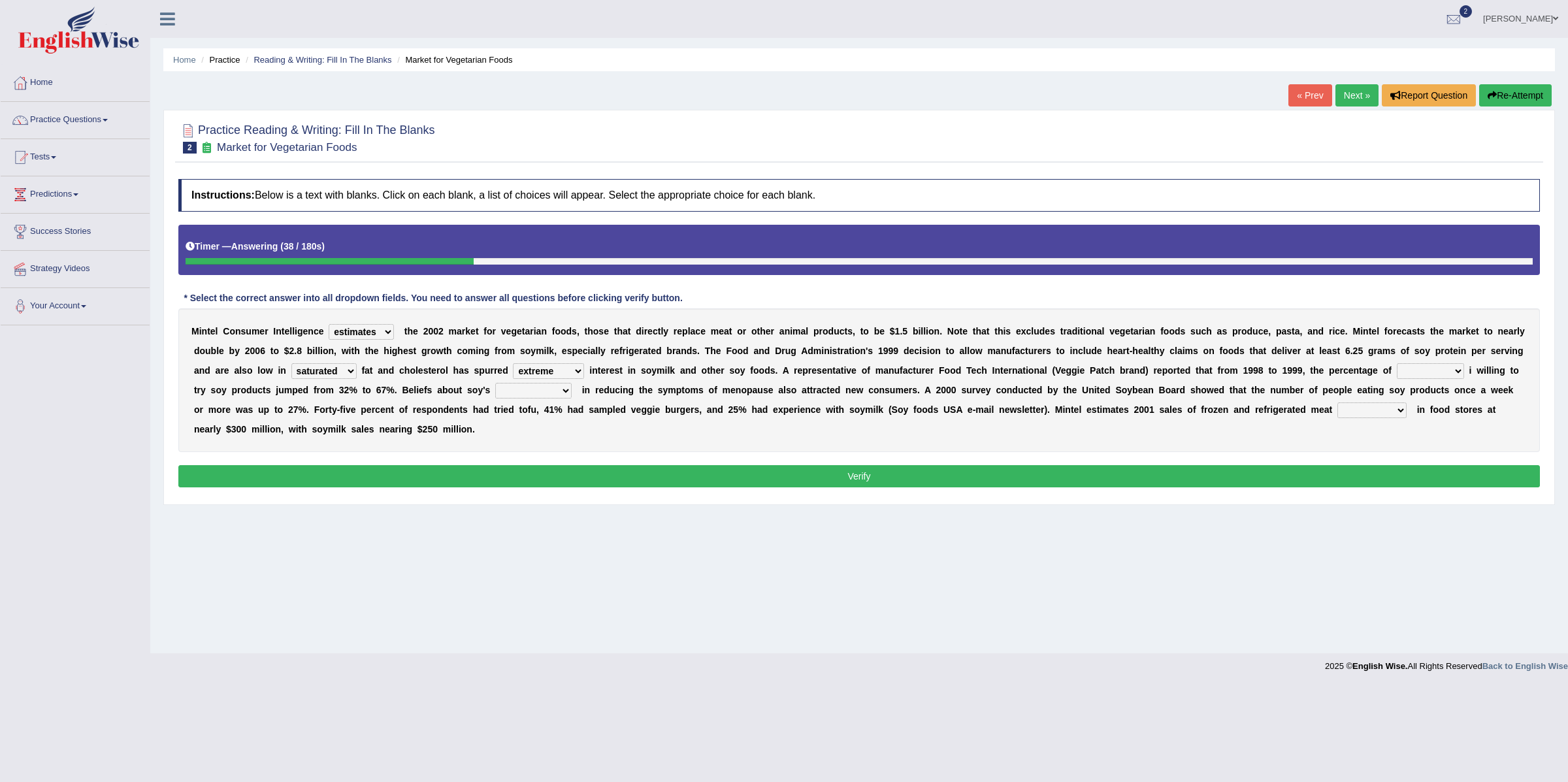
click at [577, 373] on select "good big tremendous extreme" at bounding box center [548, 371] width 72 height 15
select select "big"
click at [549, 364] on select "good big tremendous extreme" at bounding box center [548, 371] width 72 height 15
click at [572, 369] on select "good big tremendous extreme" at bounding box center [548, 371] width 72 height 15
click at [1444, 372] on select "guests consumers customers clients" at bounding box center [1430, 371] width 67 height 15
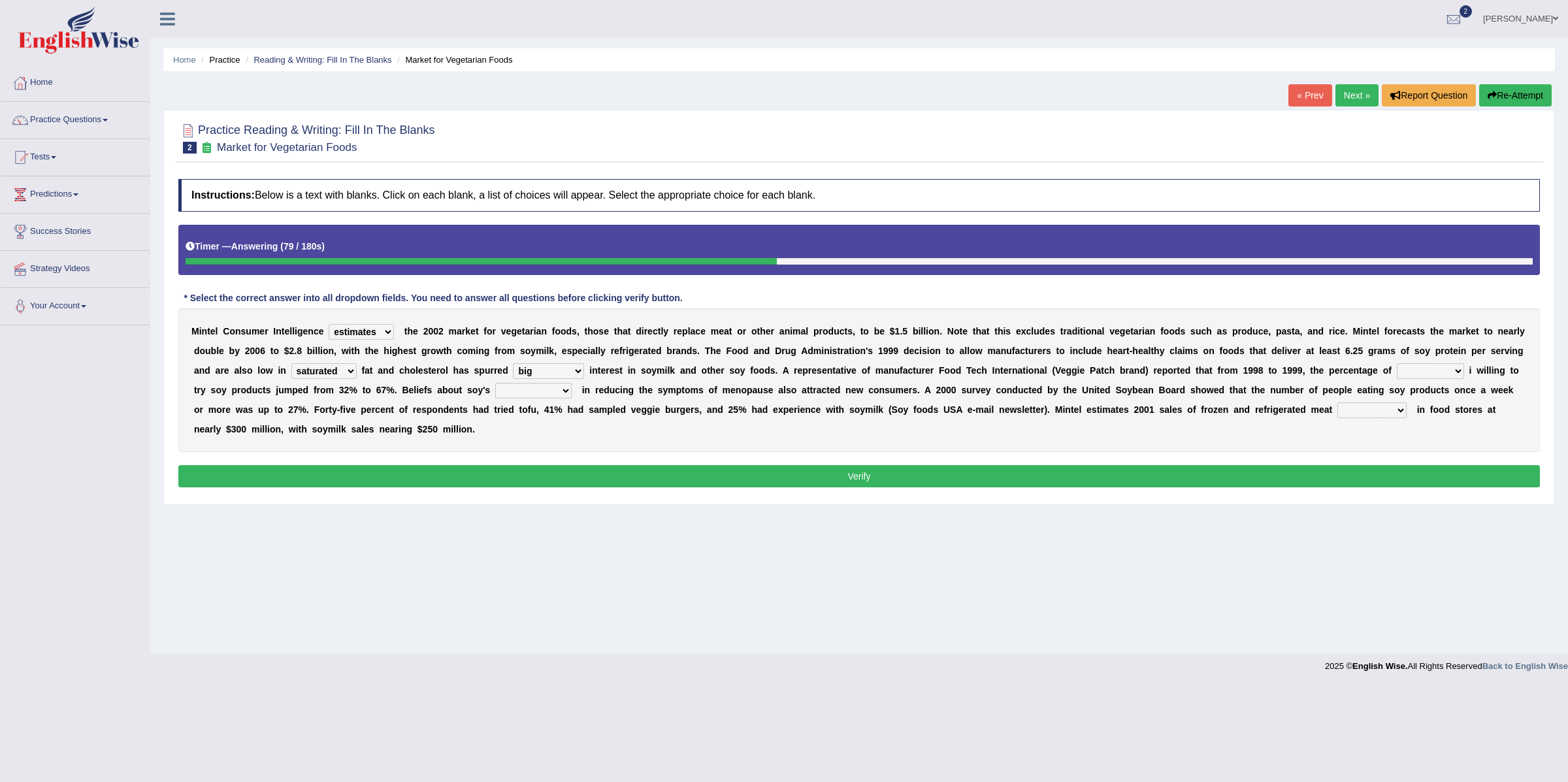
select select "consumers"
click at [1435, 364] on select "guests consumers customers clients" at bounding box center [1430, 371] width 67 height 15
click at [570, 392] on select "effectiveness timeliness efficiency goodness" at bounding box center [534, 391] width 76 height 15
select select "effectiveness"
click at [544, 384] on select "effectiveness timeliness efficiency goodness" at bounding box center [534, 391] width 76 height 15
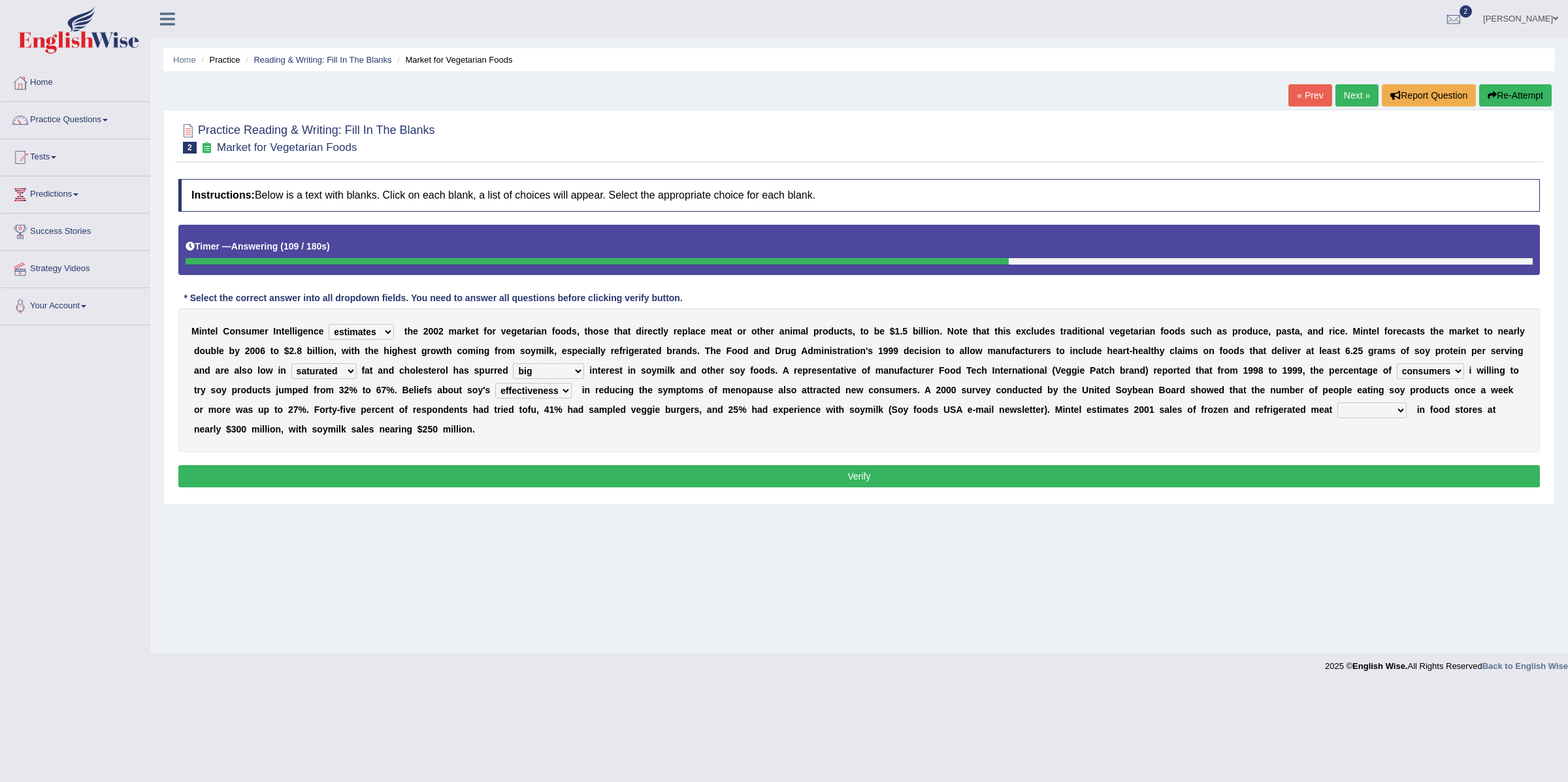
click at [1406, 413] on select "foods choices staffs alternatives" at bounding box center [1371, 410] width 69 height 15
click at [1406, 412] on select "foods choices staffs alternatives" at bounding box center [1371, 410] width 69 height 15
select select "alternatives"
click at [1381, 404] on select "foods choices staffs alternatives" at bounding box center [1371, 410] width 69 height 15
click at [935, 485] on button "Verify" at bounding box center [859, 476] width 1361 height 23
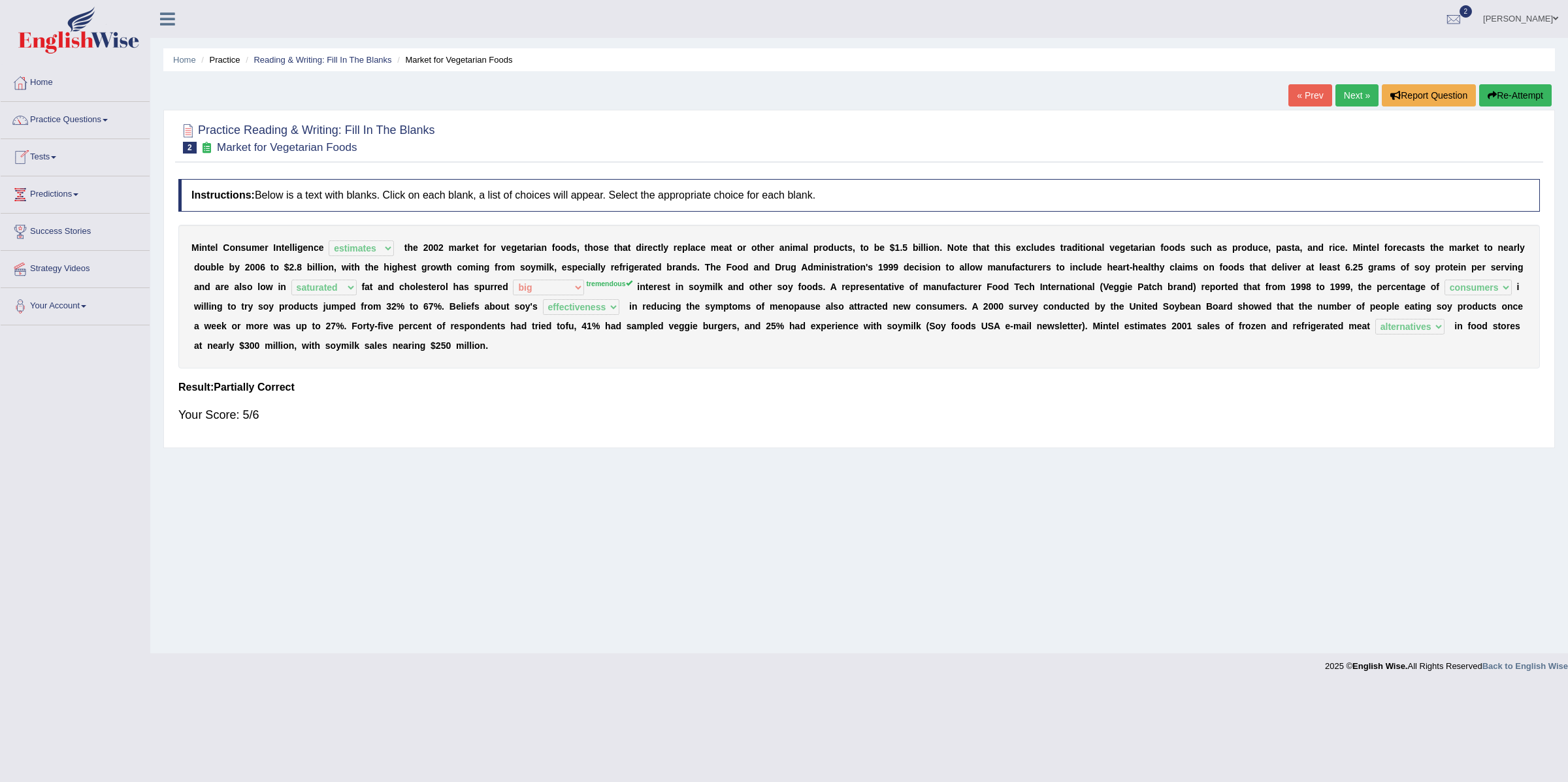
click at [1342, 101] on link "Next »" at bounding box center [1357, 95] width 43 height 23
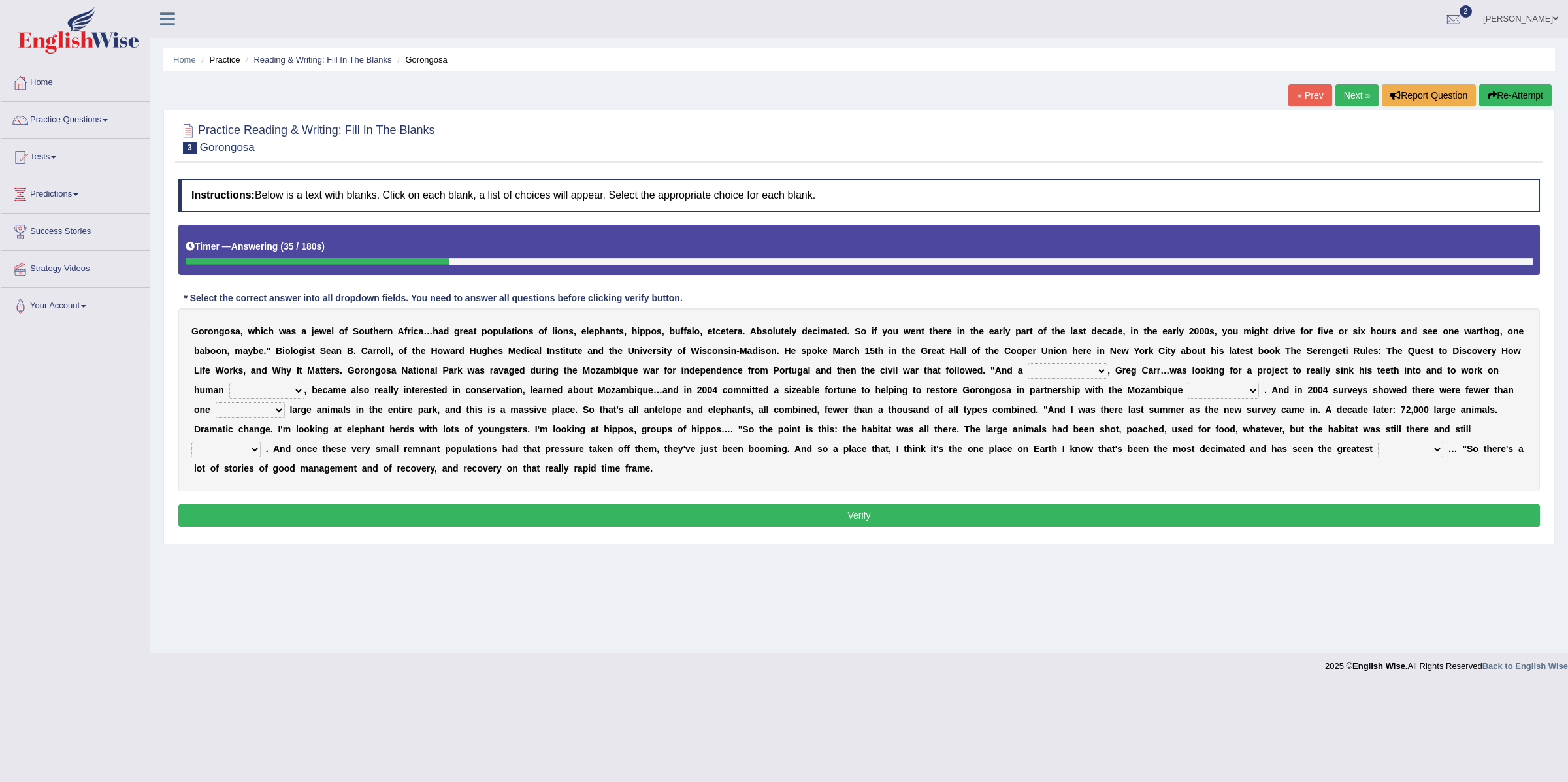
click at [1068, 374] on select "passion solstice ballast philanthropist" at bounding box center [1067, 371] width 80 height 15
click at [1030, 364] on select "passion solstice ballast philanthropist" at bounding box center [1067, 371] width 80 height 15
click at [1070, 378] on select "passion solstice ballast philanthropist" at bounding box center [1067, 371] width 80 height 15
click at [1030, 364] on select "passion solstice ballast philanthropist" at bounding box center [1067, 371] width 80 height 15
click at [1050, 367] on select "passion solstice ballast philanthropist" at bounding box center [1067, 371] width 80 height 15
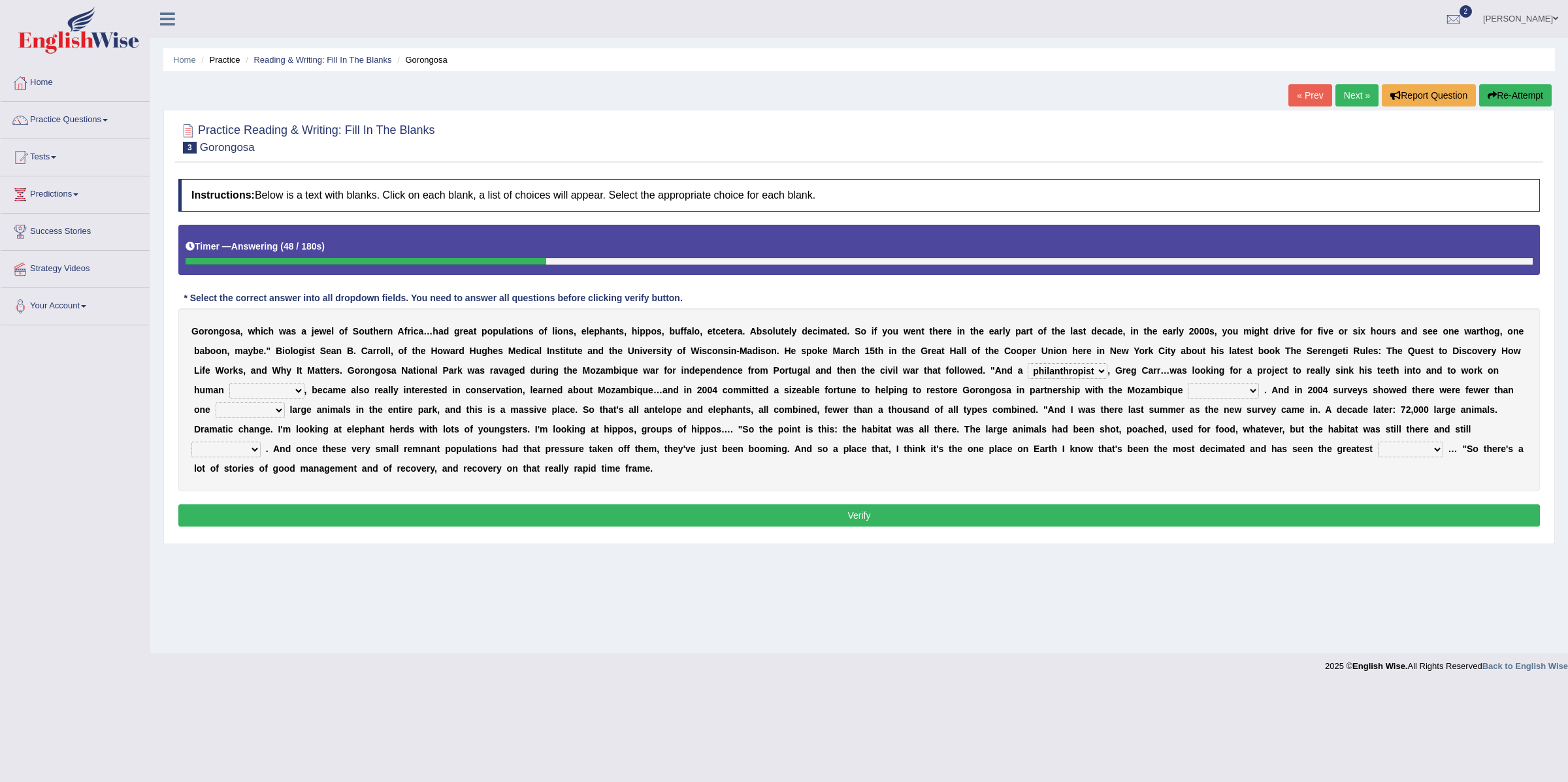
click at [1030, 364] on select "passion solstice ballast philanthropist" at bounding box center [1067, 371] width 80 height 15
click at [1046, 374] on select "passion solstice ballast philanthropist" at bounding box center [1067, 371] width 80 height 15
select select "philanthropist"
click at [1030, 364] on select "passion solstice ballast philanthropist" at bounding box center [1067, 371] width 80 height 15
click at [278, 394] on select "negligence prevalence development malevolence" at bounding box center [266, 391] width 75 height 15
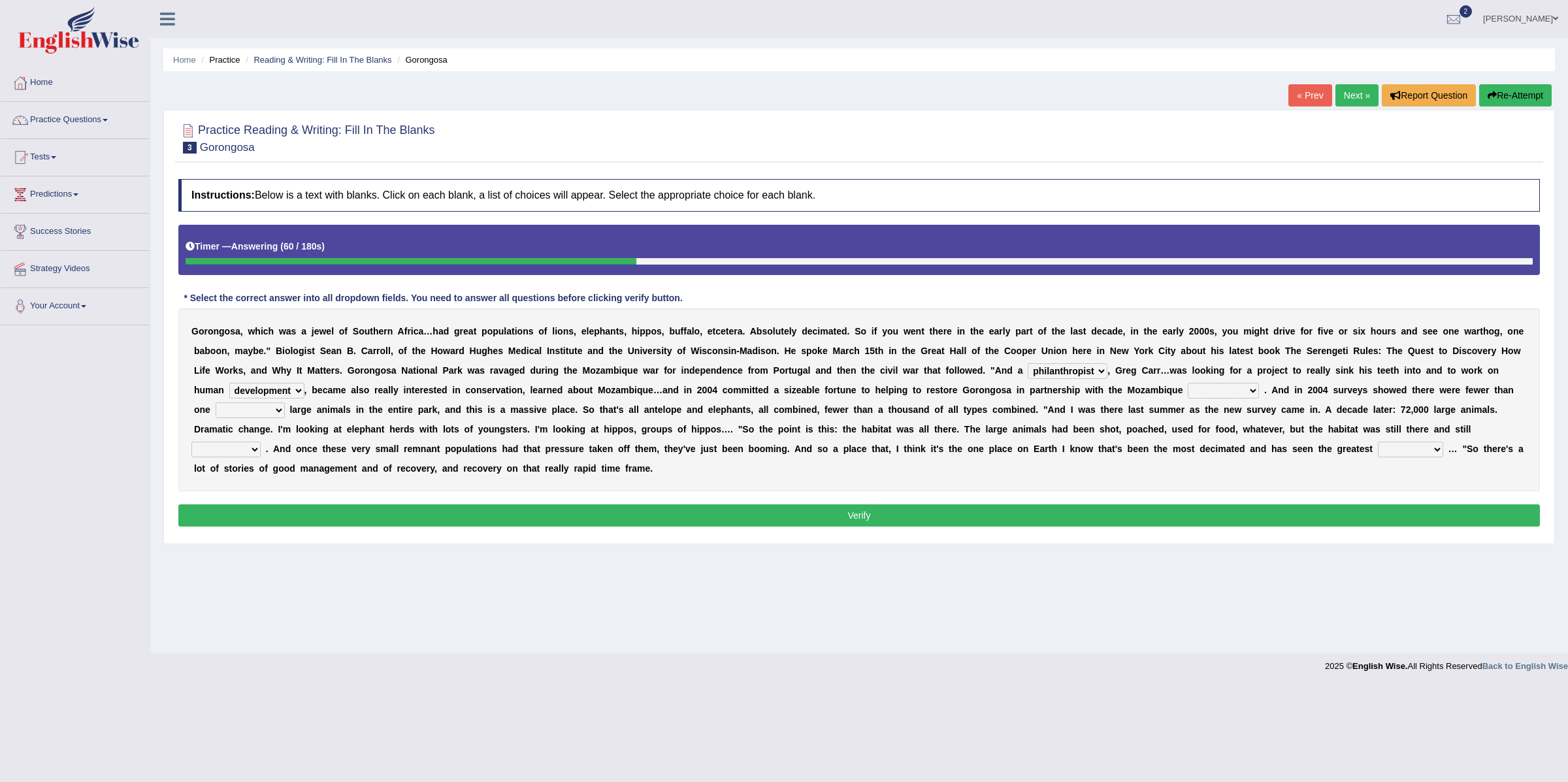
click at [229, 384] on select "negligence prevalence development malevolence" at bounding box center [266, 391] width 75 height 15
click at [269, 390] on select "negligence prevalence development malevolence" at bounding box center [266, 391] width 75 height 15
select select "negligence"
click at [229, 384] on select "negligence prevalence development malevolence" at bounding box center [266, 391] width 75 height 15
click at [268, 393] on select "negligence prevalence development malevolence" at bounding box center [266, 391] width 75 height 15
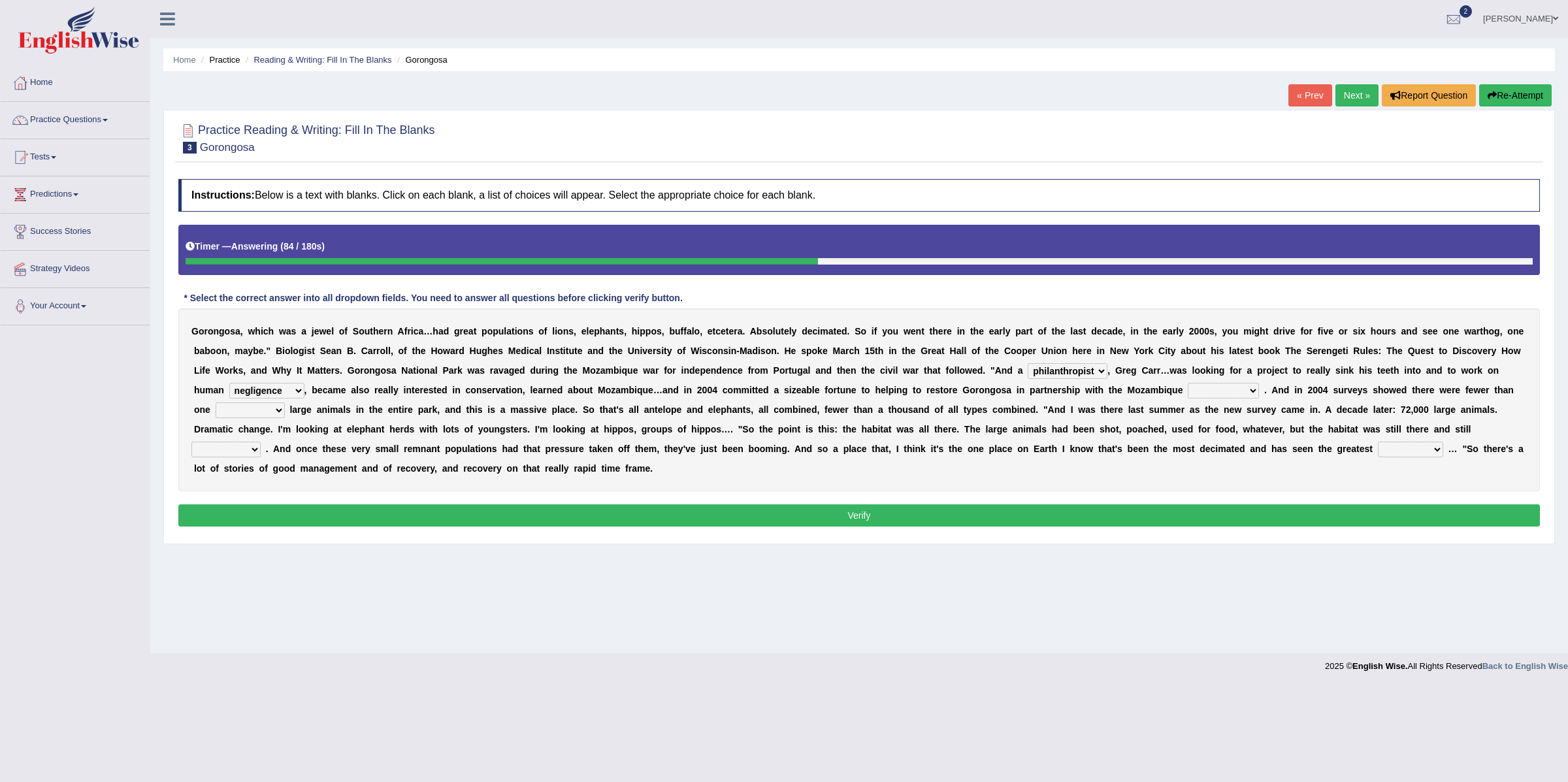
click at [1221, 391] on select "parliament semanticist government journalist" at bounding box center [1223, 391] width 72 height 15
click at [245, 411] on select "deflowered embowered roundest thousand" at bounding box center [250, 410] width 69 height 15
select select "thousand"
click at [216, 404] on select "deflowered embowered roundest thousand" at bounding box center [250, 410] width 69 height 15
click at [230, 444] on select "assertive incidental compulsive productive" at bounding box center [226, 449] width 69 height 15
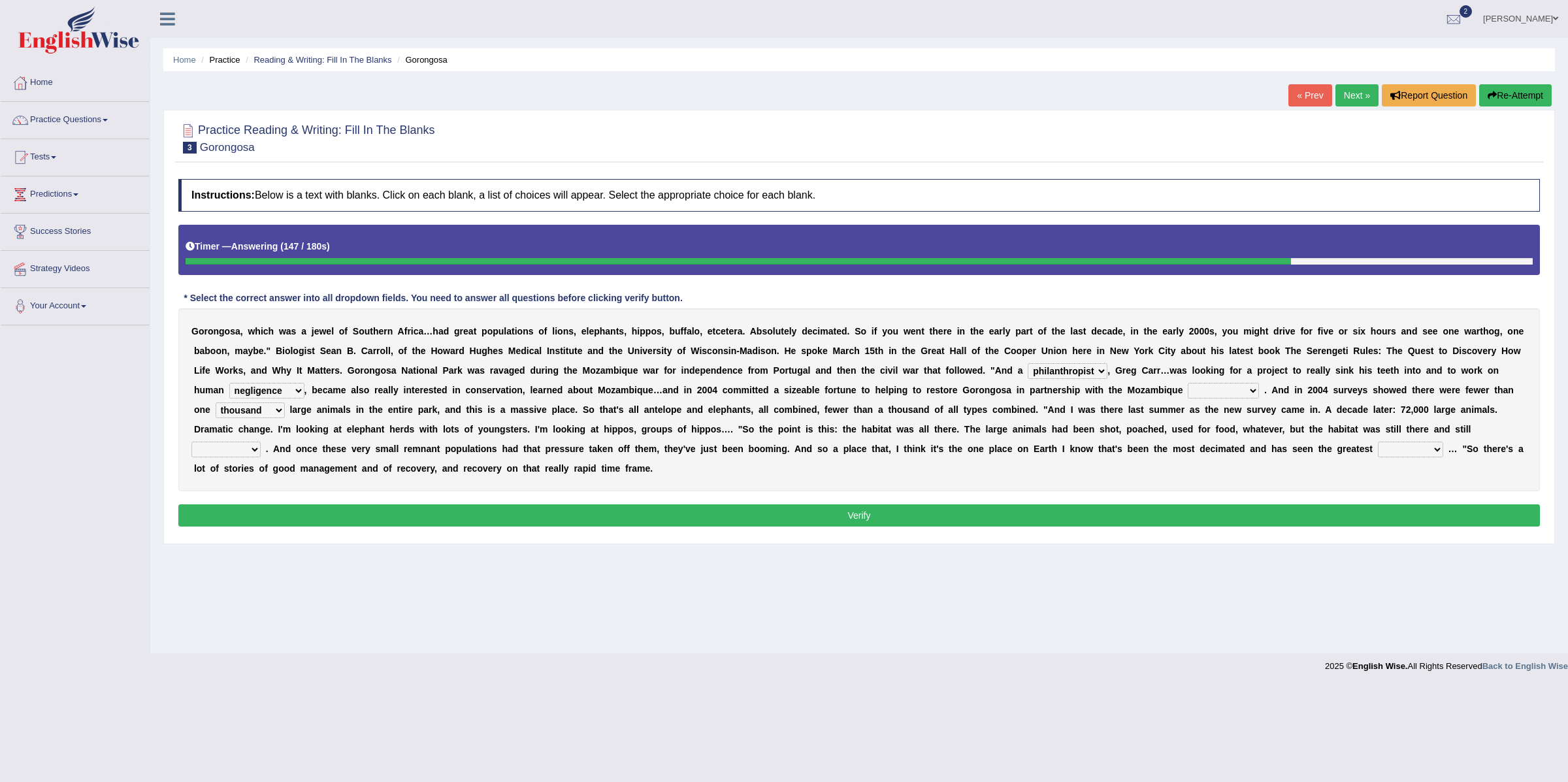
select select "productive"
click at [191, 443] on select "assertive incidental compulsive productive" at bounding box center [226, 449] width 69 height 15
click at [1409, 449] on select "recovery efficacy golly stumpy" at bounding box center [1410, 449] width 65 height 15
select select "recovery"
click at [1381, 443] on select "recovery efficacy golly stumpy" at bounding box center [1410, 449] width 65 height 15
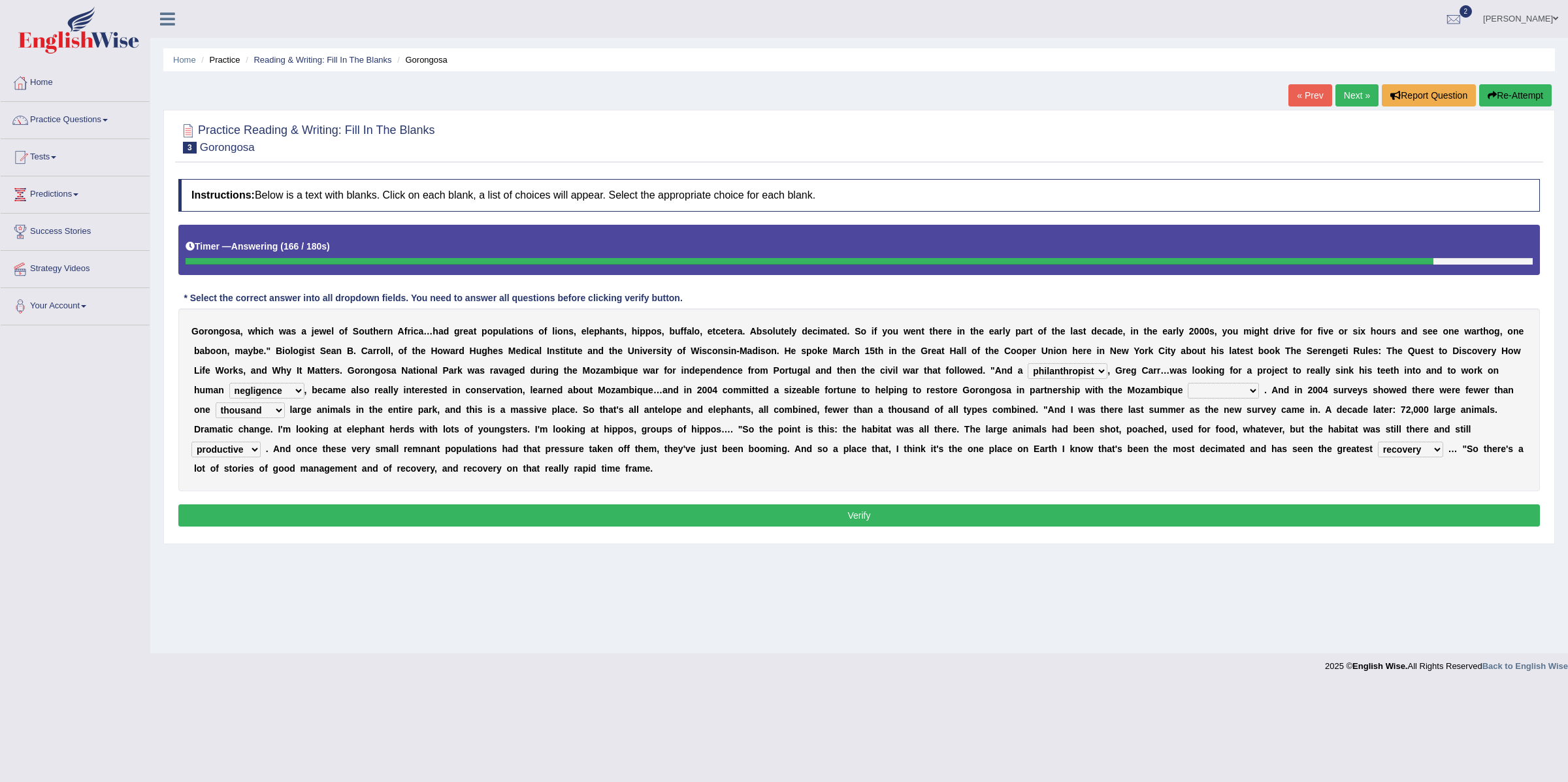
click at [1203, 391] on select "parliament semanticist government journalist" at bounding box center [1223, 391] width 72 height 15
select select "government"
click at [1192, 384] on select "parliament semanticist government journalist" at bounding box center [1223, 391] width 72 height 15
click at [1218, 393] on select "parliament semanticist government journalist" at bounding box center [1223, 391] width 72 height 15
click at [561, 514] on button "Verify" at bounding box center [859, 516] width 1361 height 23
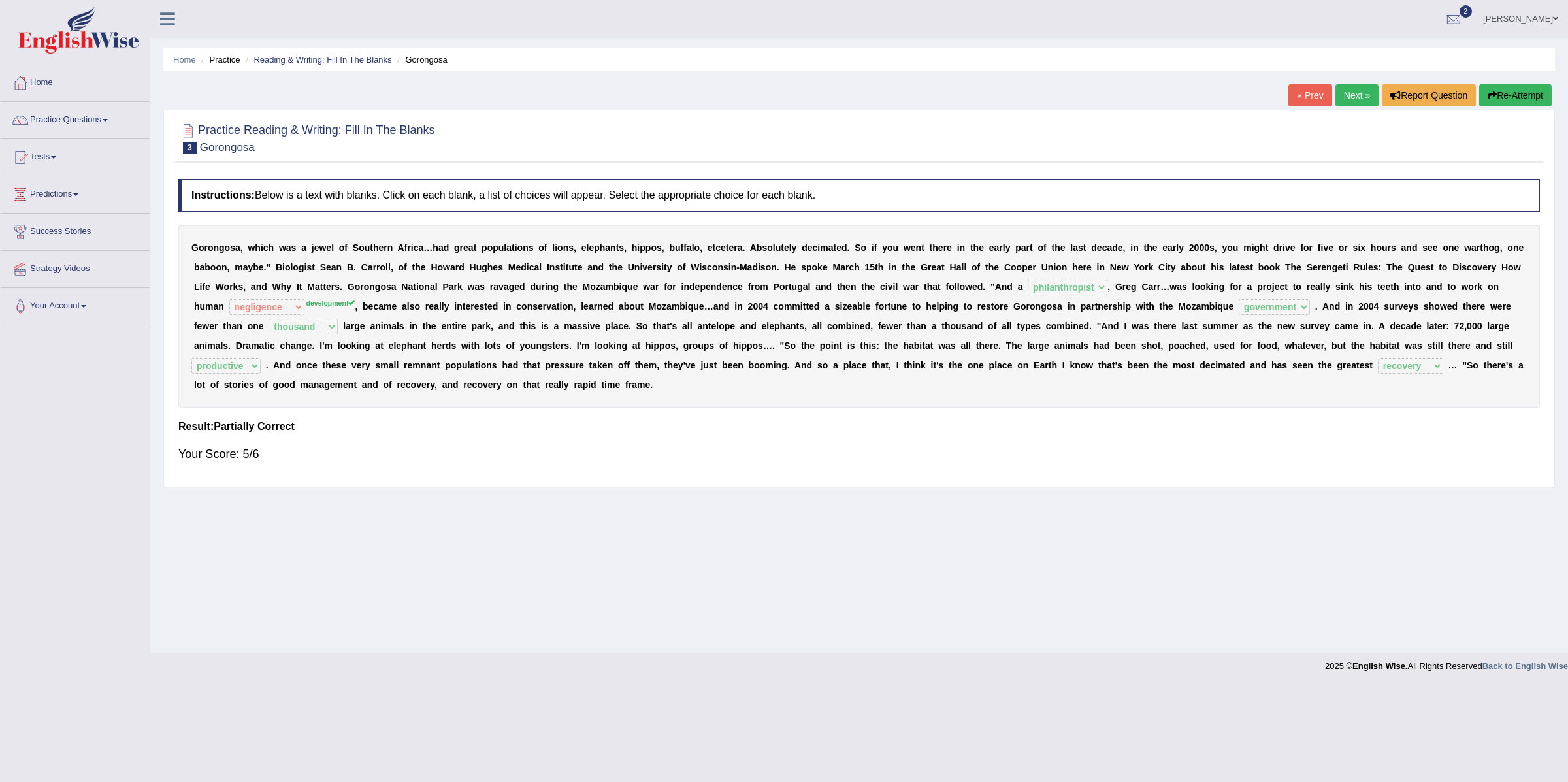
click at [1356, 94] on link "Next »" at bounding box center [1357, 95] width 43 height 23
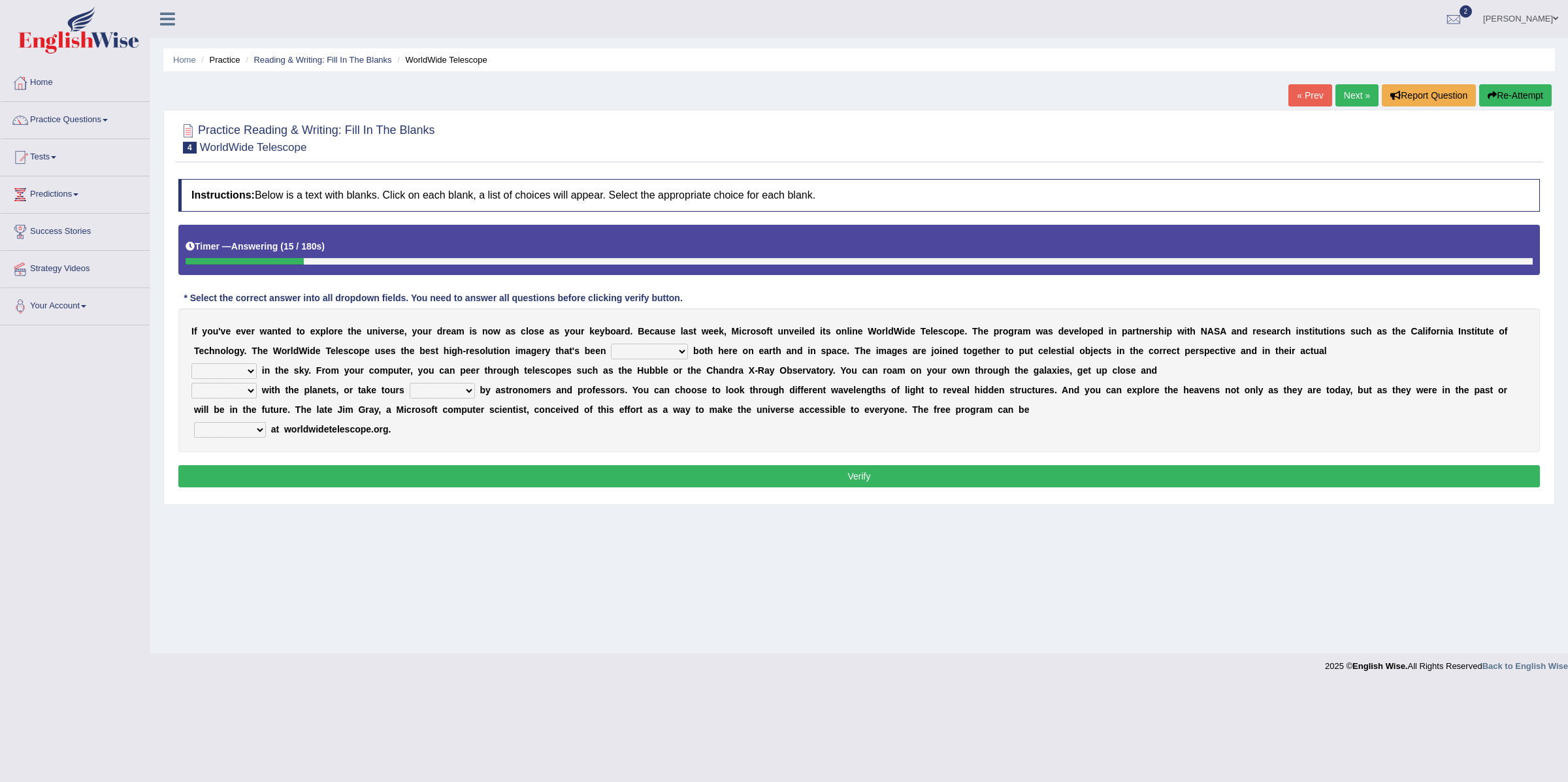
click at [630, 353] on select "degraded ascended remonstrated generated" at bounding box center [649, 351] width 77 height 15
select select "generated"
click at [611, 345] on select "degraded ascended remonstrated generated" at bounding box center [649, 351] width 77 height 15
click at [634, 352] on select "degraded ascended remonstrated generated" at bounding box center [649, 351] width 77 height 15
click at [228, 373] on select "aspects parts conditions positions" at bounding box center [224, 371] width 65 height 15
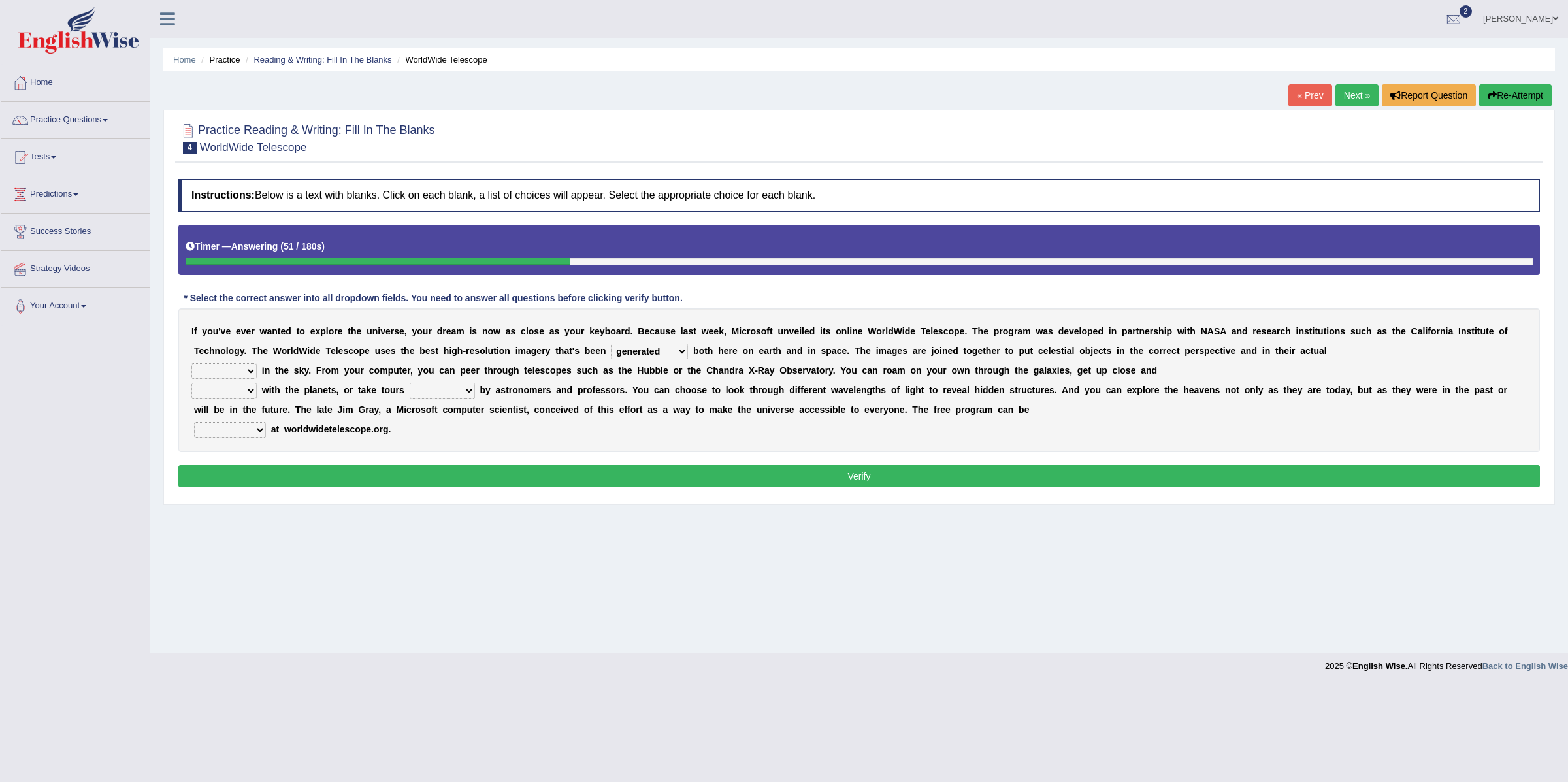
select select "positions"
click at [191, 364] on select "aspects parts conditions positions" at bounding box center [224, 371] width 65 height 15
click at [227, 394] on select "personal individual apart polite" at bounding box center [224, 391] width 65 height 15
click at [191, 384] on select "personal individual apart polite" at bounding box center [224, 391] width 65 height 15
click at [228, 395] on select "personal individual apart polite" at bounding box center [224, 391] width 65 height 15
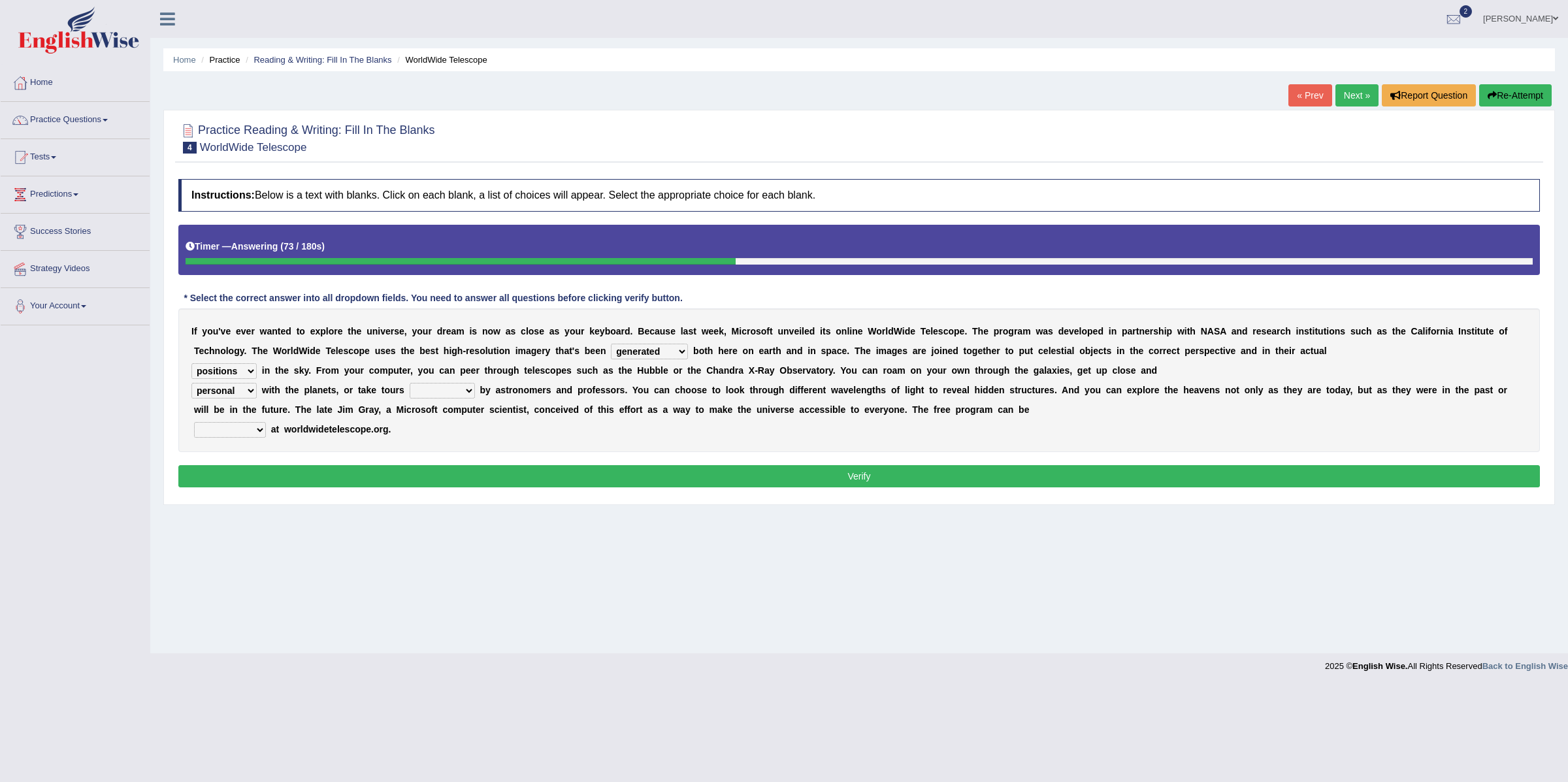
select select "polite"
click at [191, 384] on select "personal individual apart polite" at bounding box center [224, 391] width 65 height 15
click at [236, 388] on select "personal individual apart polite" at bounding box center [224, 391] width 65 height 15
click at [446, 390] on select "guide guided guiding to guide" at bounding box center [442, 391] width 65 height 15
click at [447, 391] on select "guide guided guiding to guide" at bounding box center [442, 391] width 65 height 15
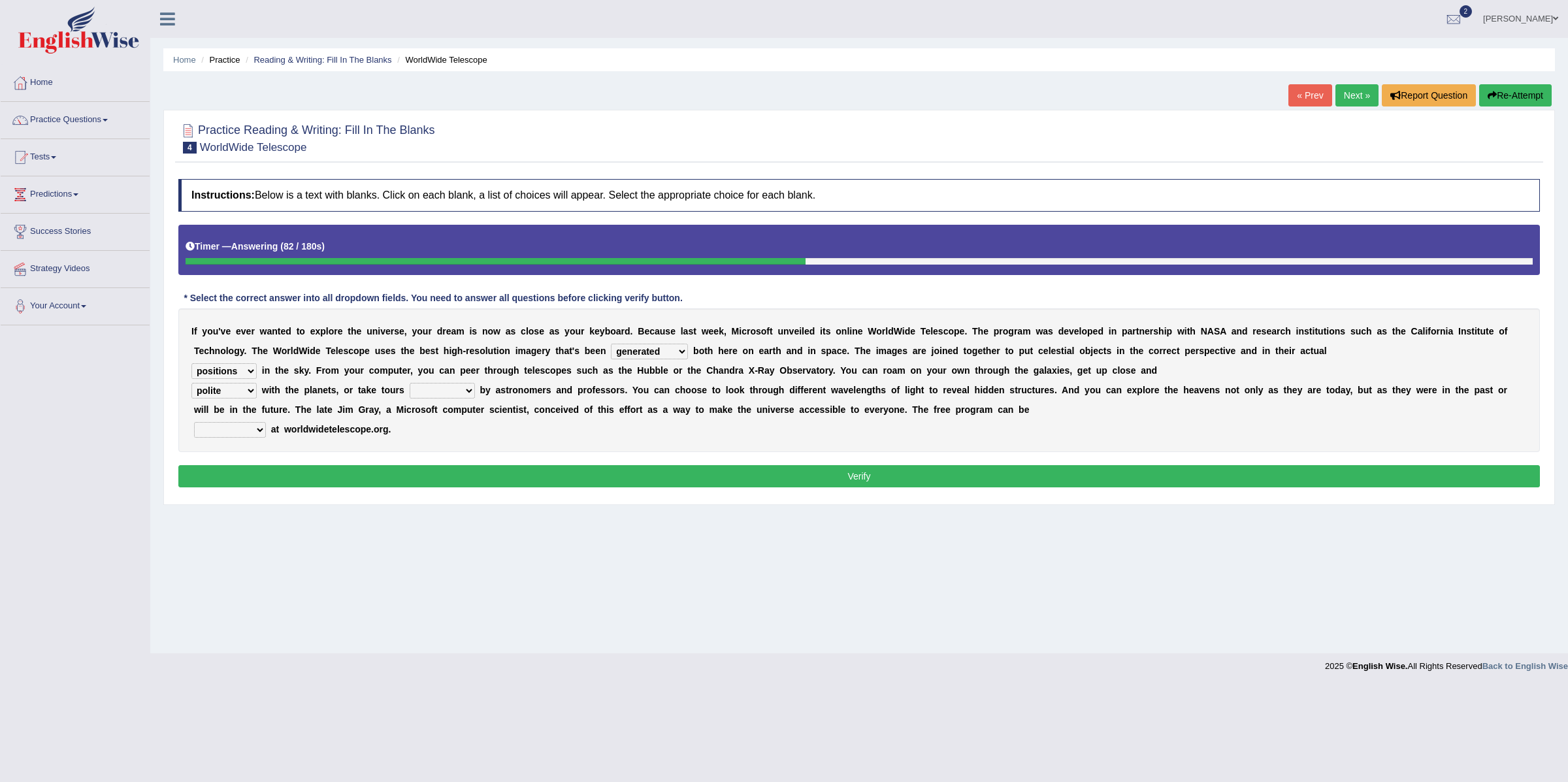
select select "guided"
click at [410, 384] on select "guide guided guiding to guide" at bounding box center [442, 391] width 65 height 15
click at [217, 395] on select "personal individual apart polite" at bounding box center [224, 391] width 65 height 15
select select "apart"
click at [191, 384] on select "personal individual apart polite" at bounding box center [224, 391] width 65 height 15
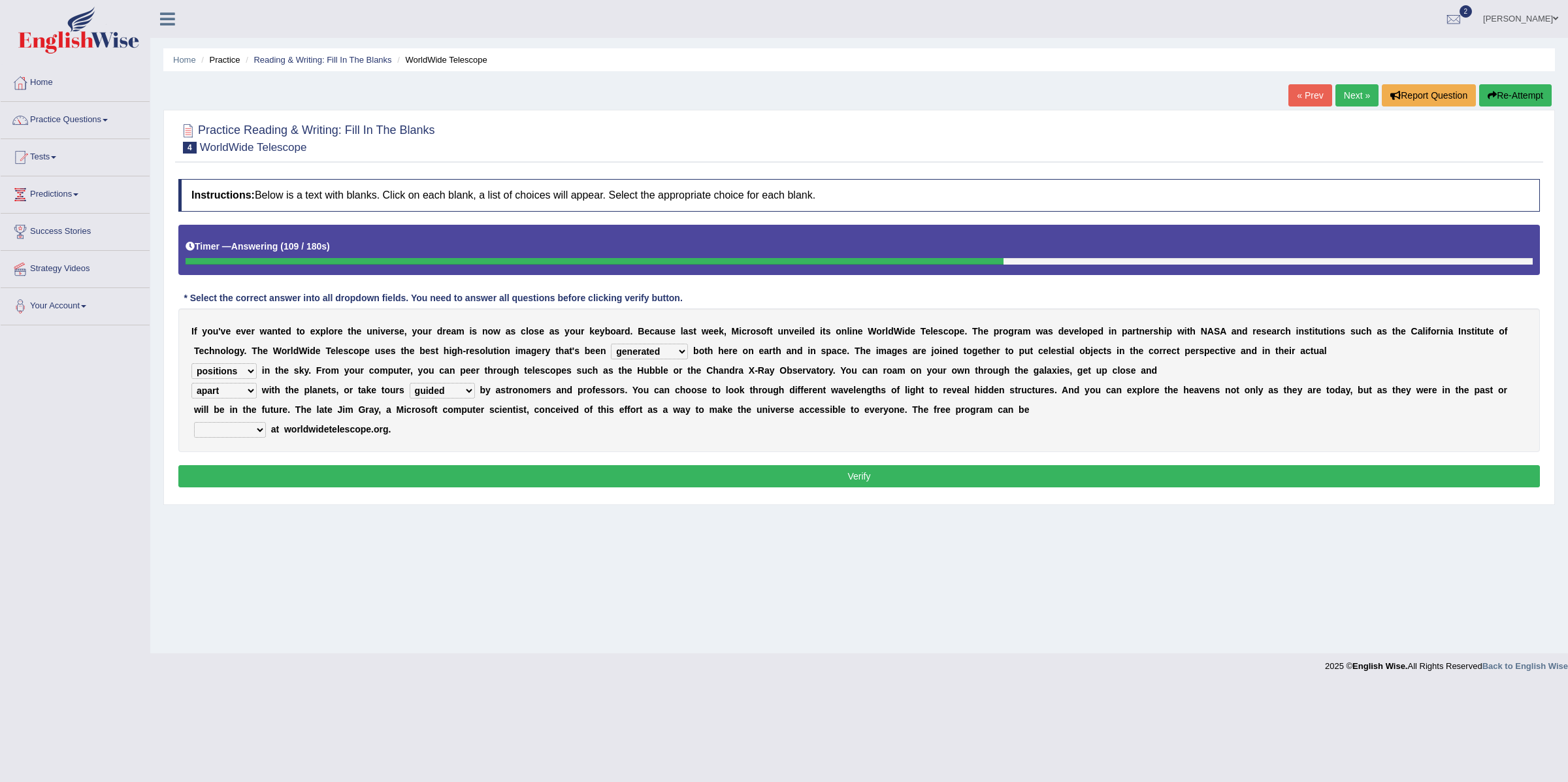
click at [237, 433] on select "upheld downloaded loaded posted" at bounding box center [229, 430] width 72 height 15
select select "loaded"
click at [194, 423] on select "upheld downloaded loaded posted" at bounding box center [229, 430] width 72 height 15
click at [271, 474] on button "Verify" at bounding box center [859, 476] width 1361 height 23
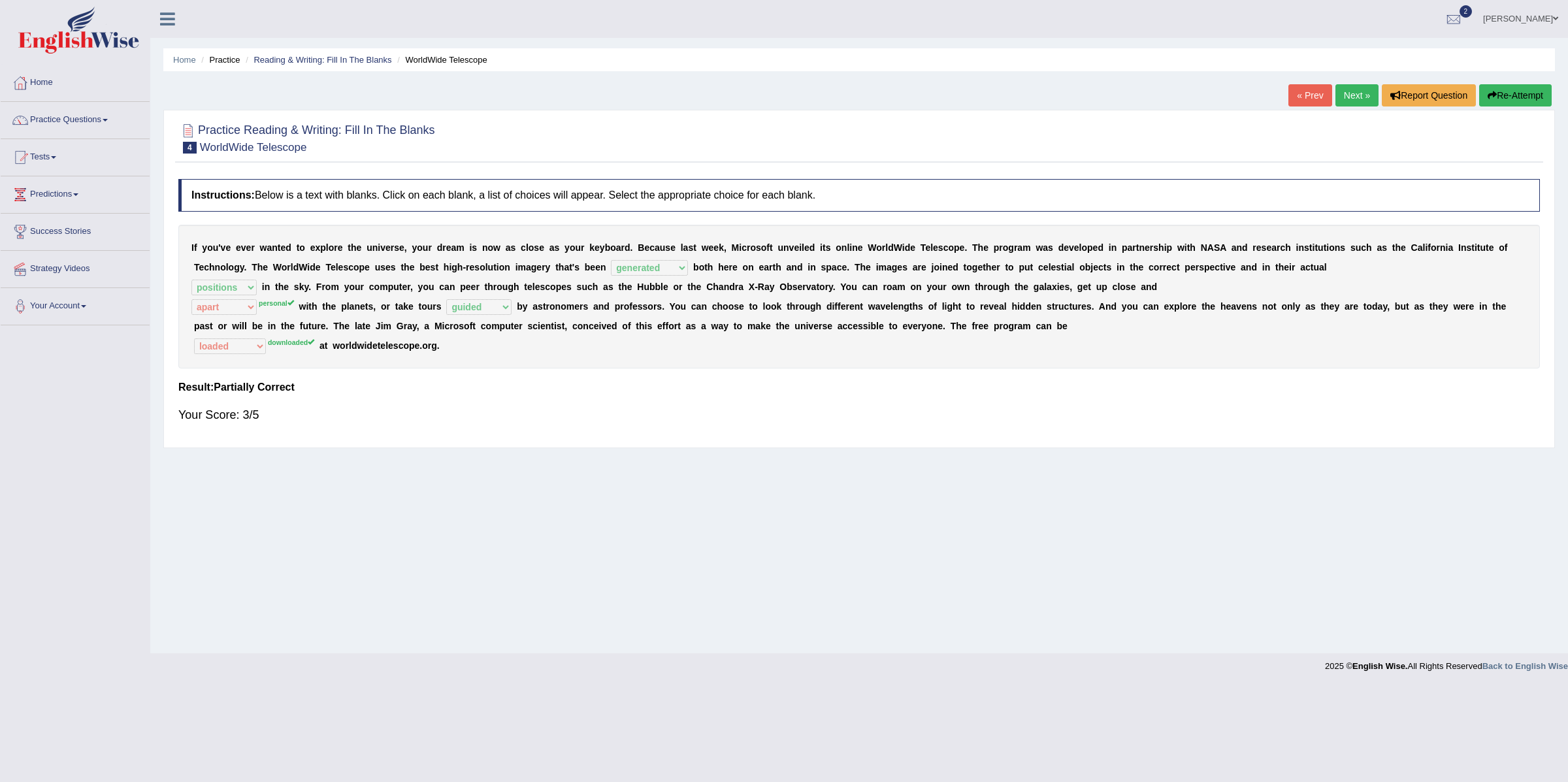
click at [1360, 95] on link "Next »" at bounding box center [1357, 95] width 43 height 23
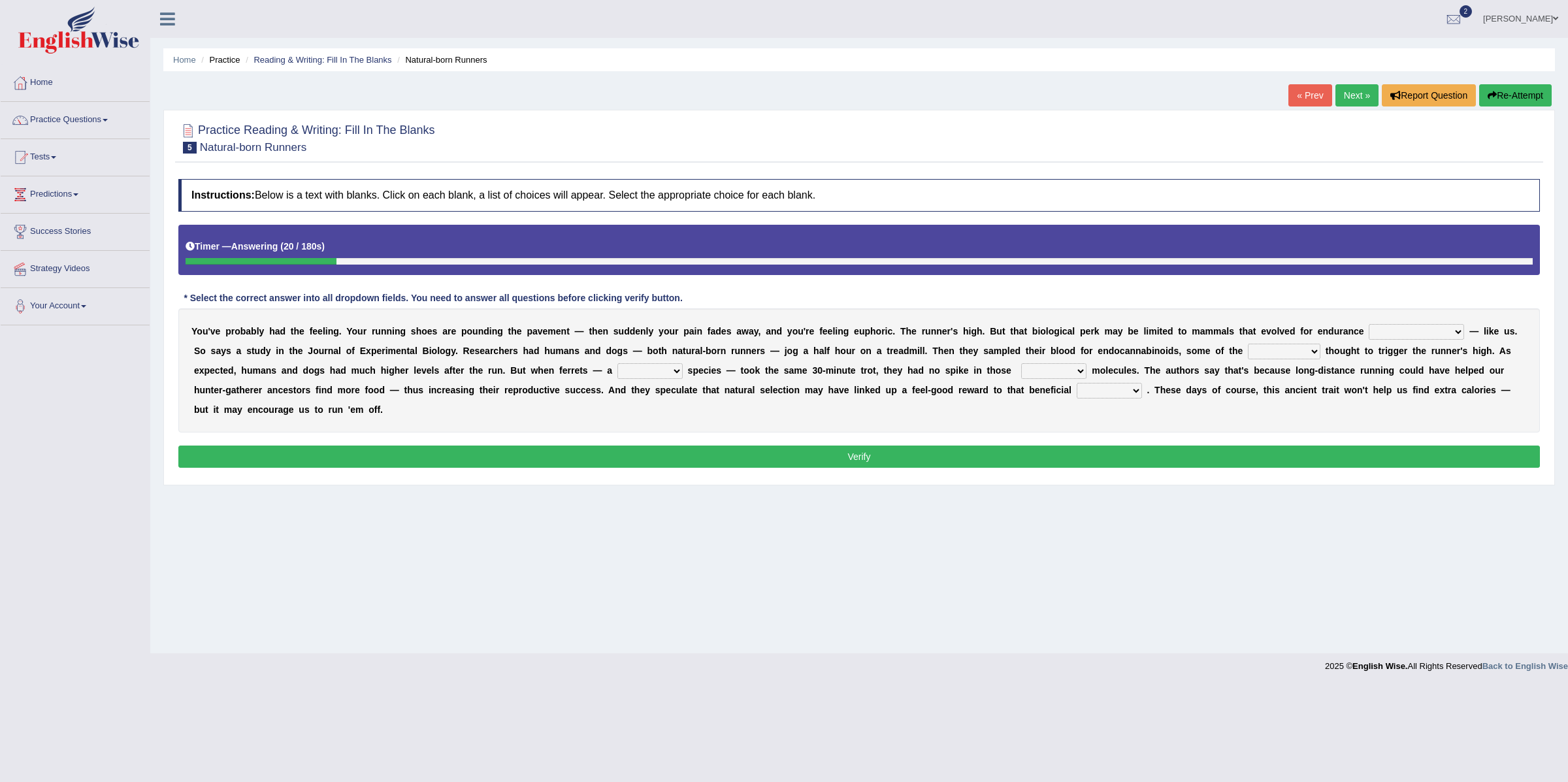
click at [1383, 333] on select "[PERSON_NAME] personalize classifies exercise" at bounding box center [1416, 332] width 95 height 15
select select "exercise"
click at [1369, 325] on select "[PERSON_NAME] personalize classifies exercise" at bounding box center [1416, 332] width 95 height 15
click at [1392, 331] on select "[PERSON_NAME] personalize classifies exercise" at bounding box center [1416, 332] width 95 height 15
click at [1369, 325] on select "[PERSON_NAME] personalize classifies exercise" at bounding box center [1416, 332] width 95 height 15
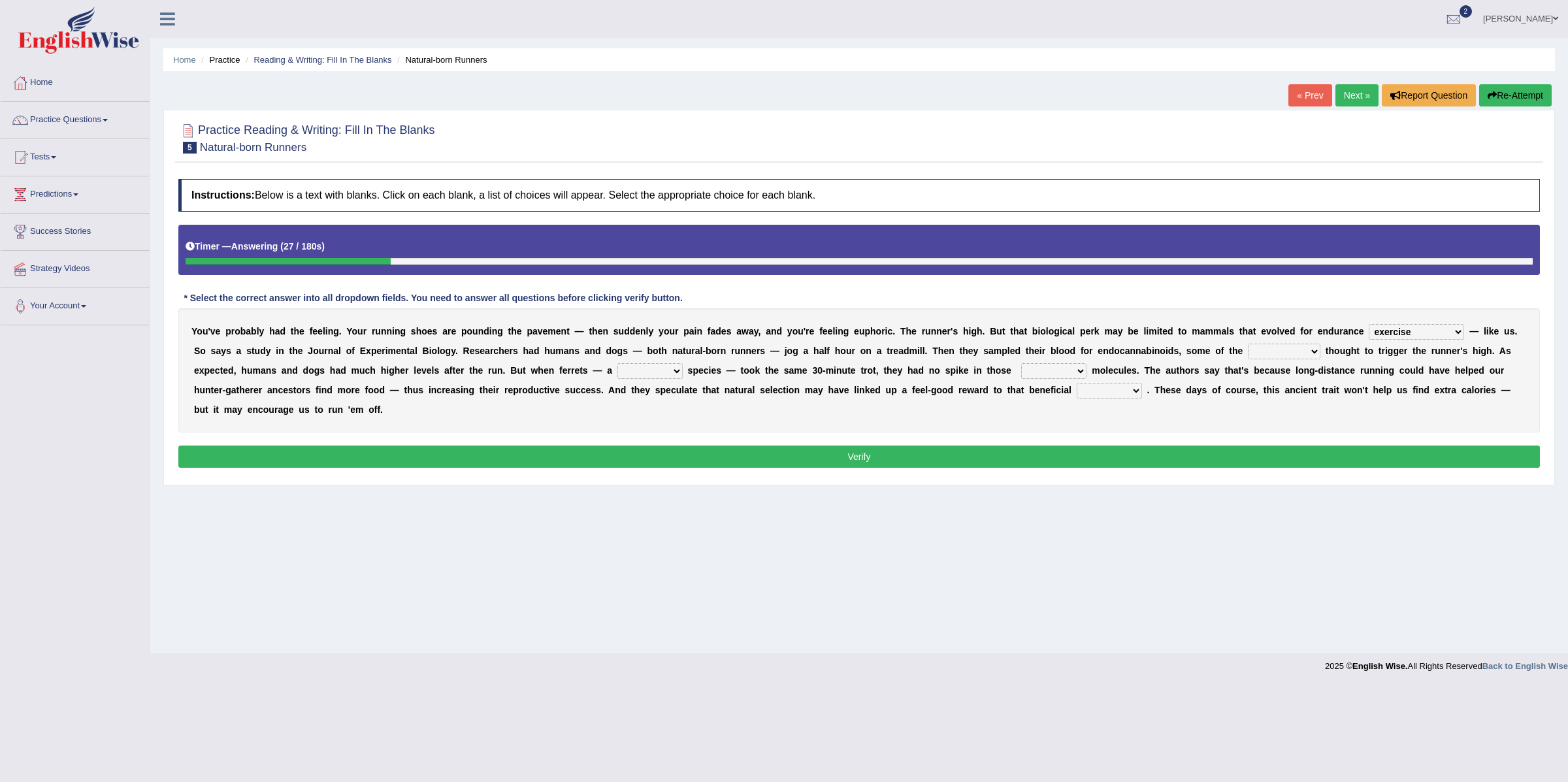
click at [1400, 334] on select "[PERSON_NAME] personalize classifies exercise" at bounding box center [1416, 332] width 95 height 15
click at [1247, 352] on select "almshouse turnarounds compounds foxhounds" at bounding box center [1284, 351] width 72 height 15
select select "compounds"
click at [1247, 345] on select "almshouse turnarounds compounds foxhounds" at bounding box center [1284, 351] width 72 height 15
click at [631, 373] on select "excellency merely faerie sedentary" at bounding box center [649, 371] width 65 height 15
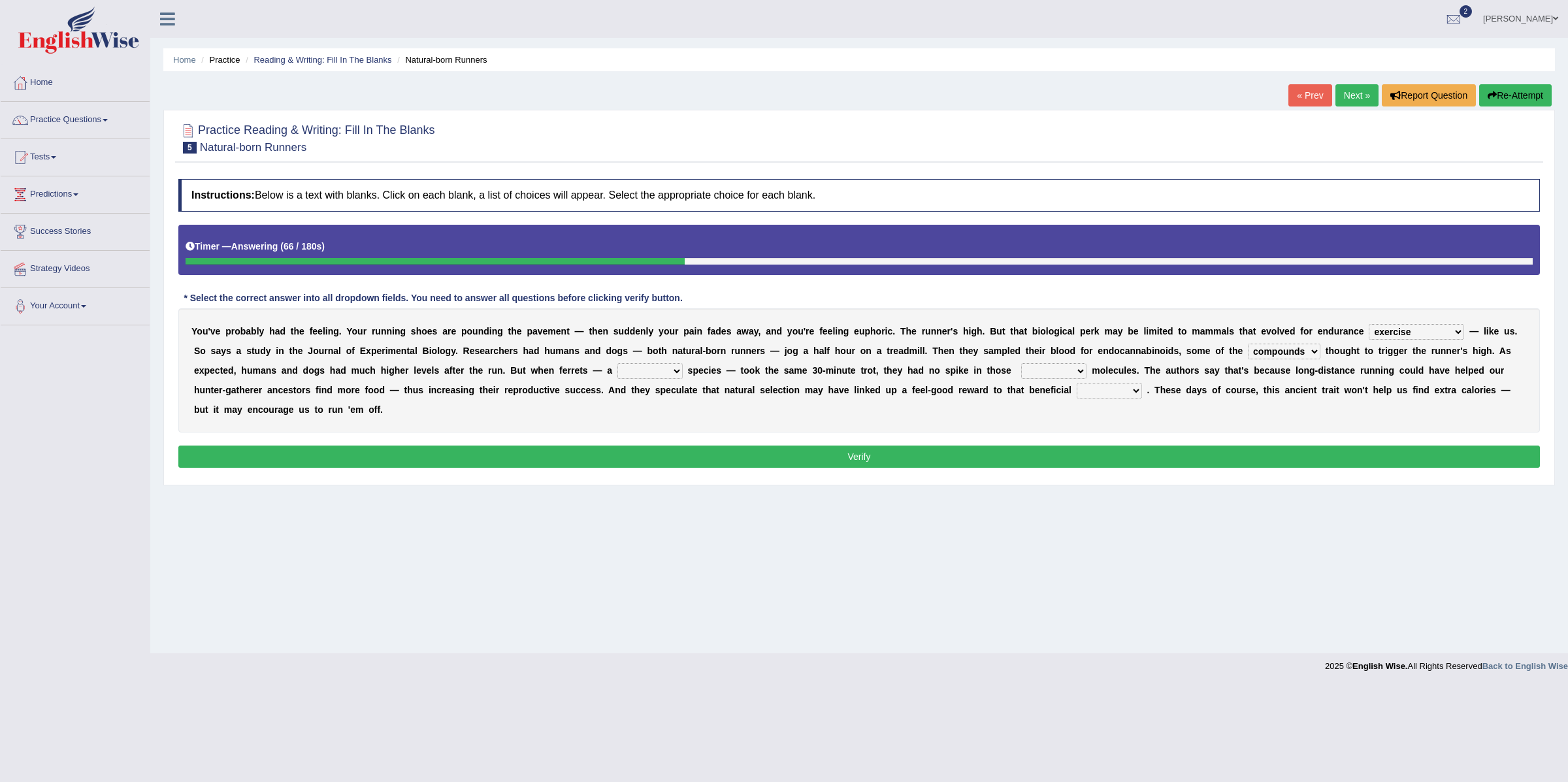
click at [648, 367] on select "excellency merely faerie sedentary" at bounding box center [649, 371] width 65 height 15
select select "sedentary"
click at [617, 364] on select "excellency merely faerie sedentary" at bounding box center [649, 371] width 65 height 15
click at [1053, 379] on select "groaned feel-good inchoate loaned" at bounding box center [1053, 371] width 65 height 15
click at [1085, 375] on select "groaned feel-good inchoate loaned" at bounding box center [1053, 371] width 65 height 15
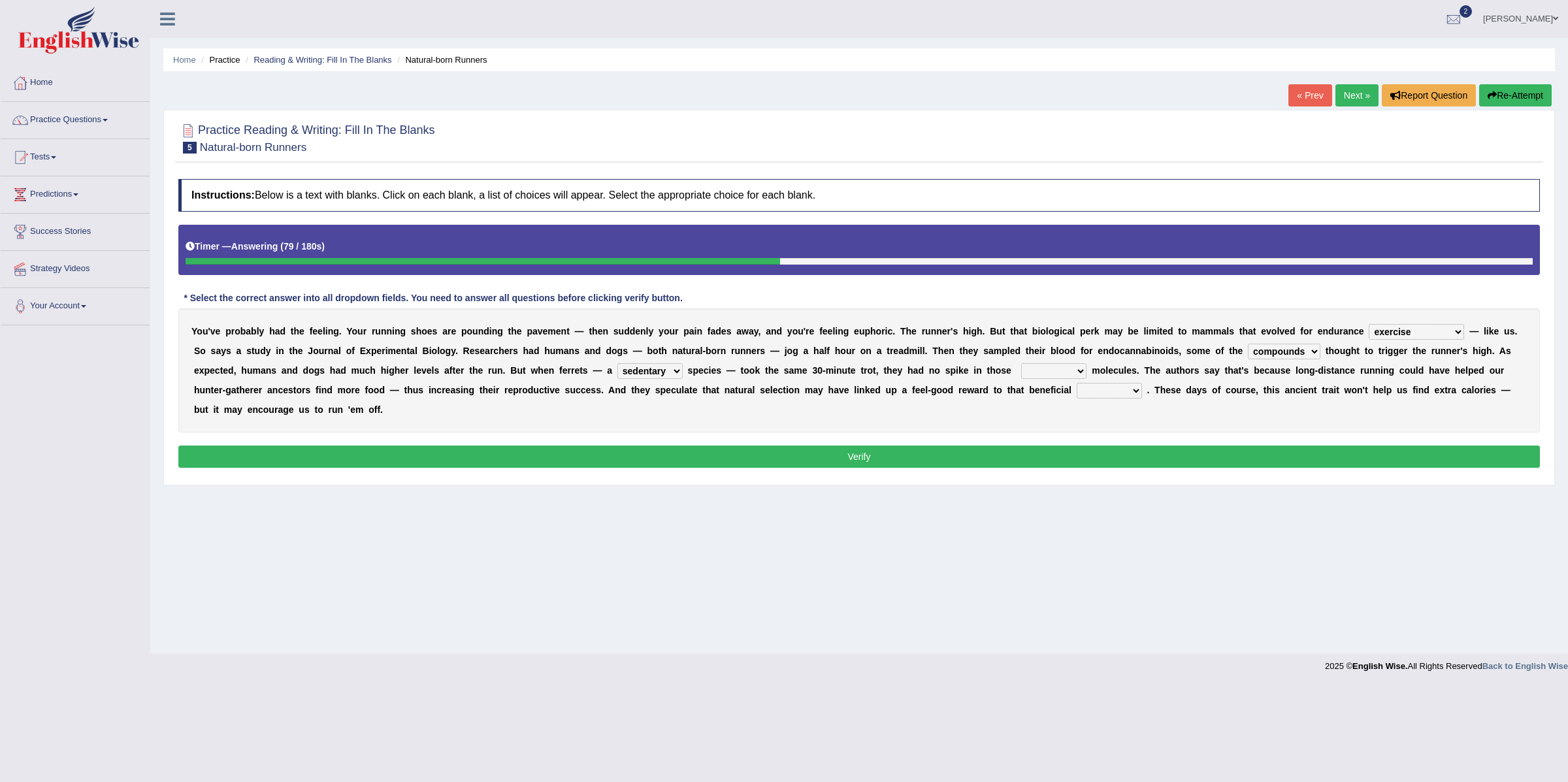
select select "feel-good"
click at [1024, 364] on select "groaned feel-good inchoate loaned" at bounding box center [1053, 371] width 65 height 15
click at [1104, 392] on select "wager exchanger behavior regulator" at bounding box center [1109, 391] width 65 height 15
select select "behavior"
click at [1077, 384] on select "wager exchanger behavior regulator" at bounding box center [1109, 391] width 65 height 15
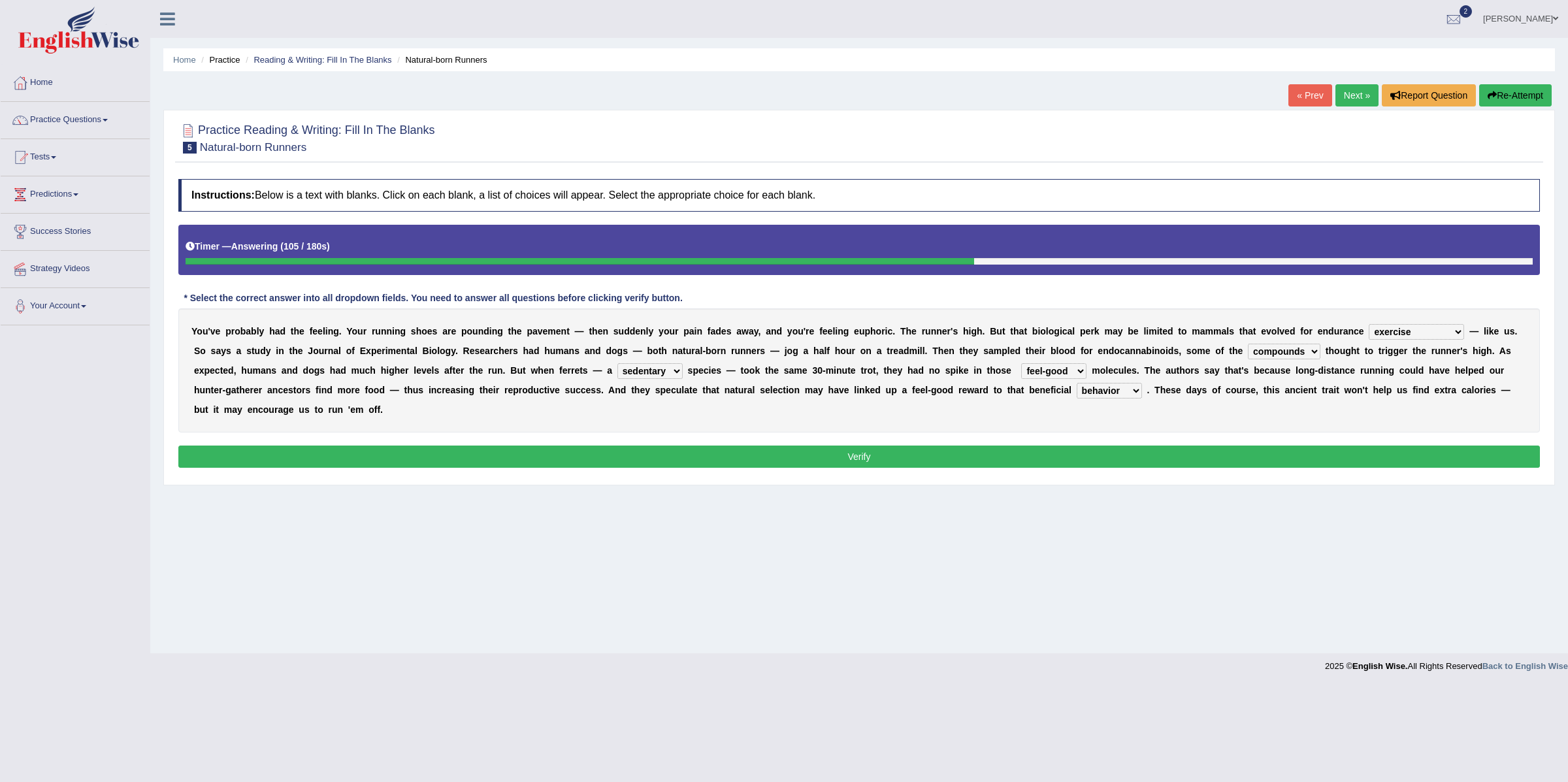
click at [1118, 453] on button "Verify" at bounding box center [859, 457] width 1361 height 23
